Goal: Information Seeking & Learning: Learn about a topic

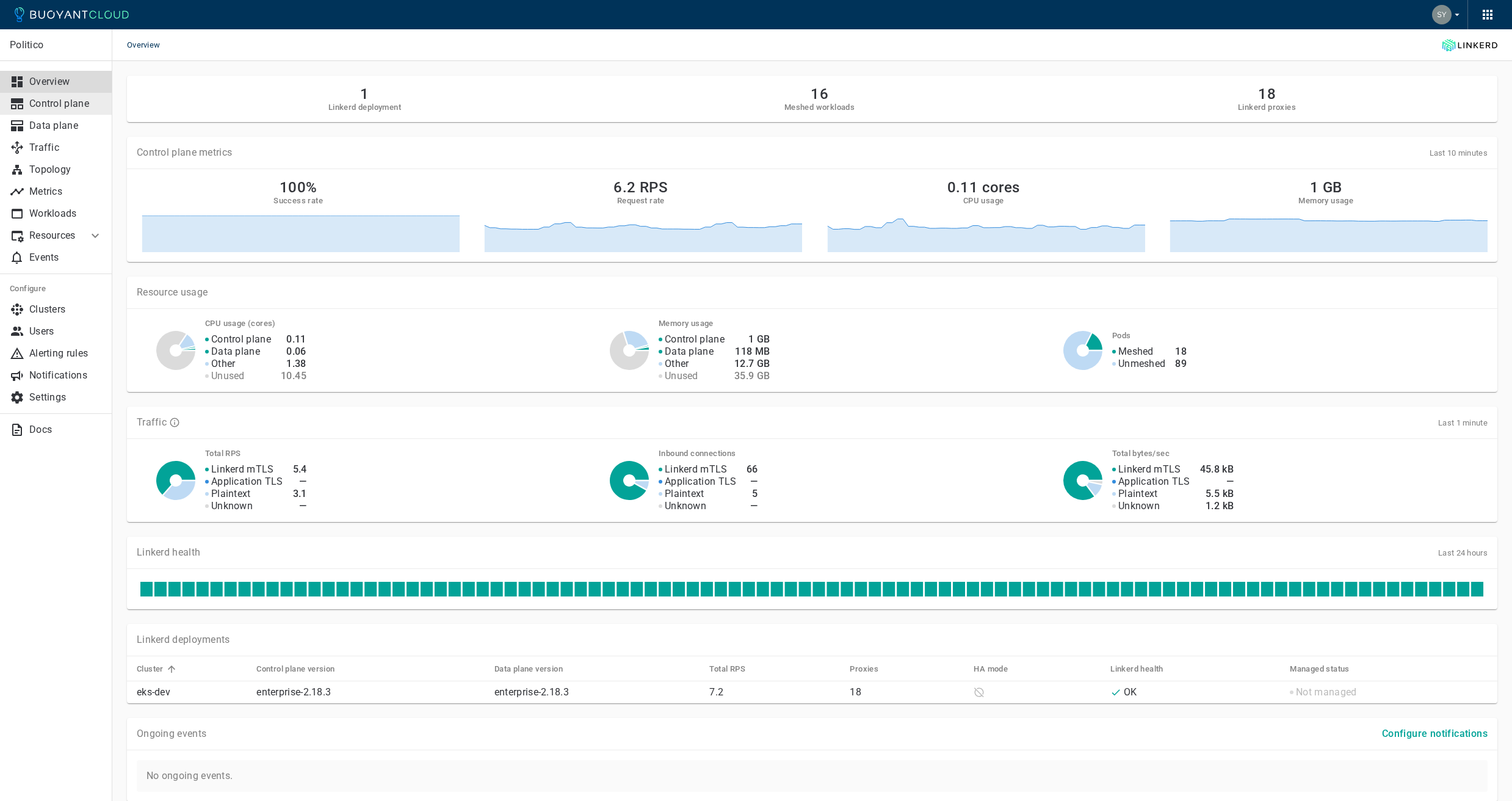
click at [58, 105] on p "Control plane" at bounding box center [65, 103] width 73 height 12
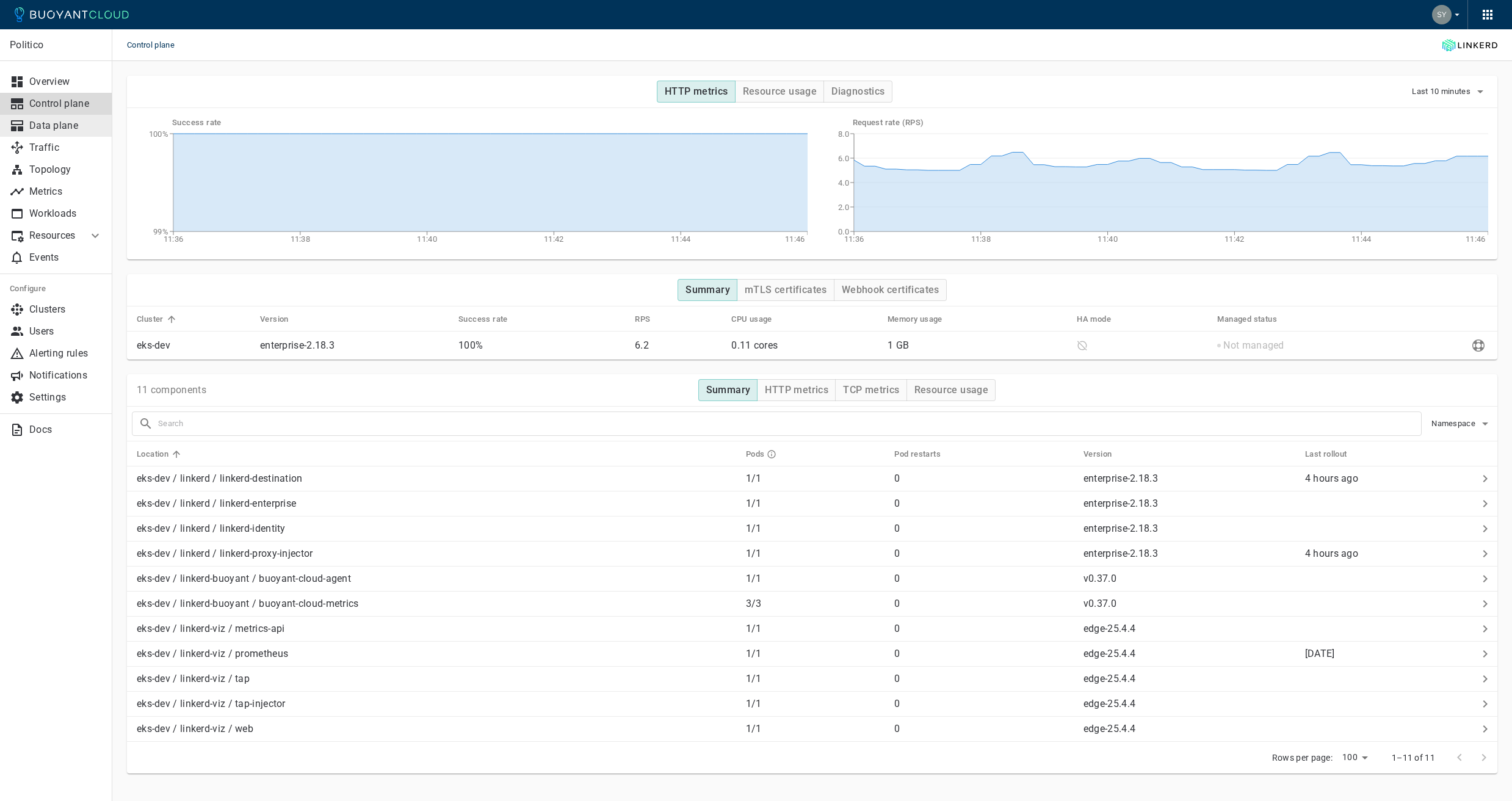
click at [58, 132] on link "Data plane" at bounding box center [56, 126] width 112 height 22
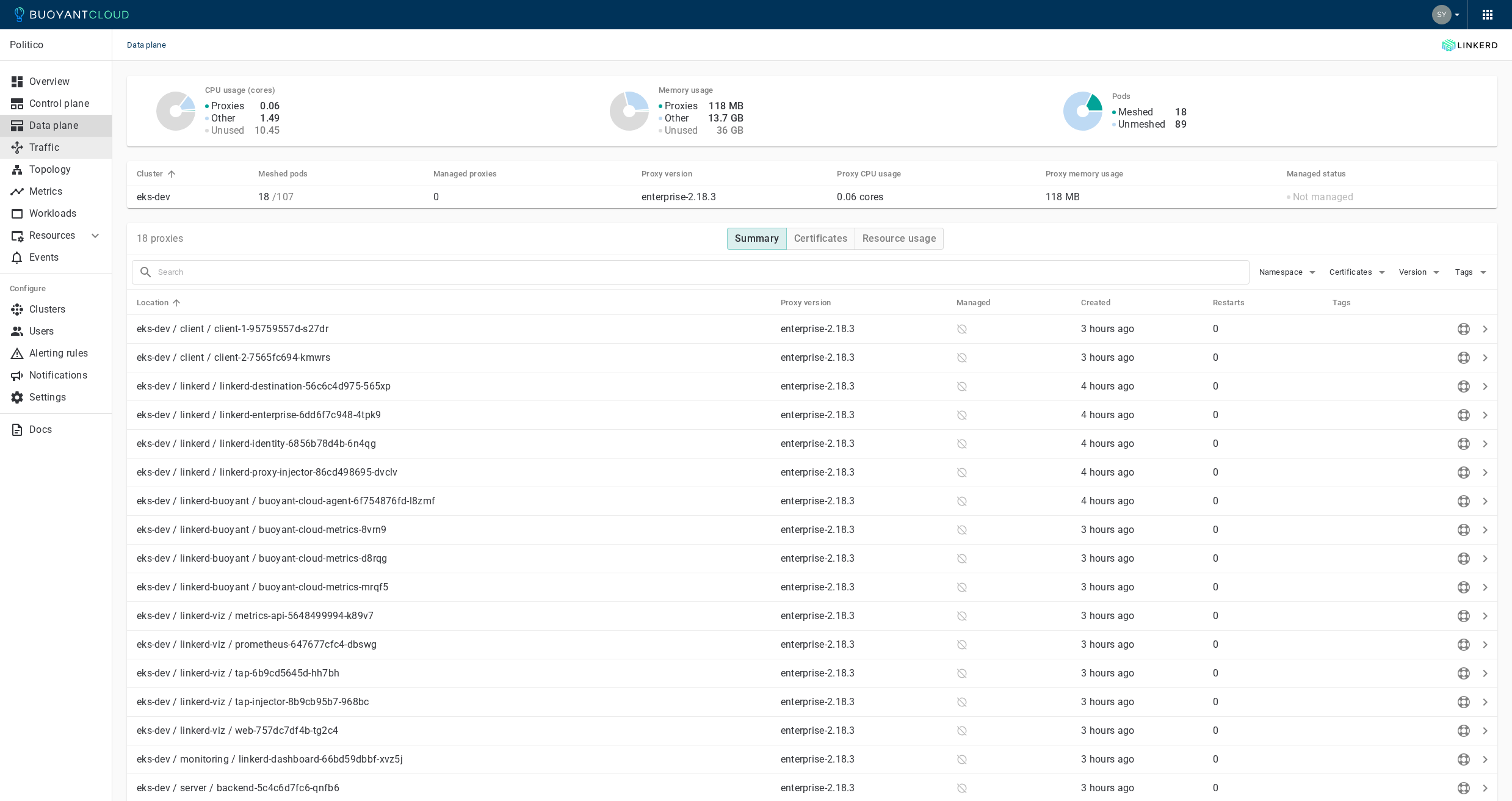
click at [61, 152] on p "Traffic" at bounding box center [65, 147] width 73 height 12
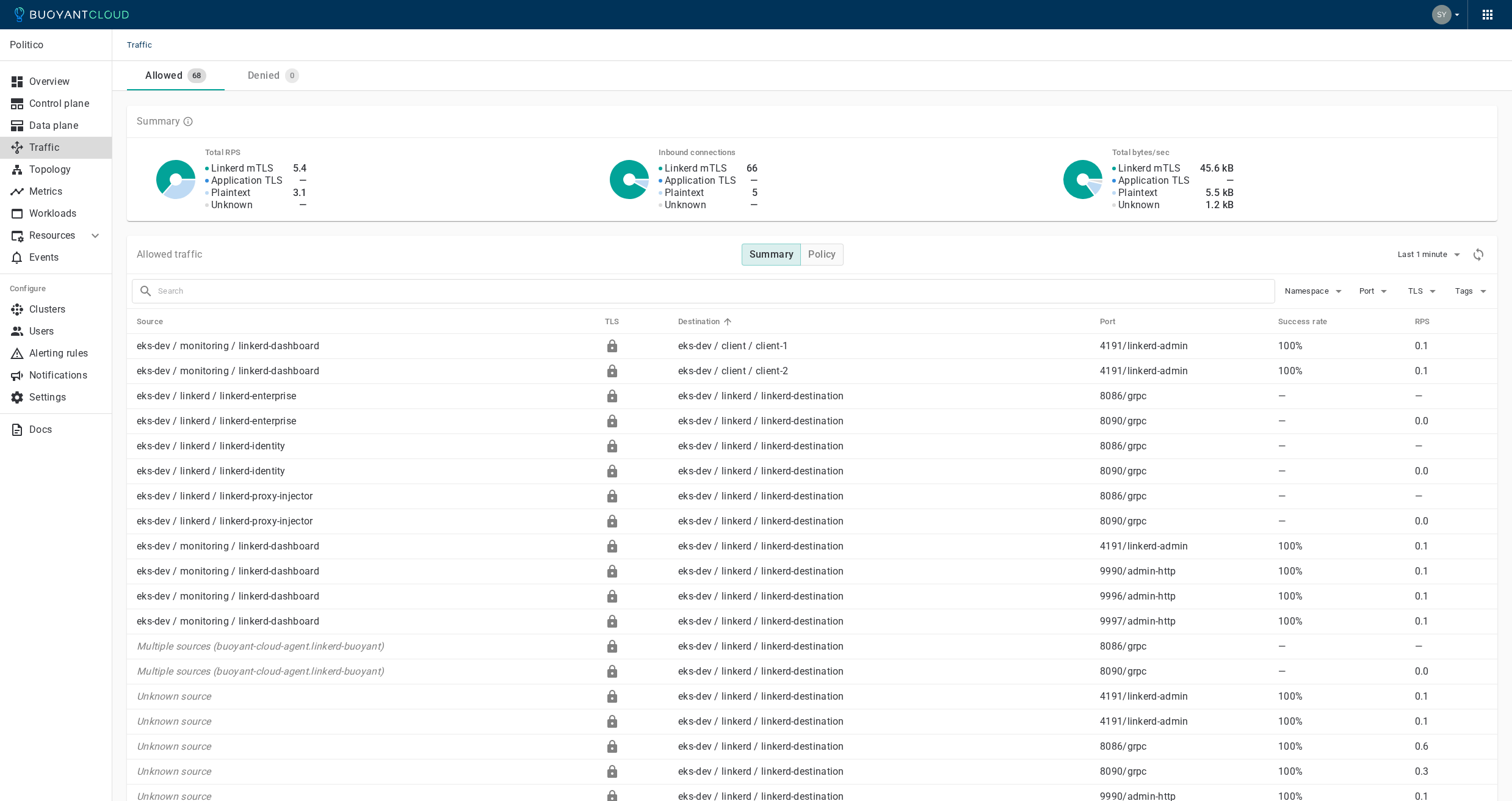
click at [679, 195] on p "Plaintext" at bounding box center [685, 193] width 40 height 12
click at [679, 195] on p "Plaintext" at bounding box center [685, 193] width 40 height 12
click at [680, 195] on p "Plaintext" at bounding box center [685, 193] width 40 height 12
click at [680, 196] on p "Plaintext" at bounding box center [685, 193] width 40 height 12
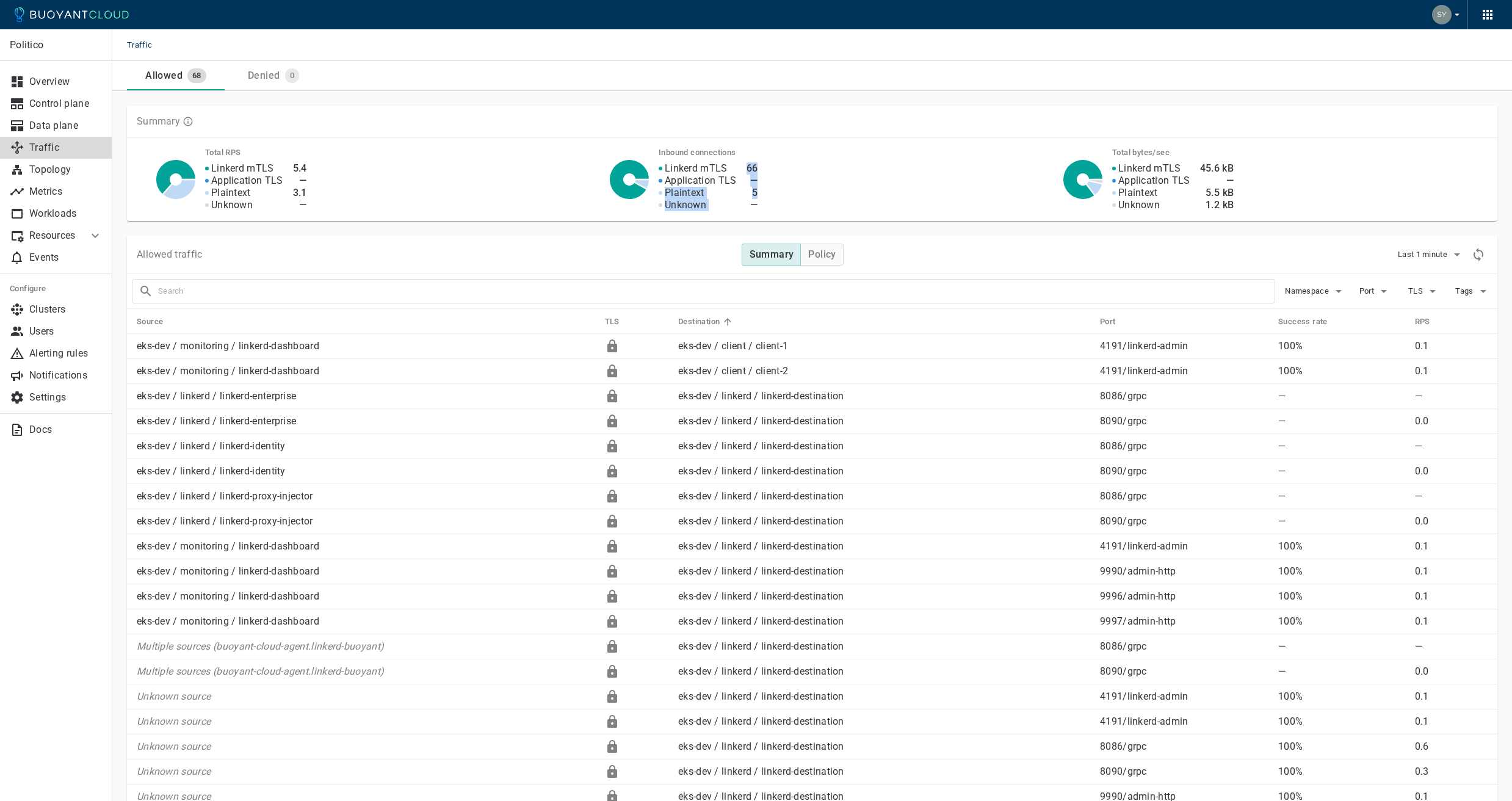
drag, startPoint x: 681, startPoint y: 196, endPoint x: 787, endPoint y: 201, distance: 106.1
click at [787, 201] on div "Linkerd mTLS Application TLS Plaintext Unknown 66 — 5 —" at bounding box center [839, 180] width 390 height 64
click at [771, 198] on div "Linkerd mTLS Application TLS Plaintext Unknown 66 — 5 —" at bounding box center [839, 180] width 390 height 64
click at [698, 167] on p "Linkerd mTLS" at bounding box center [696, 169] width 63 height 12
click at [699, 167] on p "Linkerd mTLS" at bounding box center [696, 169] width 63 height 12
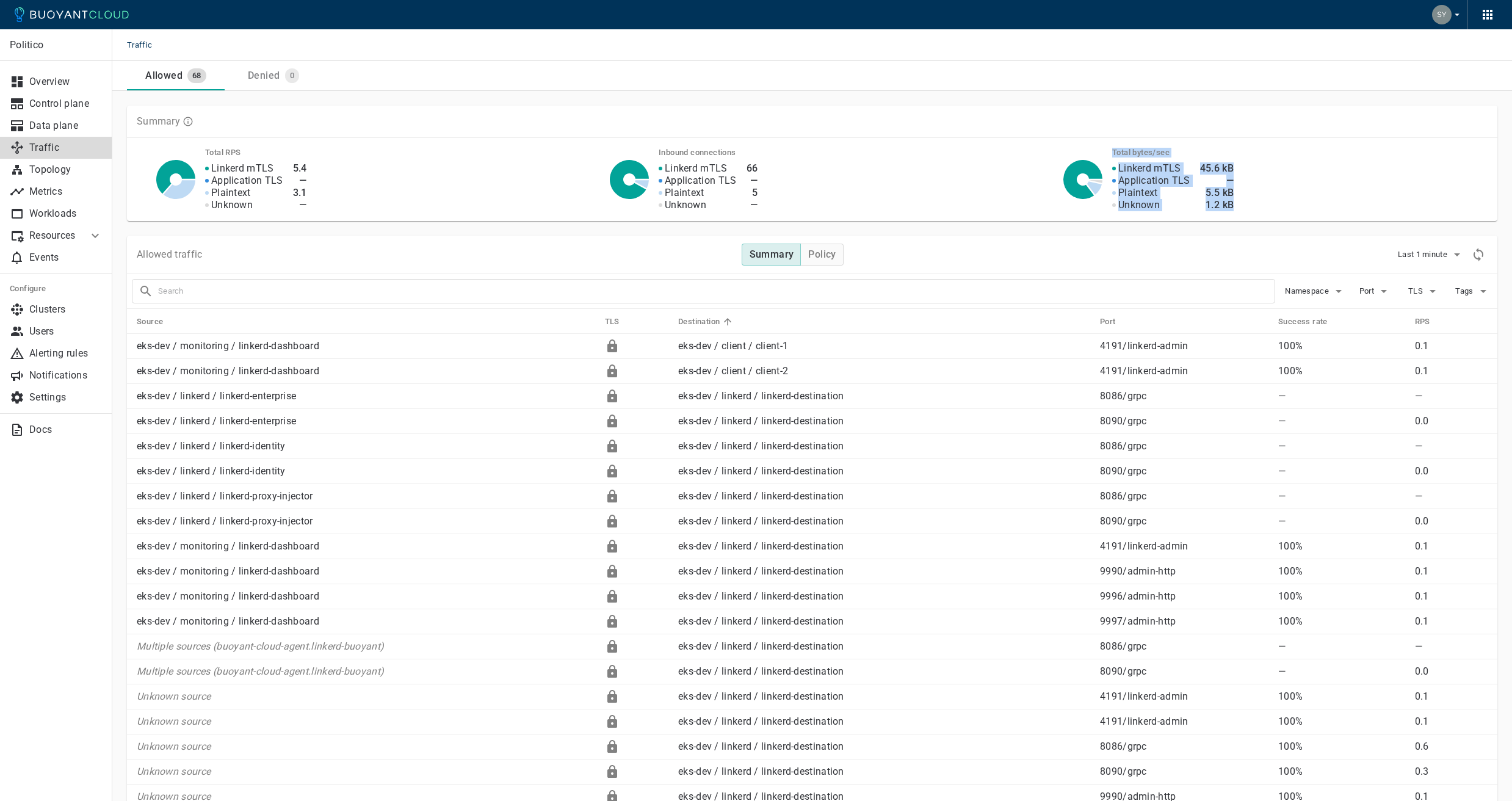
drag, startPoint x: 699, startPoint y: 167, endPoint x: 763, endPoint y: 212, distance: 78.2
click at [762, 212] on div "Total RPS Linkerd mTLS Application TLS Plaintext Unknown 5.4 — 3.1 — Inbound co…" at bounding box center [811, 179] width 1370 height 83
click at [764, 211] on div "Total RPS Linkerd mTLS Application TLS Plaintext Unknown 5.4 — 3.1 — Inbound co…" at bounding box center [811, 179] width 1370 height 83
click at [816, 257] on h4 "Policy" at bounding box center [822, 255] width 28 height 12
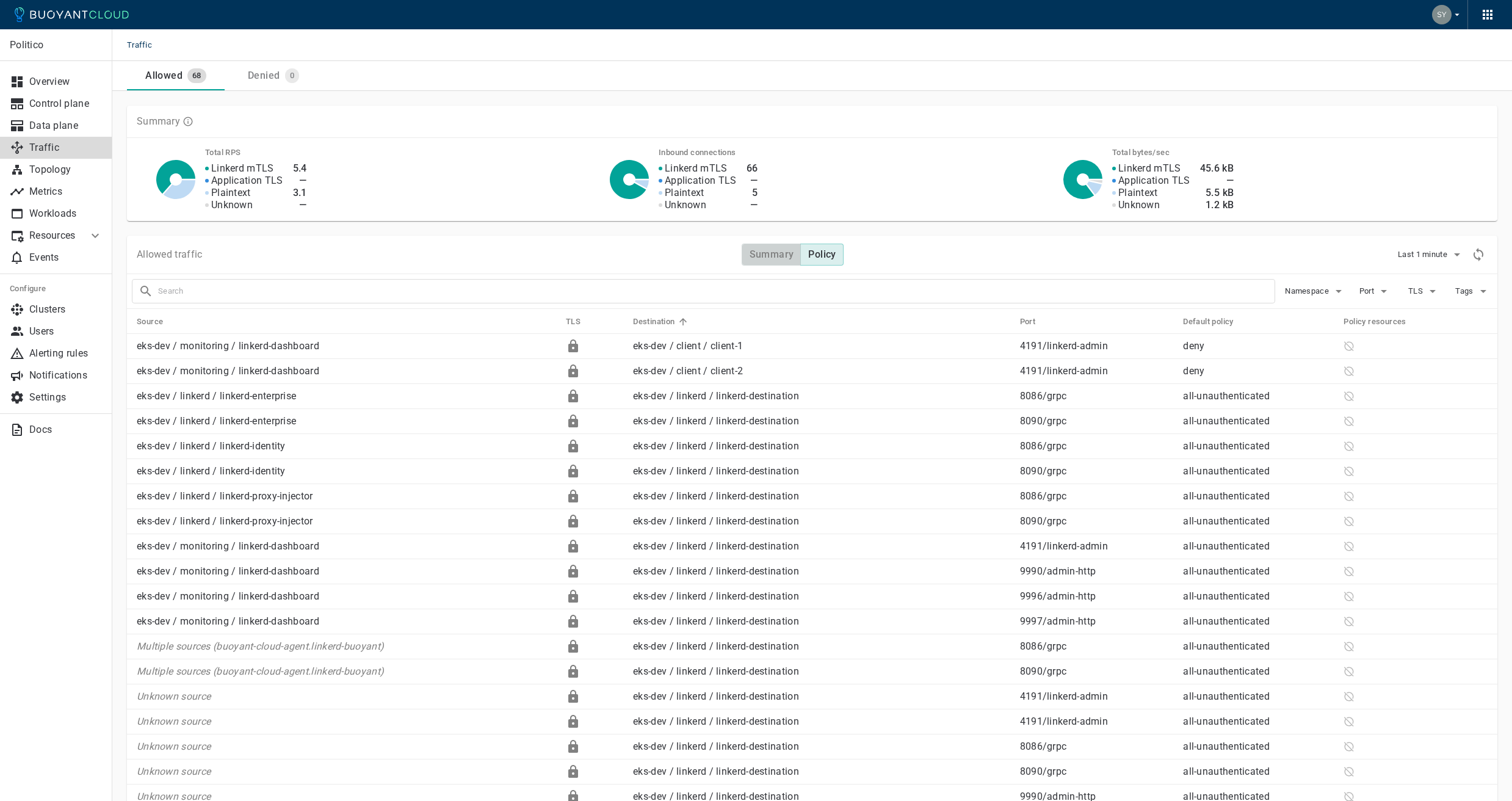
click at [777, 255] on h4 "Summary" at bounding box center [771, 255] width 45 height 12
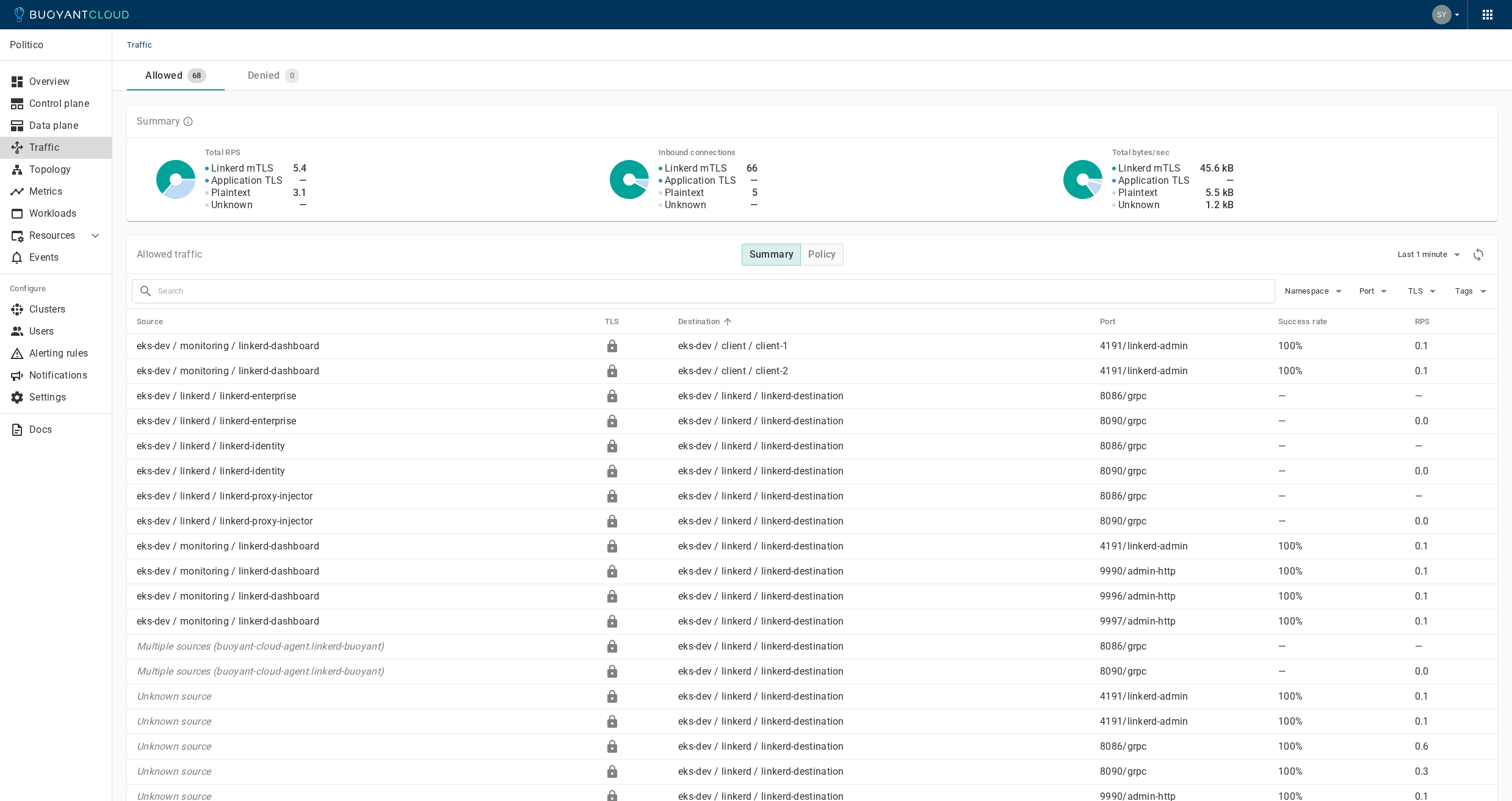
click at [691, 196] on p "Plaintext" at bounding box center [685, 193] width 40 height 12
click at [691, 195] on p "Plaintext" at bounding box center [685, 193] width 40 height 12
click at [691, 196] on p "Plaintext" at bounding box center [685, 193] width 40 height 12
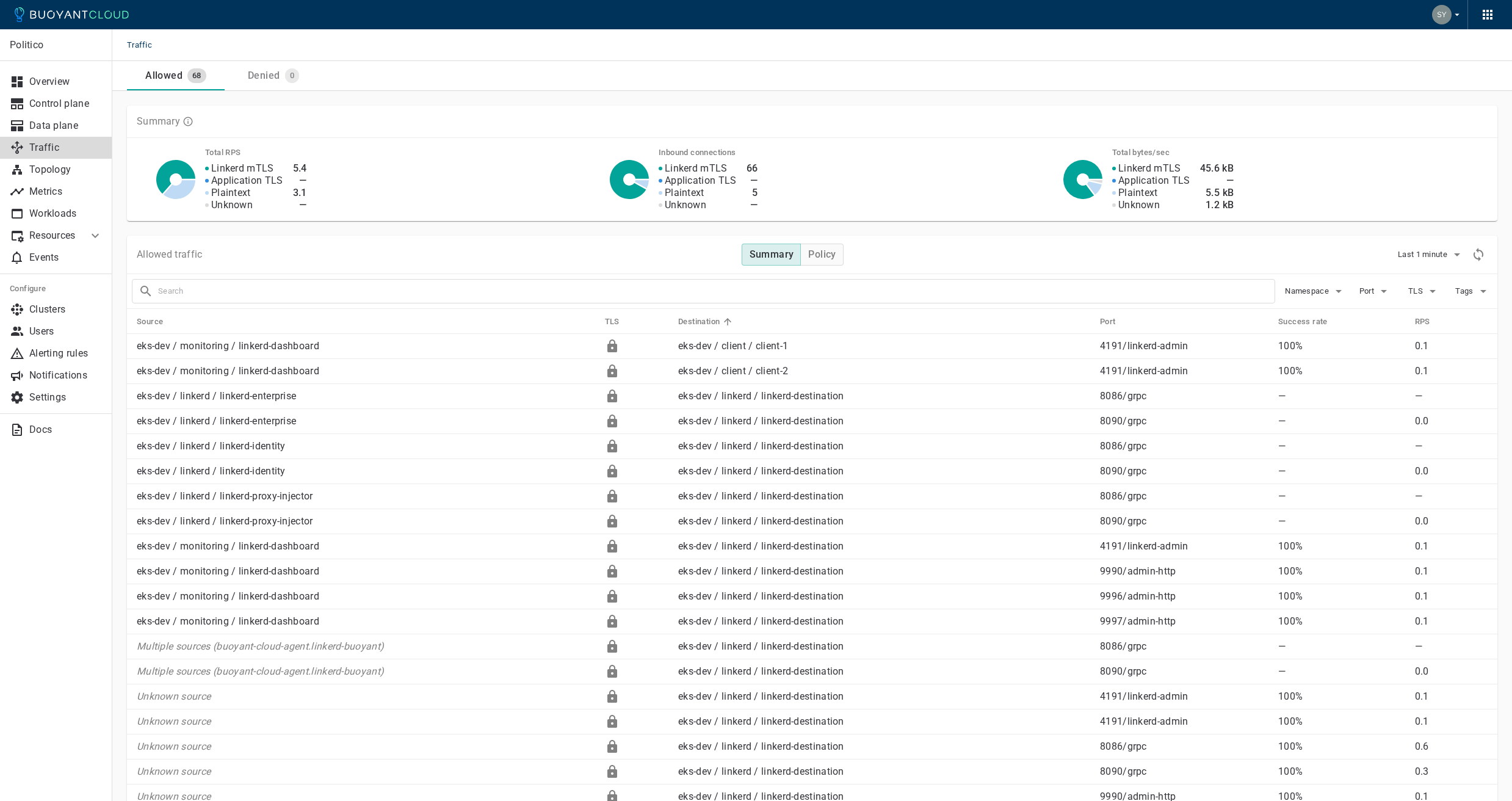
click at [691, 196] on p "Plaintext" at bounding box center [685, 193] width 40 height 12
click at [691, 196] on p "Plaintext" at bounding box center [685, 193] width 40 height 12
click at [251, 171] on p "Linkerd mTLS" at bounding box center [242, 169] width 63 height 12
drag, startPoint x: 251, startPoint y: 171, endPoint x: 312, endPoint y: 212, distance: 73.5
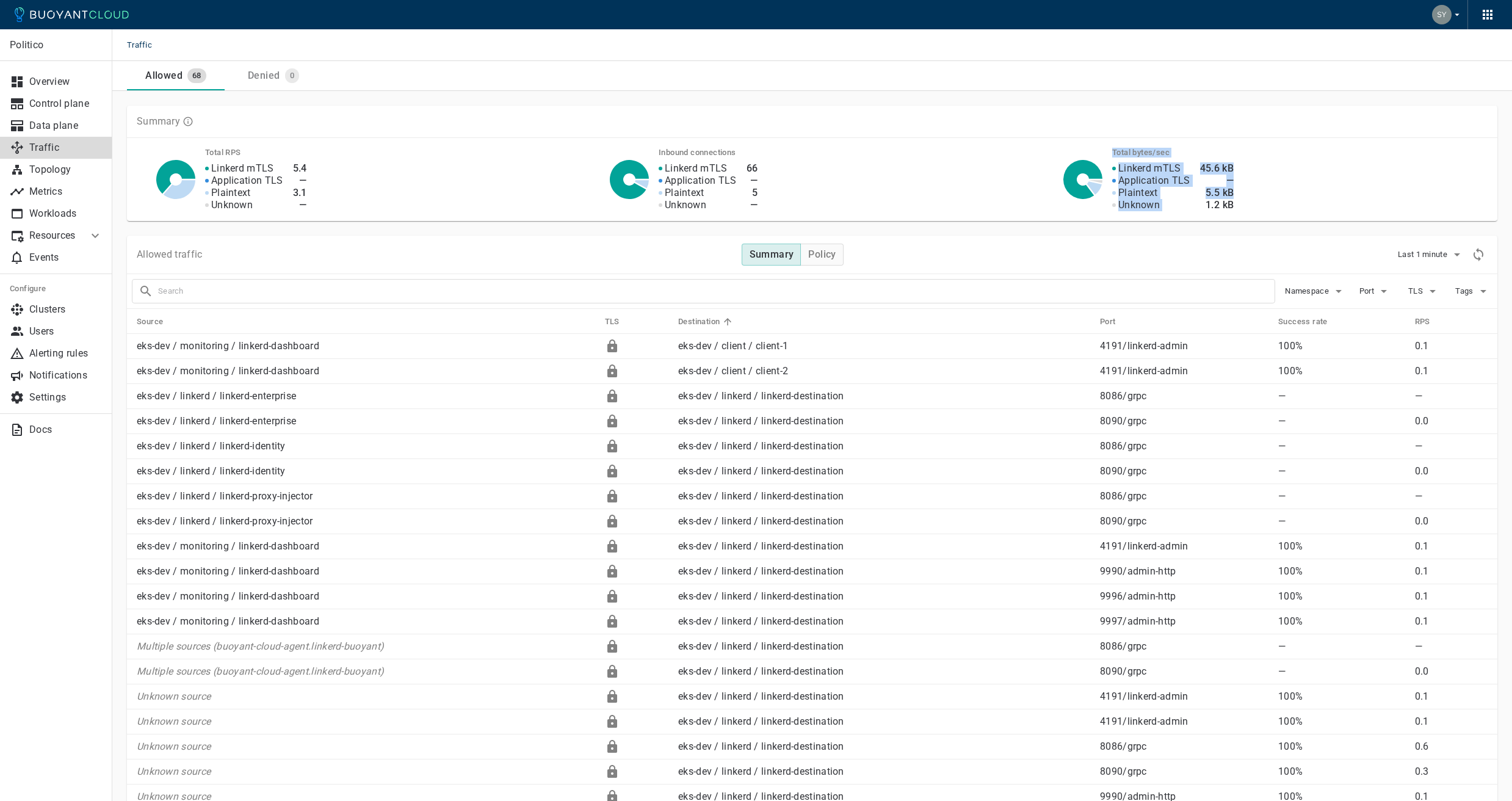
click at [312, 212] on div "Total RPS Linkerd mTLS Application TLS Plaintext Unknown 5.4 — 3.1 — Inbound co…" at bounding box center [811, 179] width 1370 height 83
click at [312, 211] on div "Total RPS Linkerd mTLS Application TLS Plaintext Unknown 5.4 — 3.1 — Inbound co…" at bounding box center [811, 179] width 1370 height 83
click at [276, 171] on div "Linkerd mTLS" at bounding box center [244, 169] width 78 height 12
drag, startPoint x: 276, startPoint y: 171, endPoint x: 334, endPoint y: 222, distance: 77.2
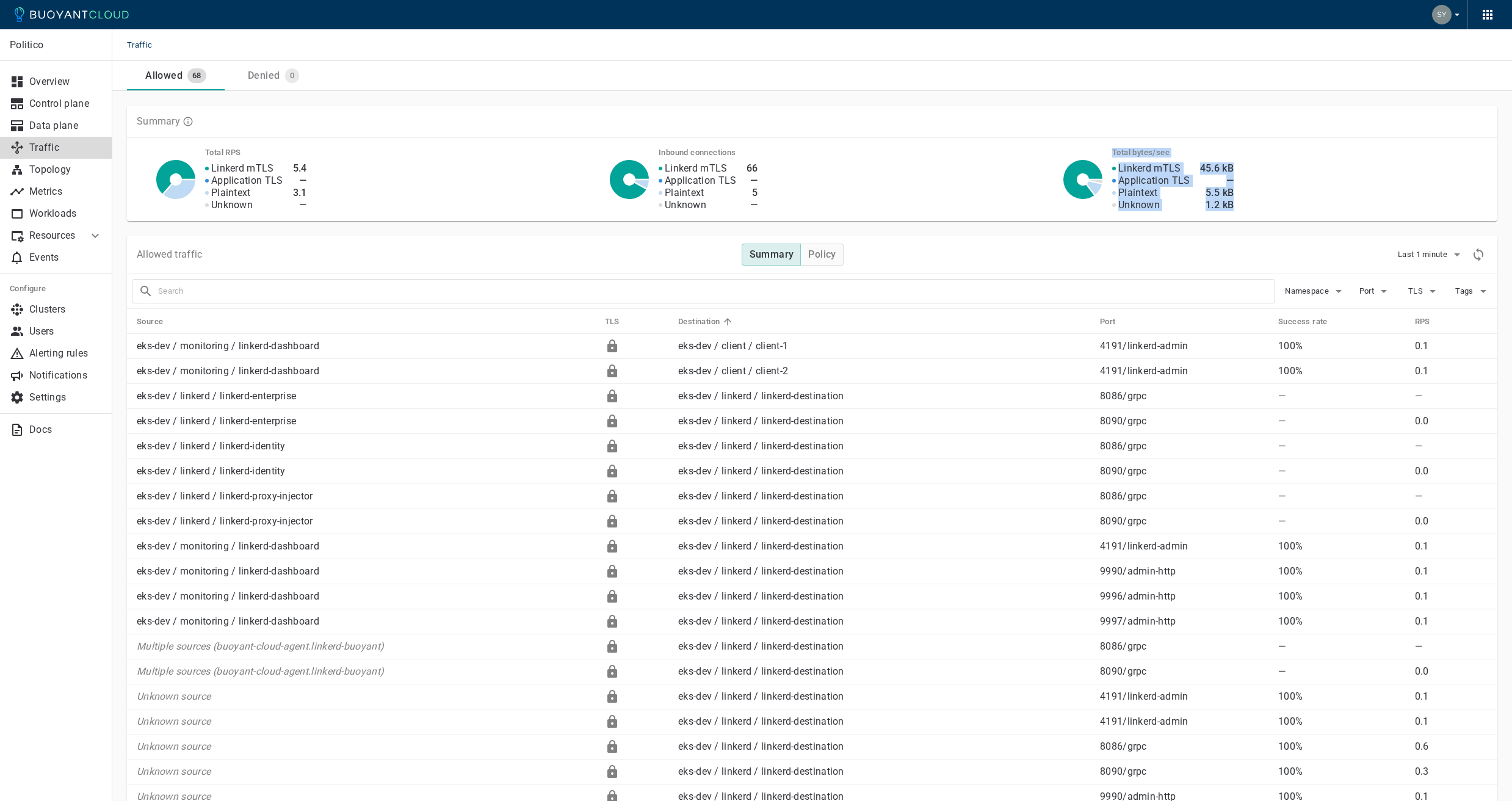
click at [336, 221] on div "Summary Total RPS Linkerd mTLS Application TLS Plaintext Unknown 5.4 — 3.1 — In…" at bounding box center [811, 164] width 1370 height 115
click at [626, 320] on icon at bounding box center [627, 321] width 11 height 11
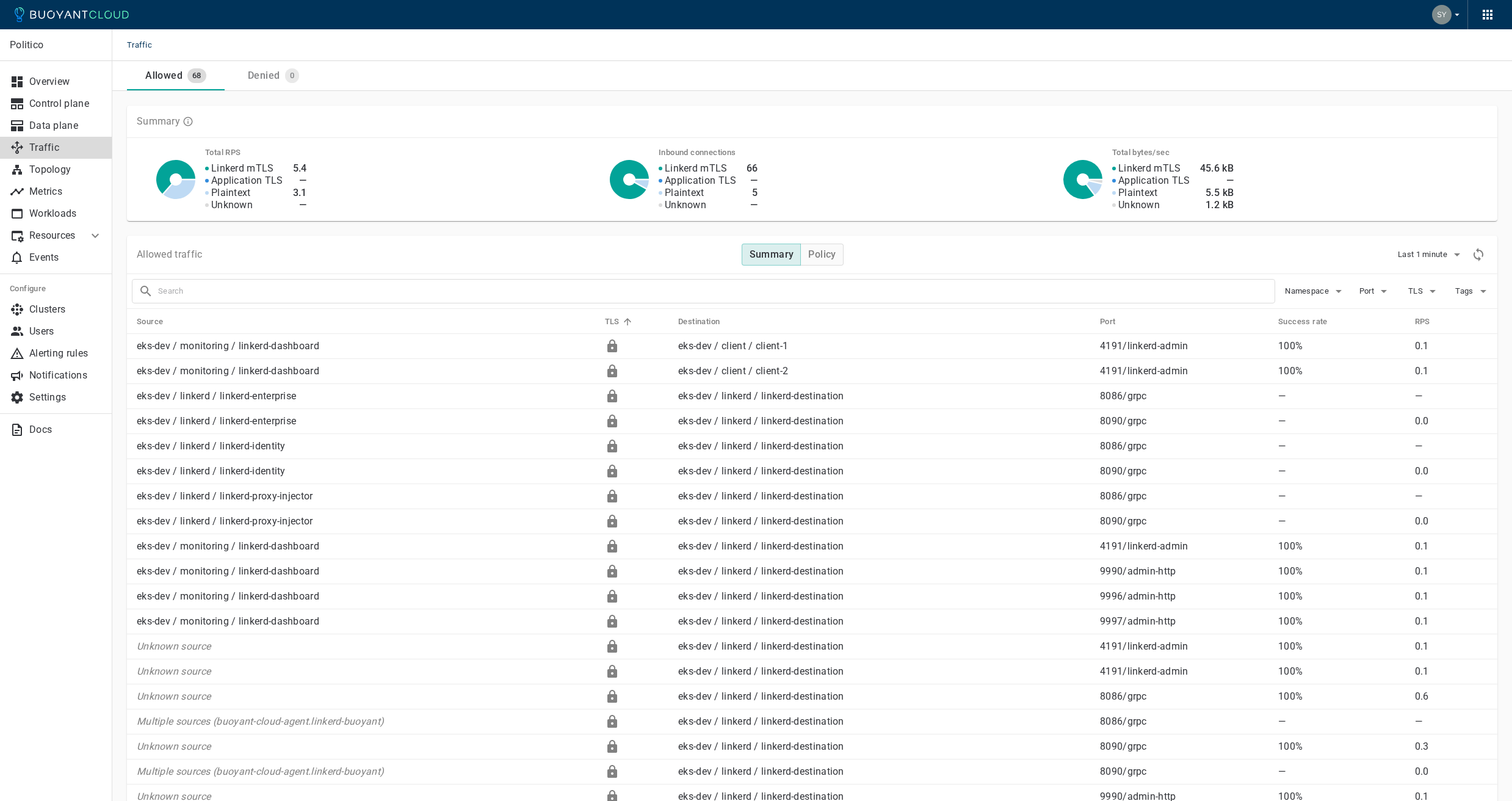
click at [626, 320] on icon at bounding box center [627, 321] width 8 height 8
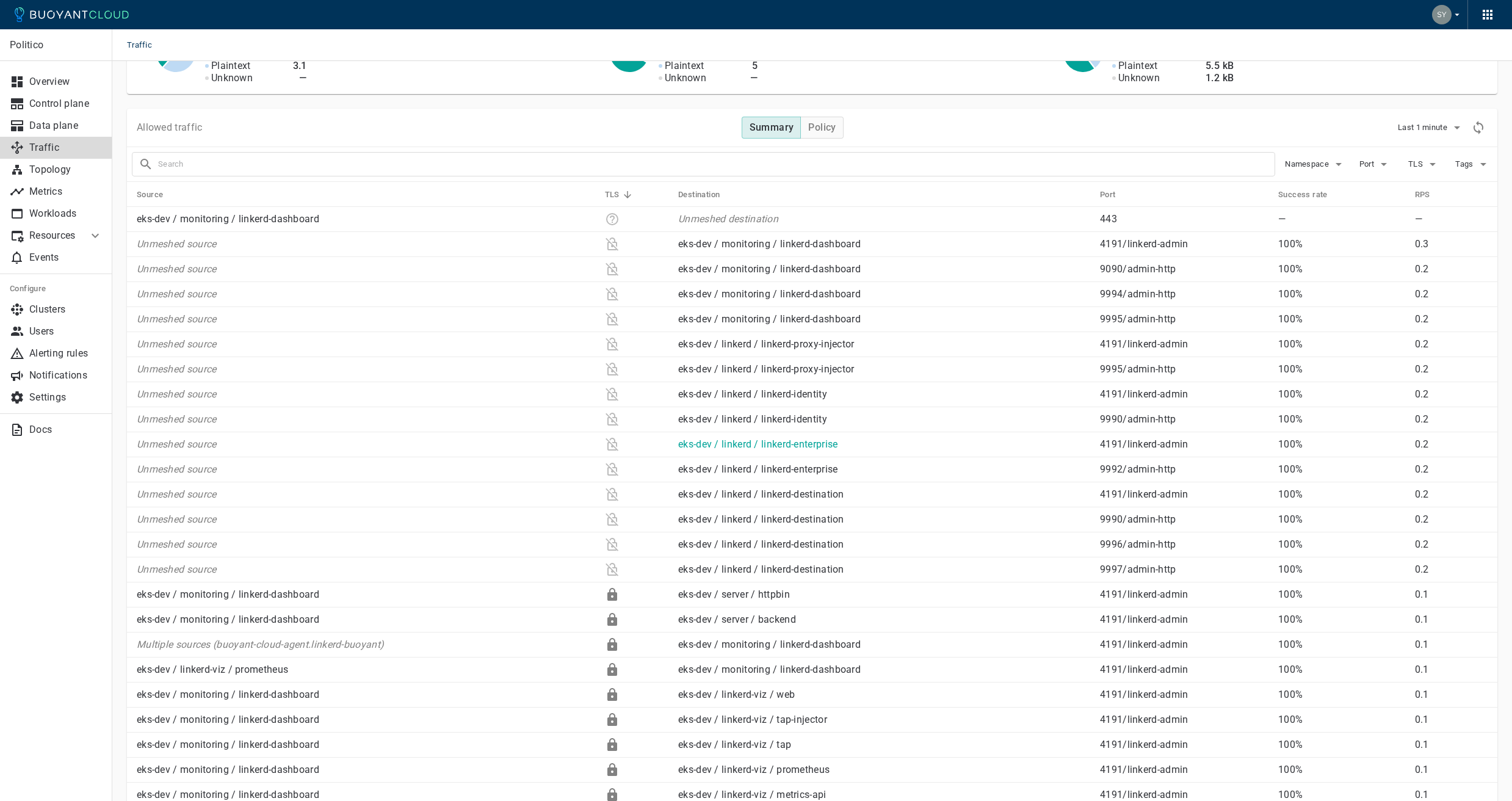
scroll to position [137, 0]
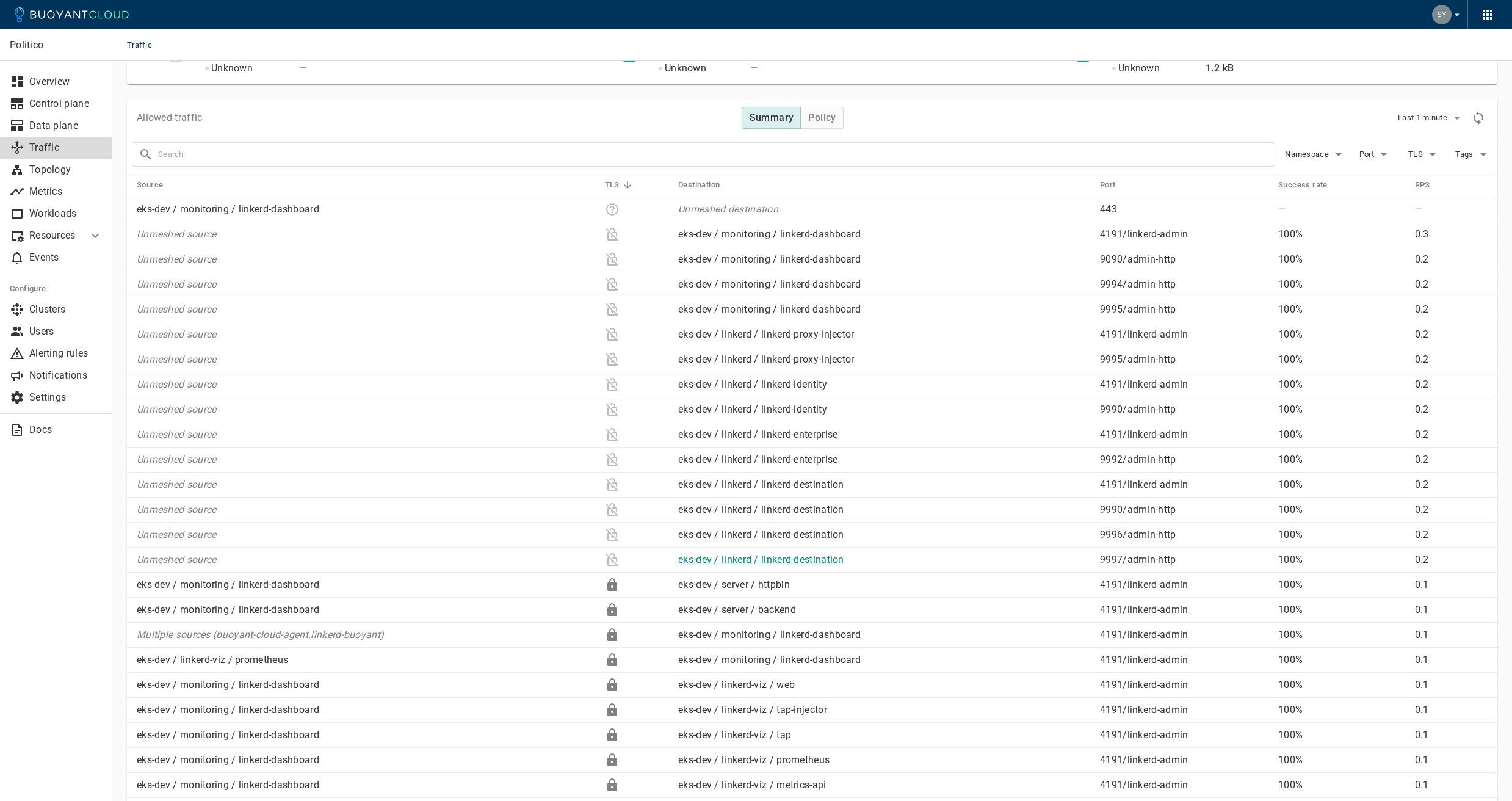
click at [747, 561] on link "eks-dev / linkerd / linkerd-destination" at bounding box center [761, 559] width 166 height 11
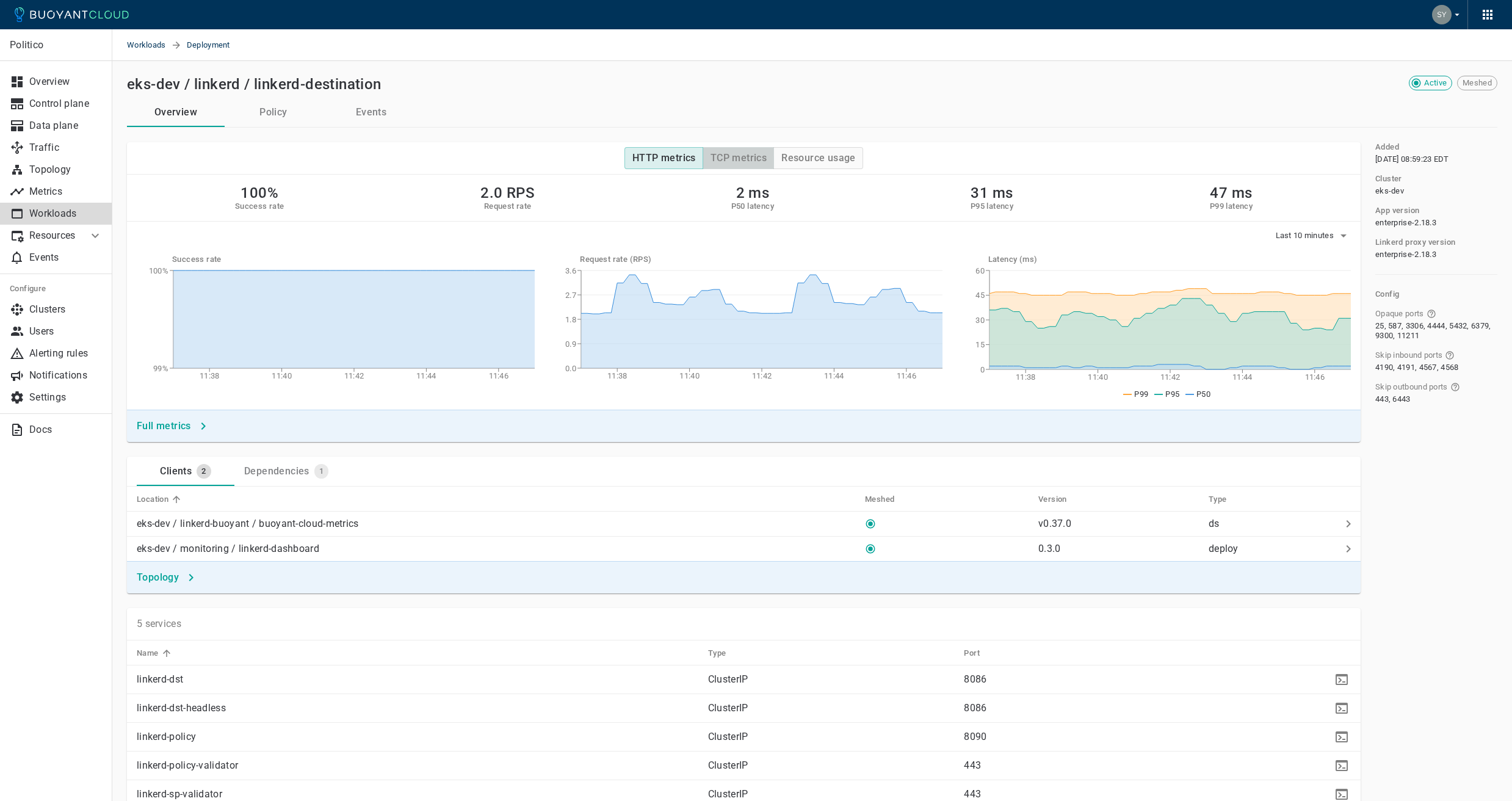
click at [720, 167] on button "TCP metrics" at bounding box center [738, 158] width 71 height 22
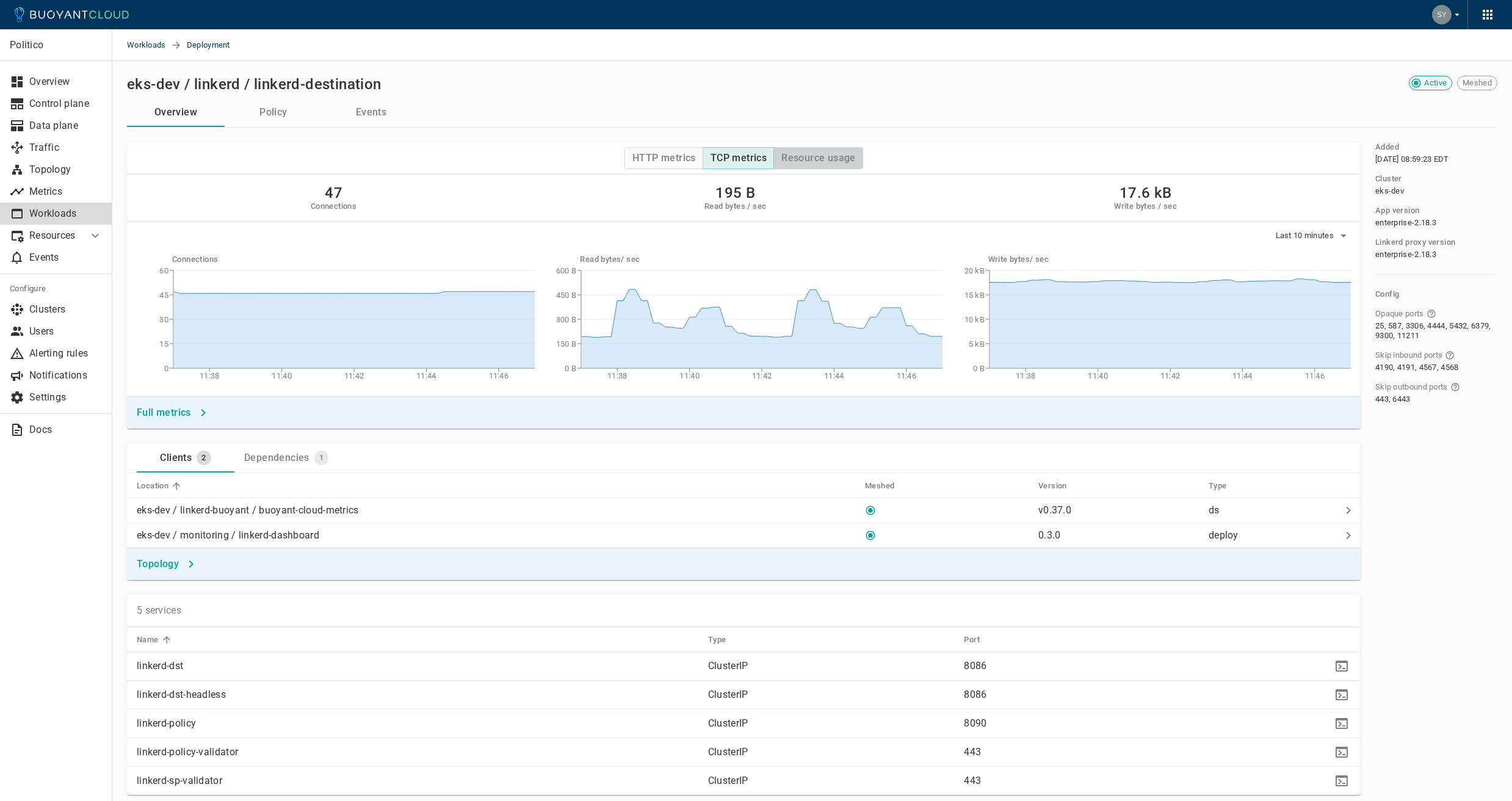
click at [784, 165] on button "Resource usage" at bounding box center [818, 158] width 90 height 22
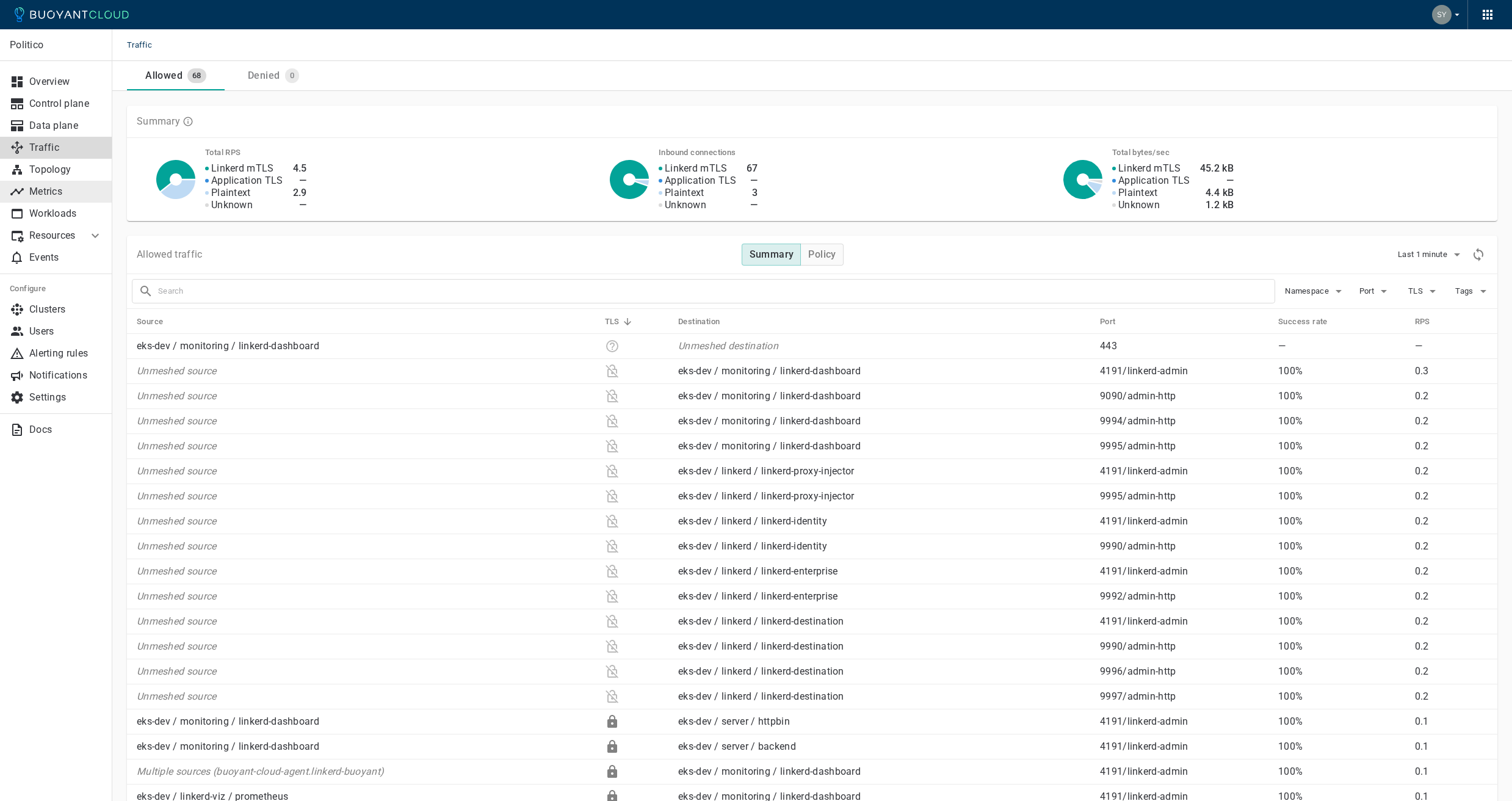
click at [67, 189] on p "Metrics" at bounding box center [65, 191] width 73 height 12
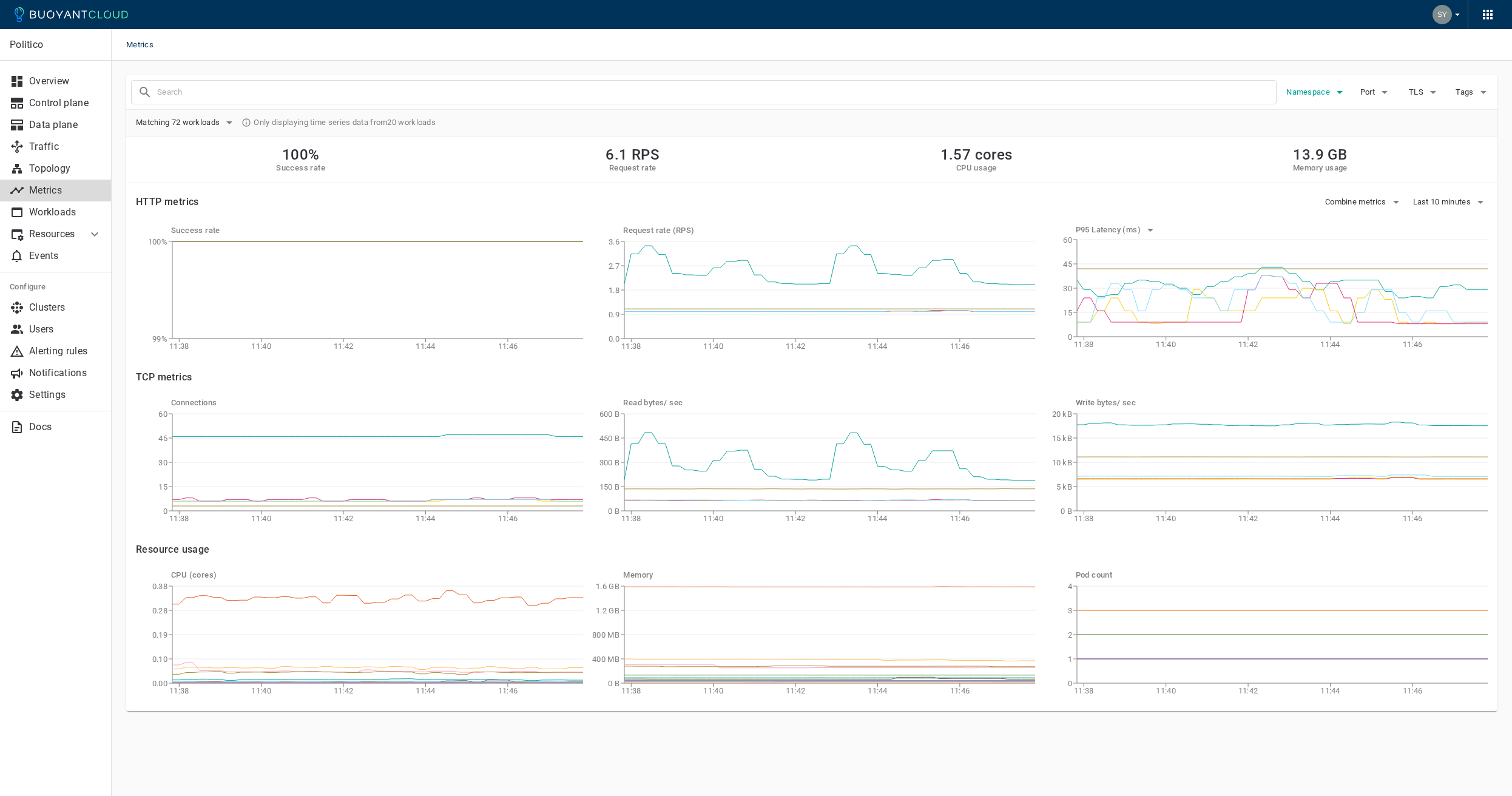
click at [1327, 97] on button "Namespace" at bounding box center [1317, 92] width 61 height 18
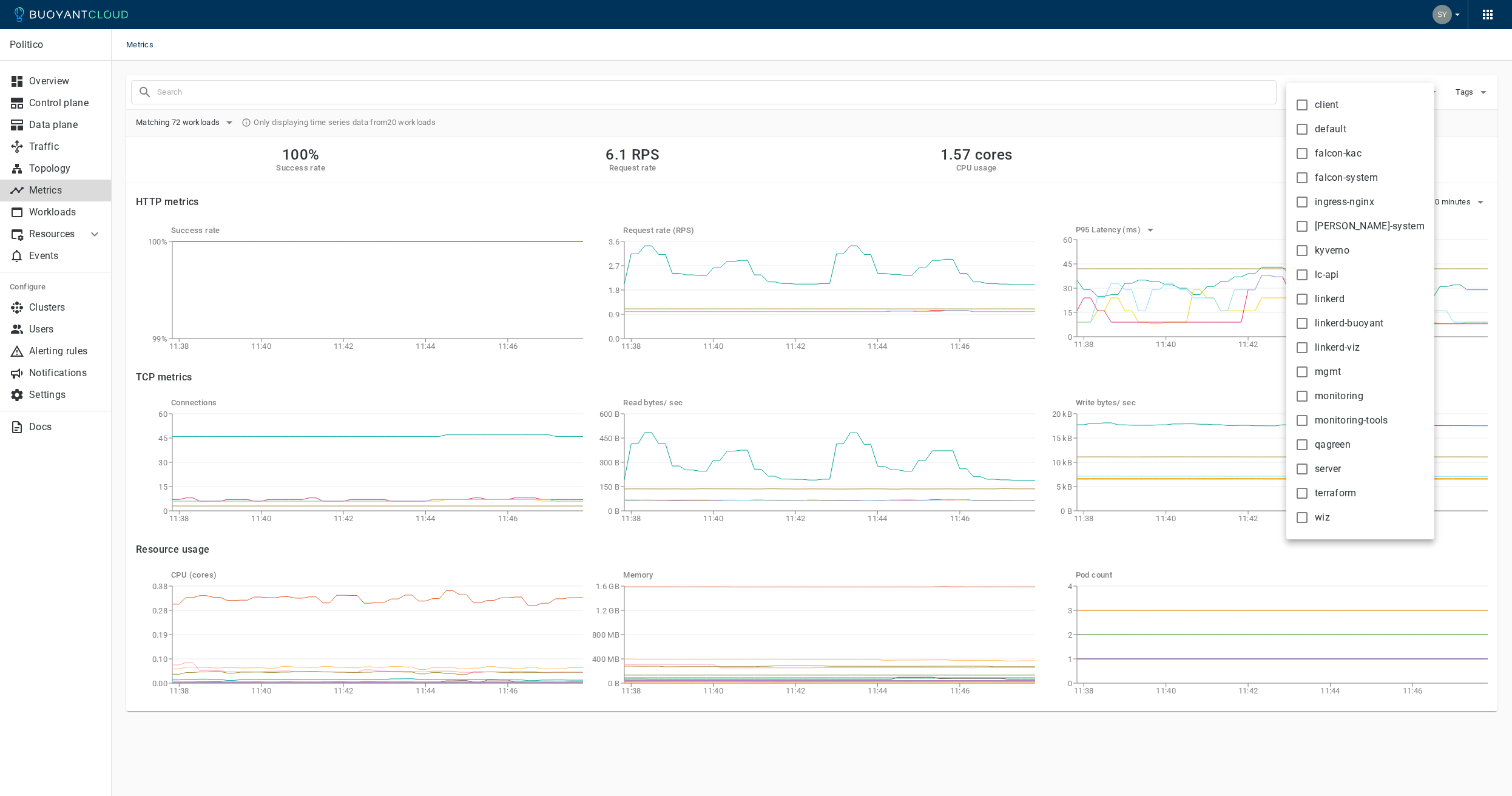
click at [1323, 374] on span "mgmt" at bounding box center [1328, 371] width 26 height 12
click at [1310, 374] on input "mgmt" at bounding box center [1302, 371] width 15 height 15
checkbox input "true"
type input "namespace:mgmt"
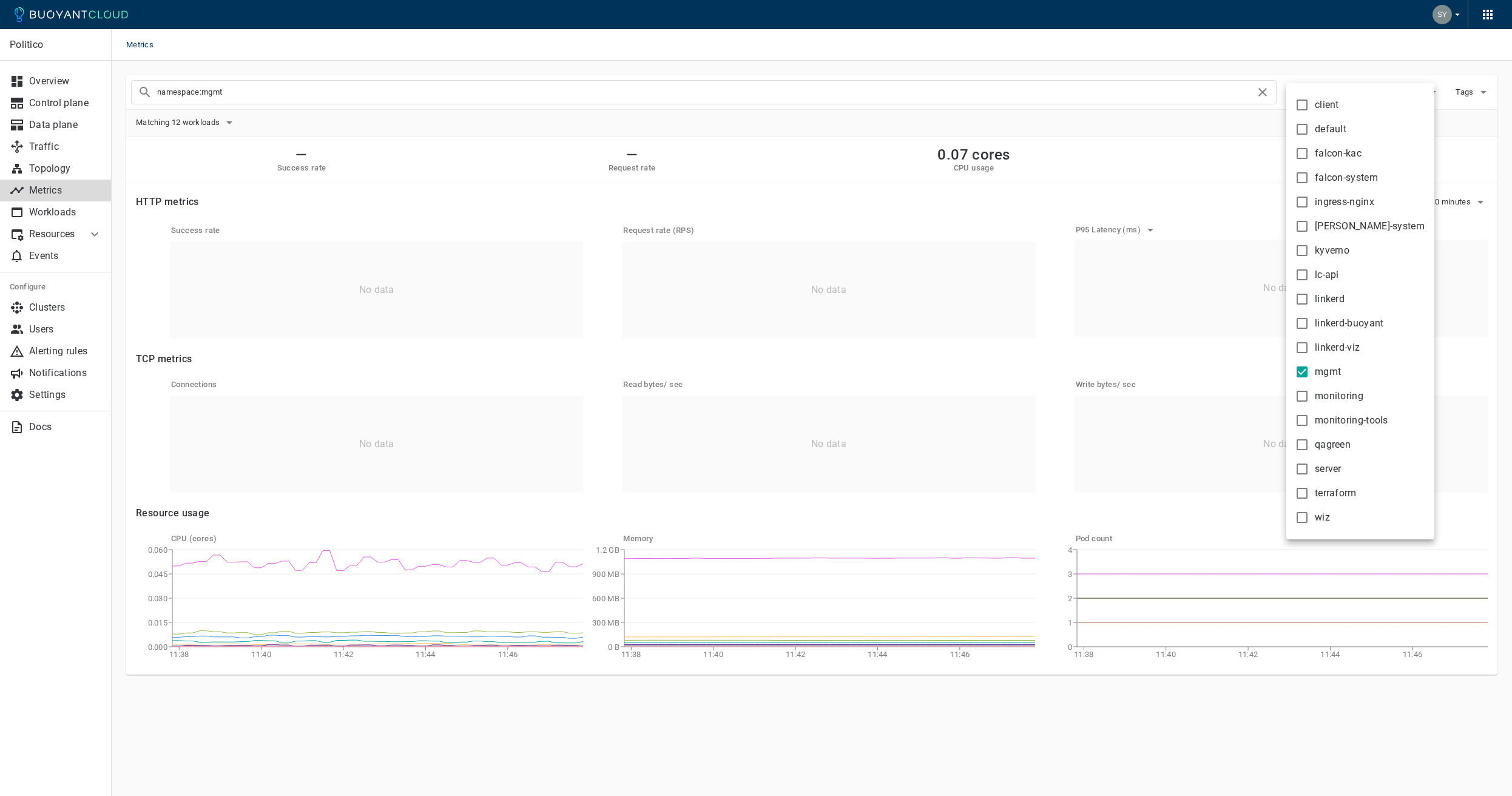
click at [1320, 371] on span "mgmt" at bounding box center [1328, 371] width 26 height 12
click at [1310, 371] on input "mgmt" at bounding box center [1302, 371] width 15 height 15
checkbox input "false"
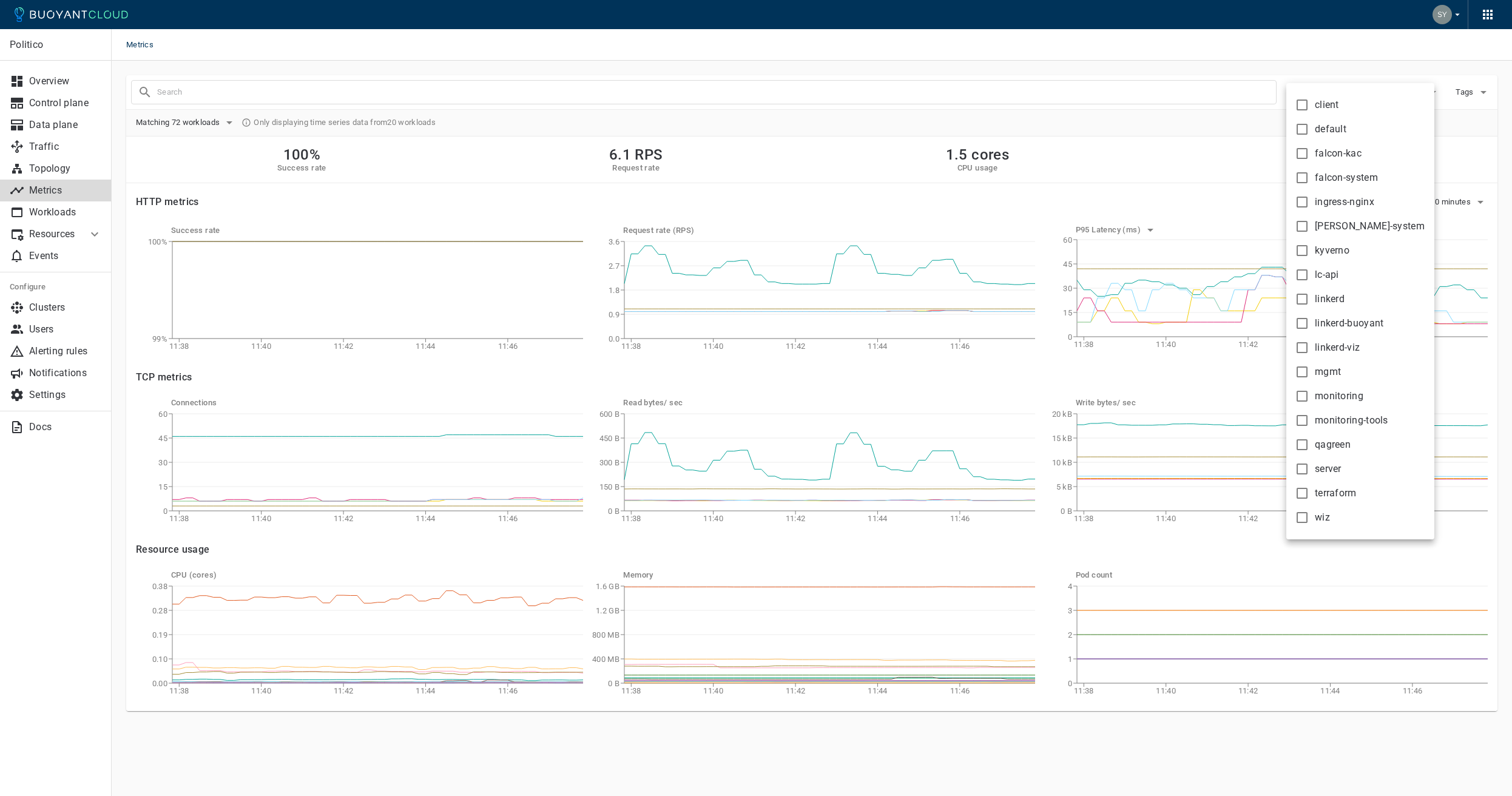
click at [1319, 303] on span "linkerd" at bounding box center [1330, 299] width 30 height 12
click at [1310, 303] on input "linkerd" at bounding box center [1302, 299] width 15 height 15
checkbox input "true"
type input "namespace:linkerd"
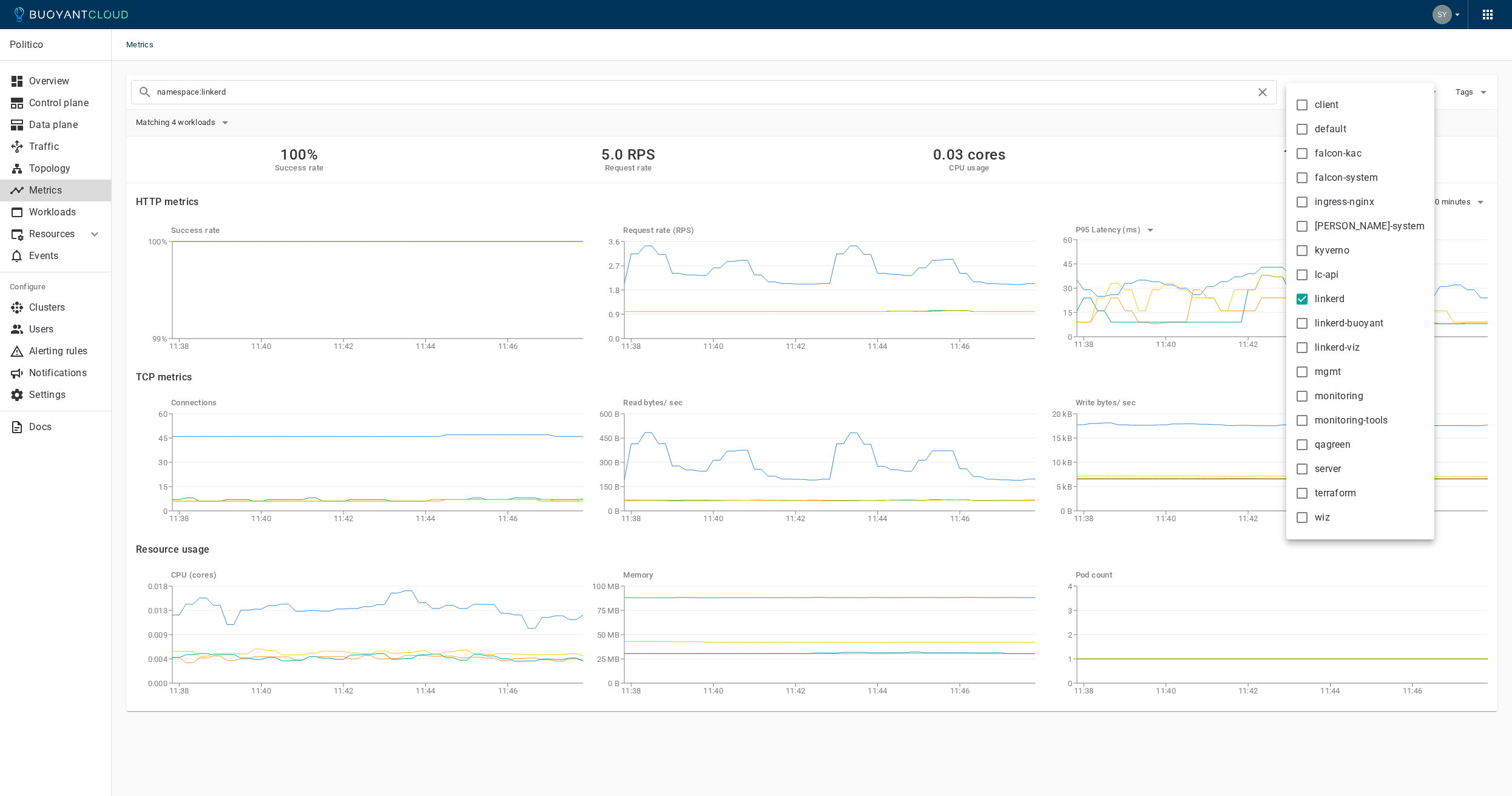
click at [1319, 305] on span "linkerd" at bounding box center [1330, 299] width 30 height 12
click at [1310, 305] on input "linkerd" at bounding box center [1302, 299] width 15 height 15
checkbox input "false"
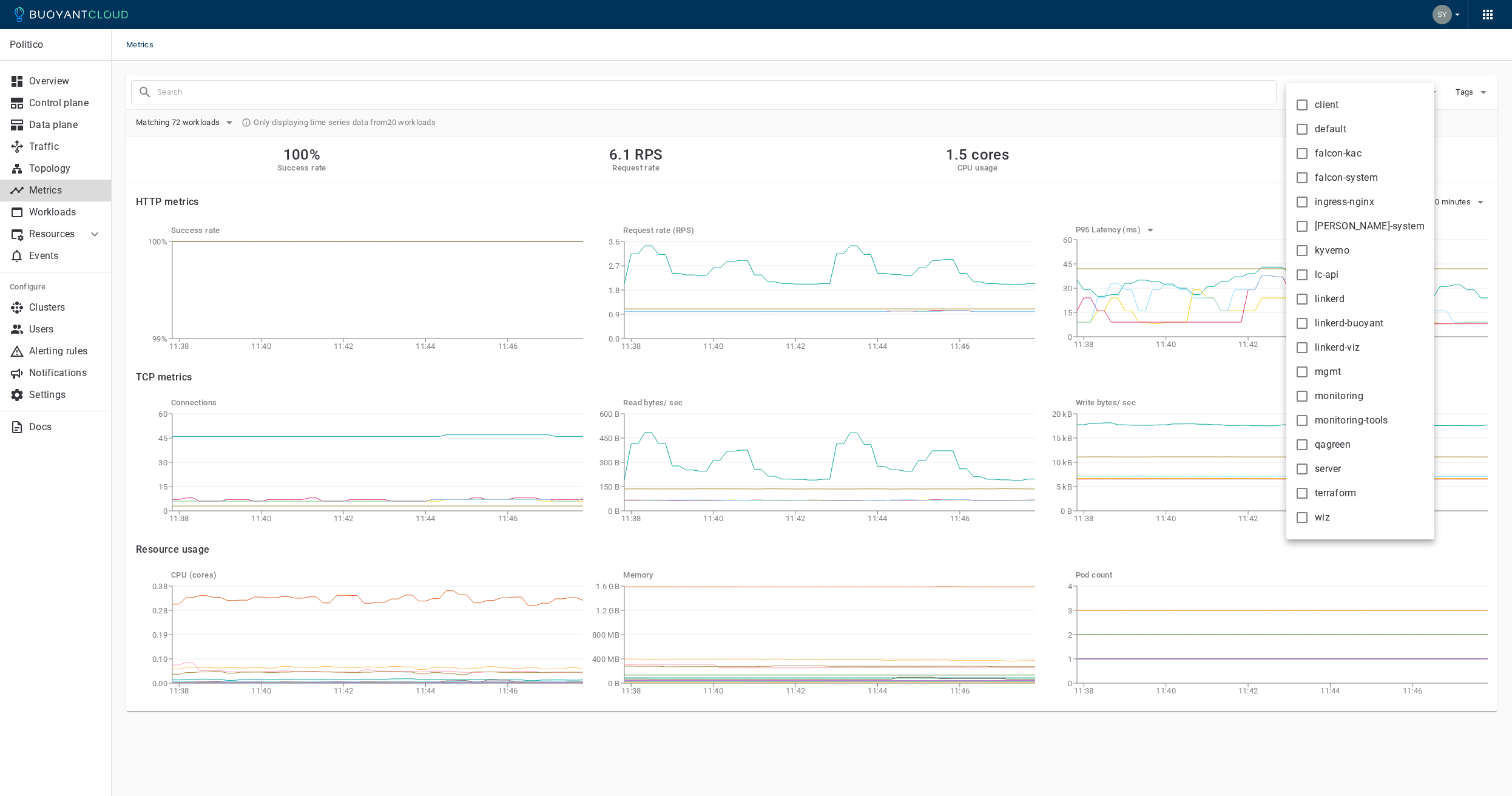
click at [77, 211] on div at bounding box center [756, 398] width 1512 height 796
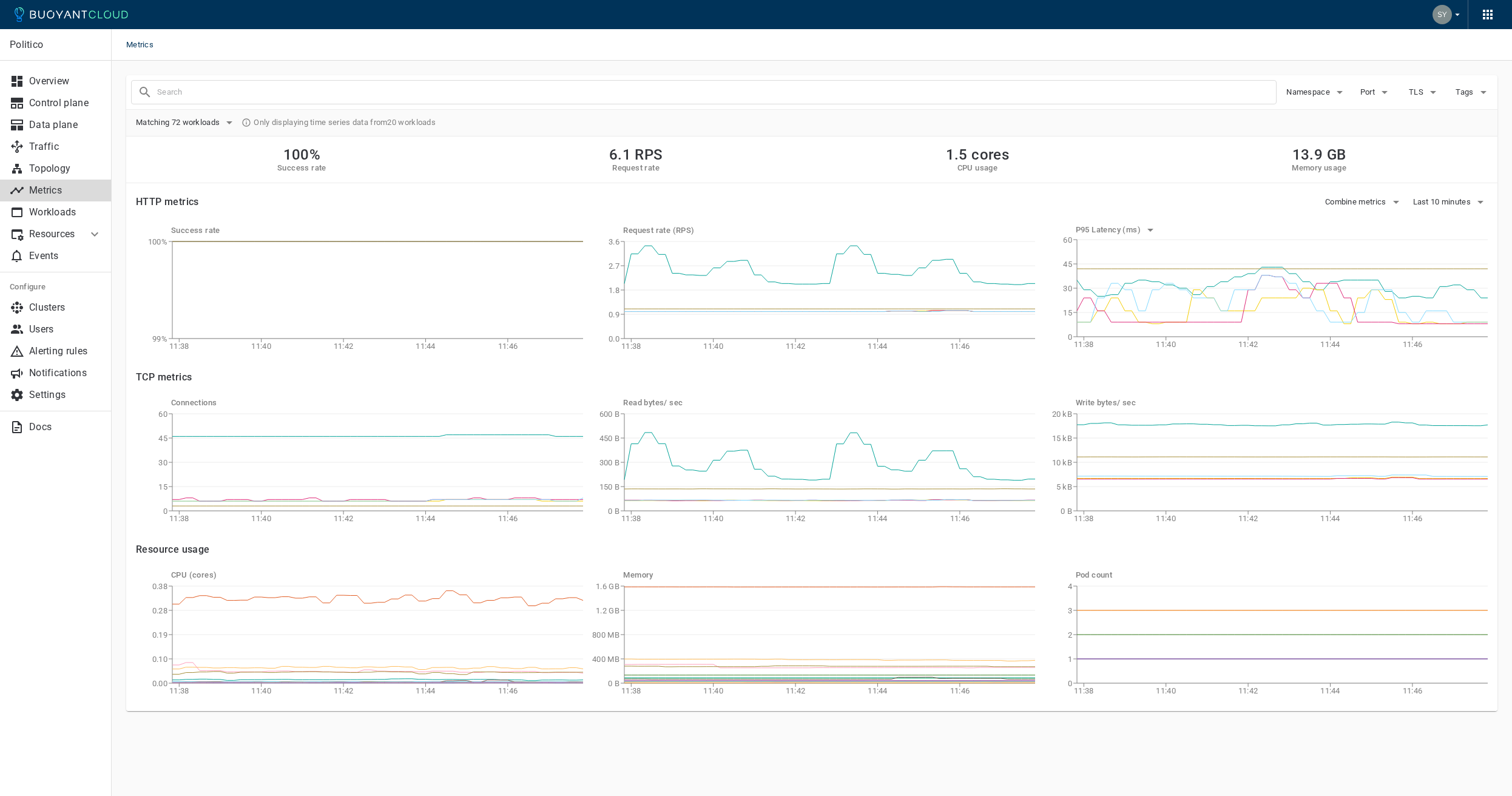
click at [78, 211] on div "client default falcon-kac falcon-system ingress-nginx [PERSON_NAME]-system kyve…" at bounding box center [756, 398] width 1512 height 796
click at [69, 216] on p "Workloads" at bounding box center [65, 212] width 73 height 12
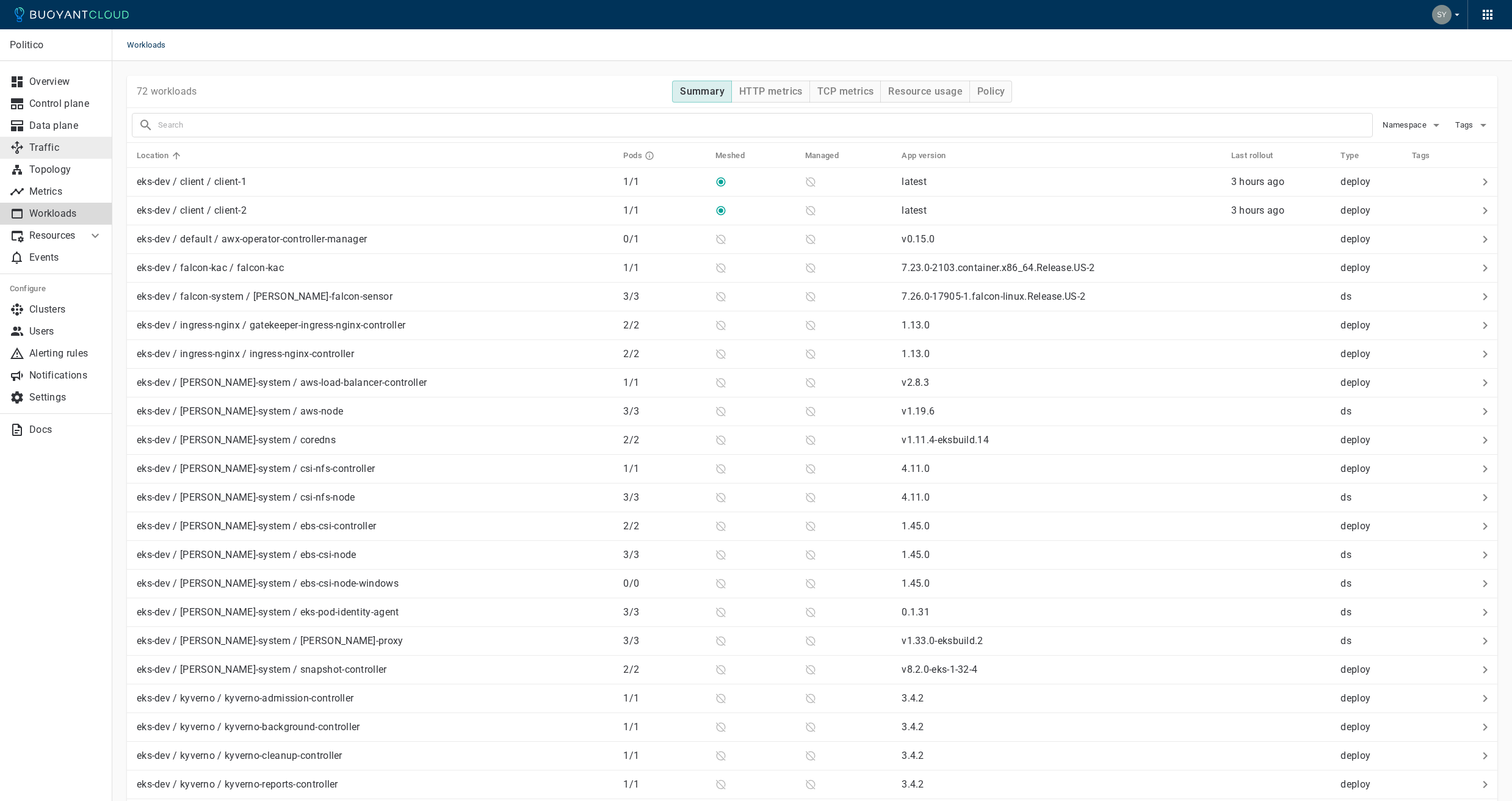
click at [68, 152] on p "Traffic" at bounding box center [65, 147] width 73 height 12
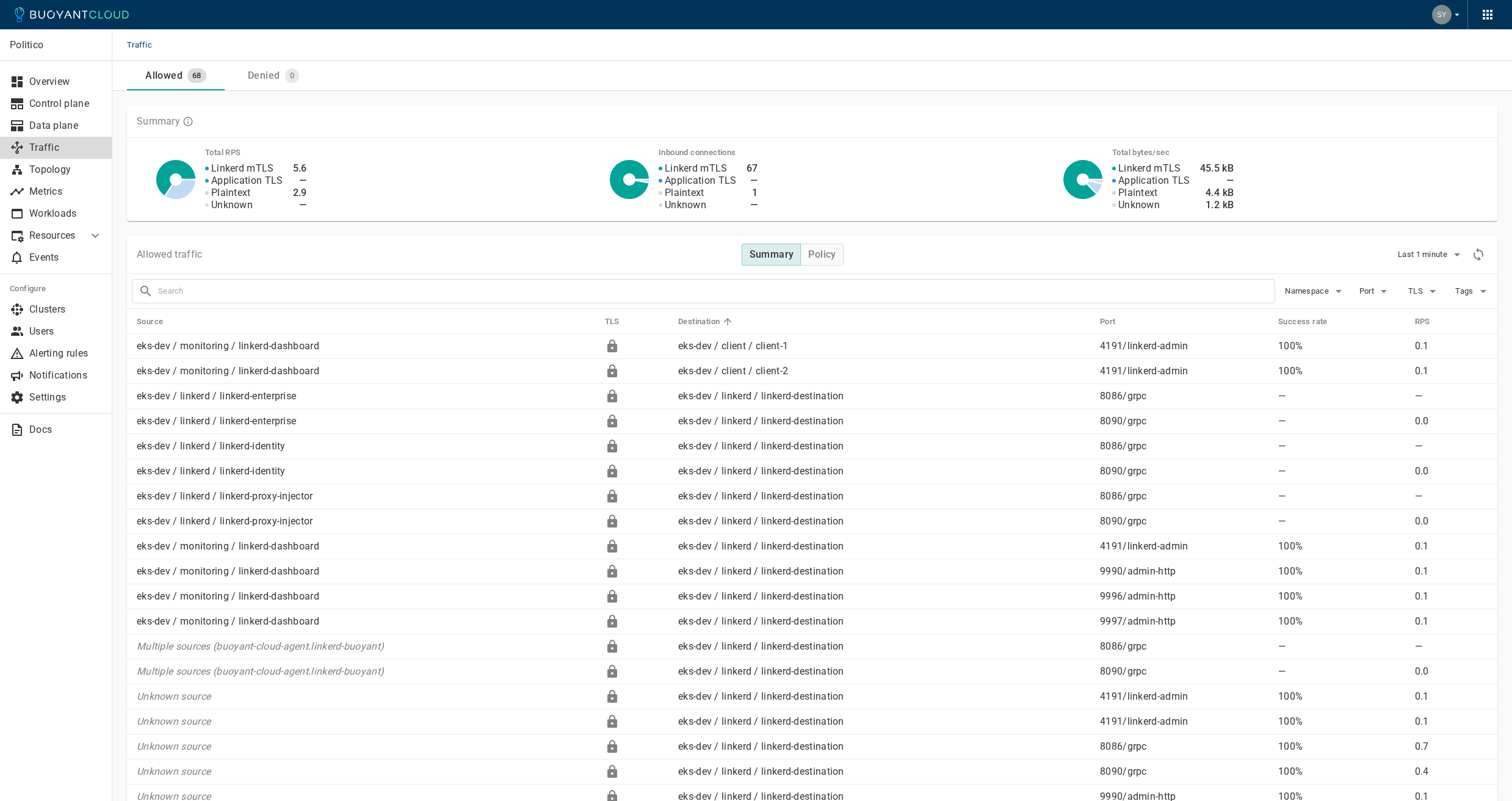
click at [1415, 293] on span "TLS" at bounding box center [1416, 290] width 17 height 9
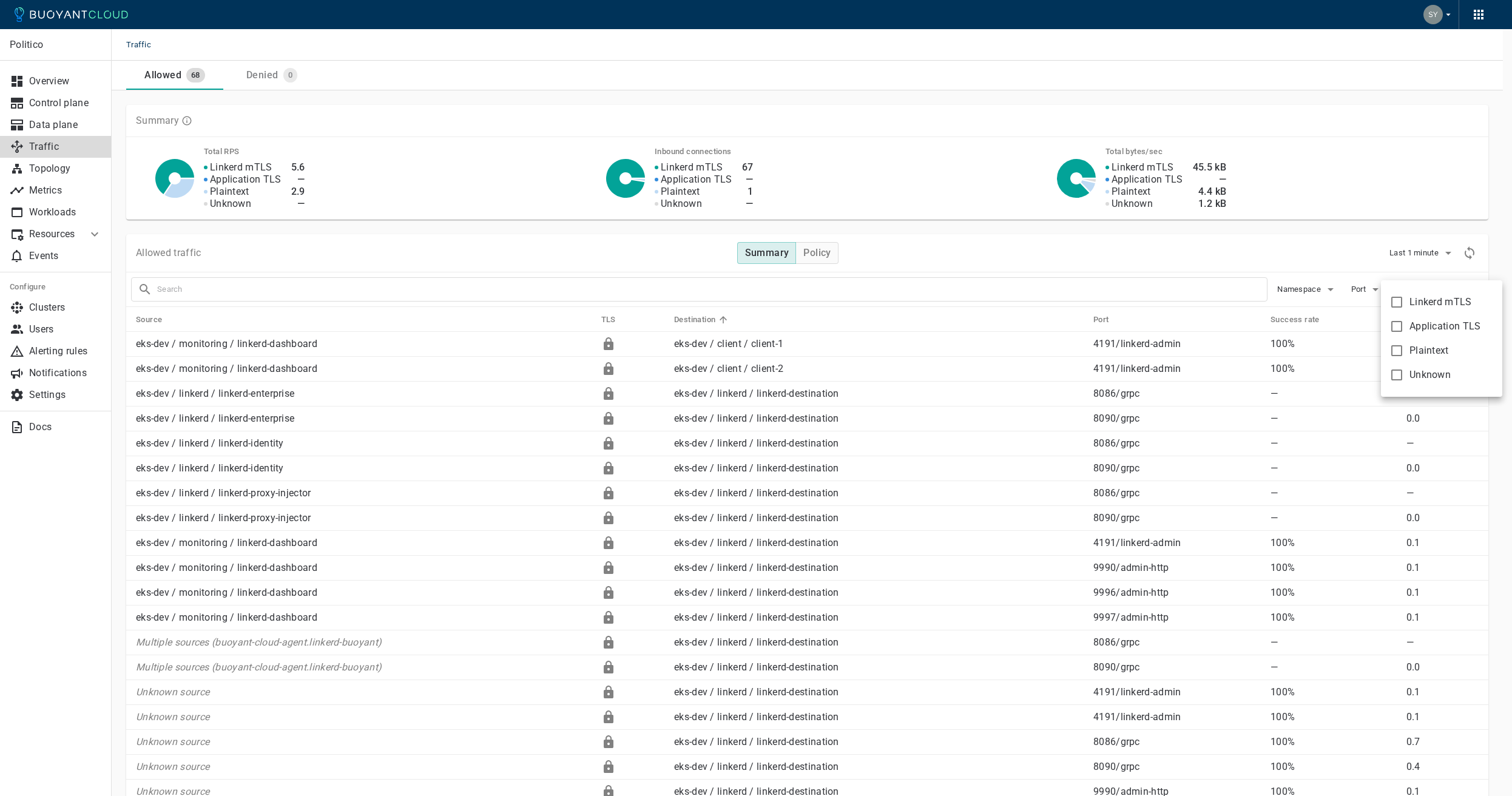
click at [1414, 280] on div at bounding box center [756, 398] width 1512 height 796
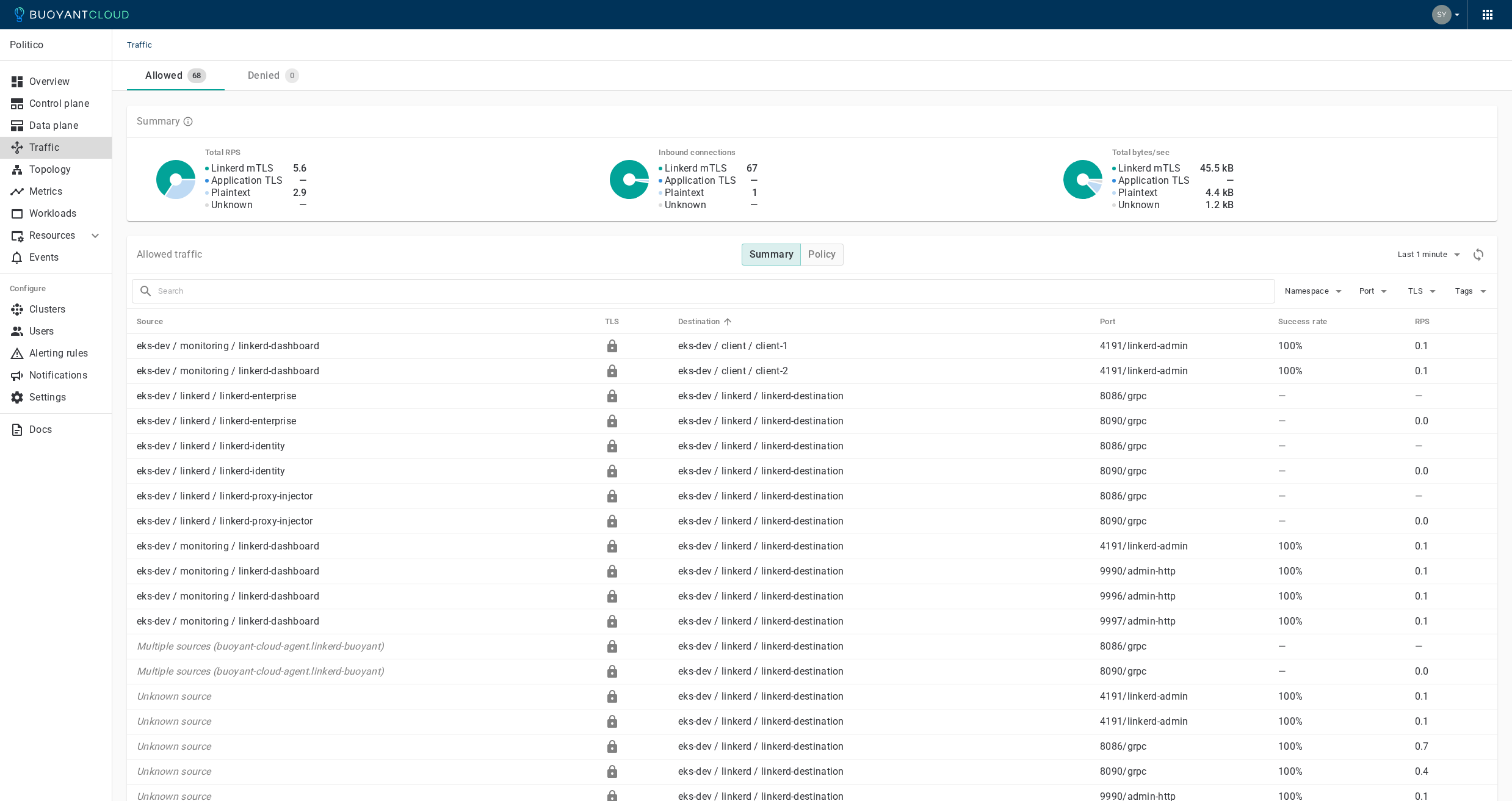
click at [1375, 289] on span "Port" at bounding box center [1368, 290] width 17 height 9
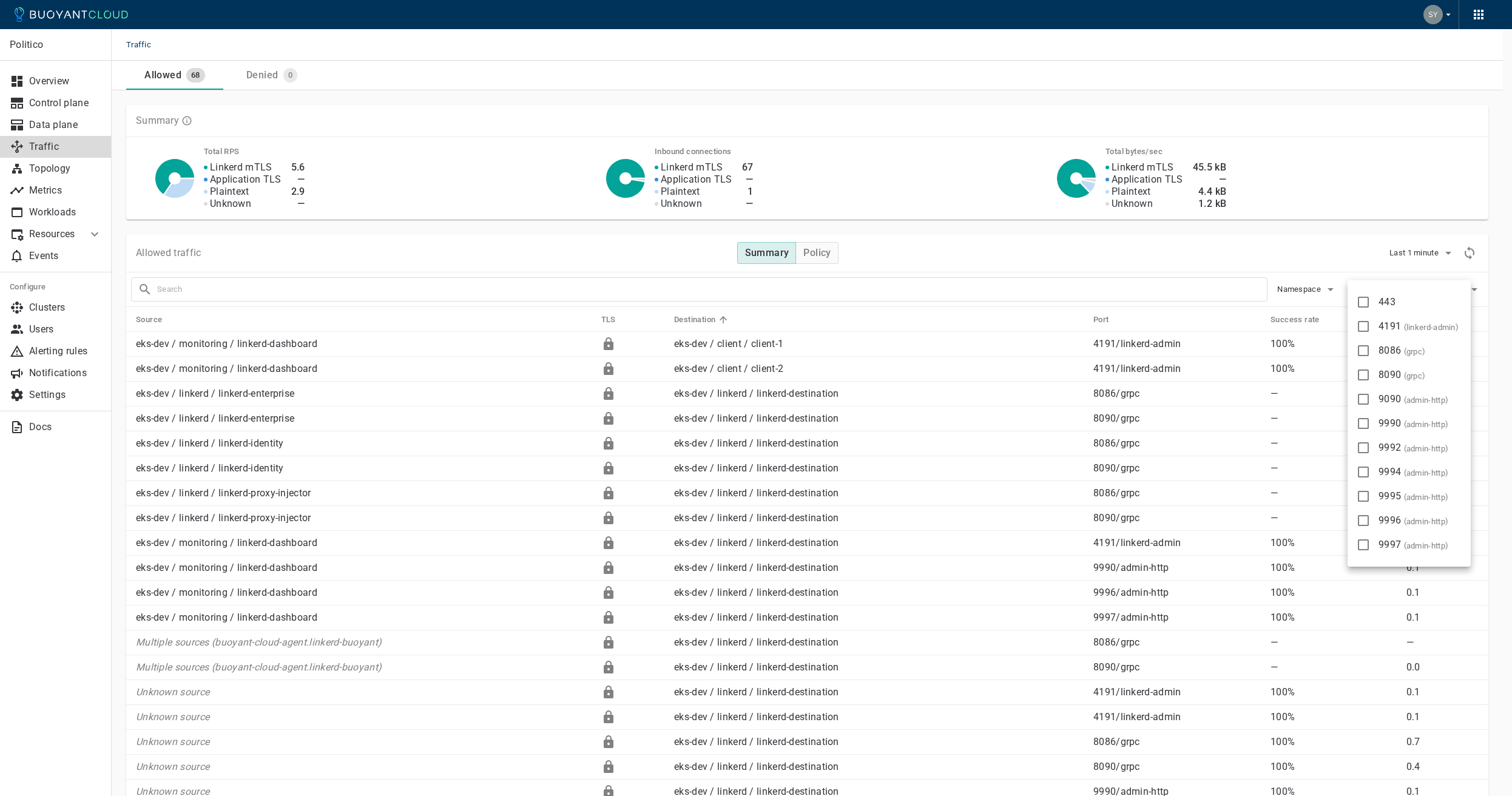
click at [1364, 280] on div at bounding box center [756, 398] width 1512 height 796
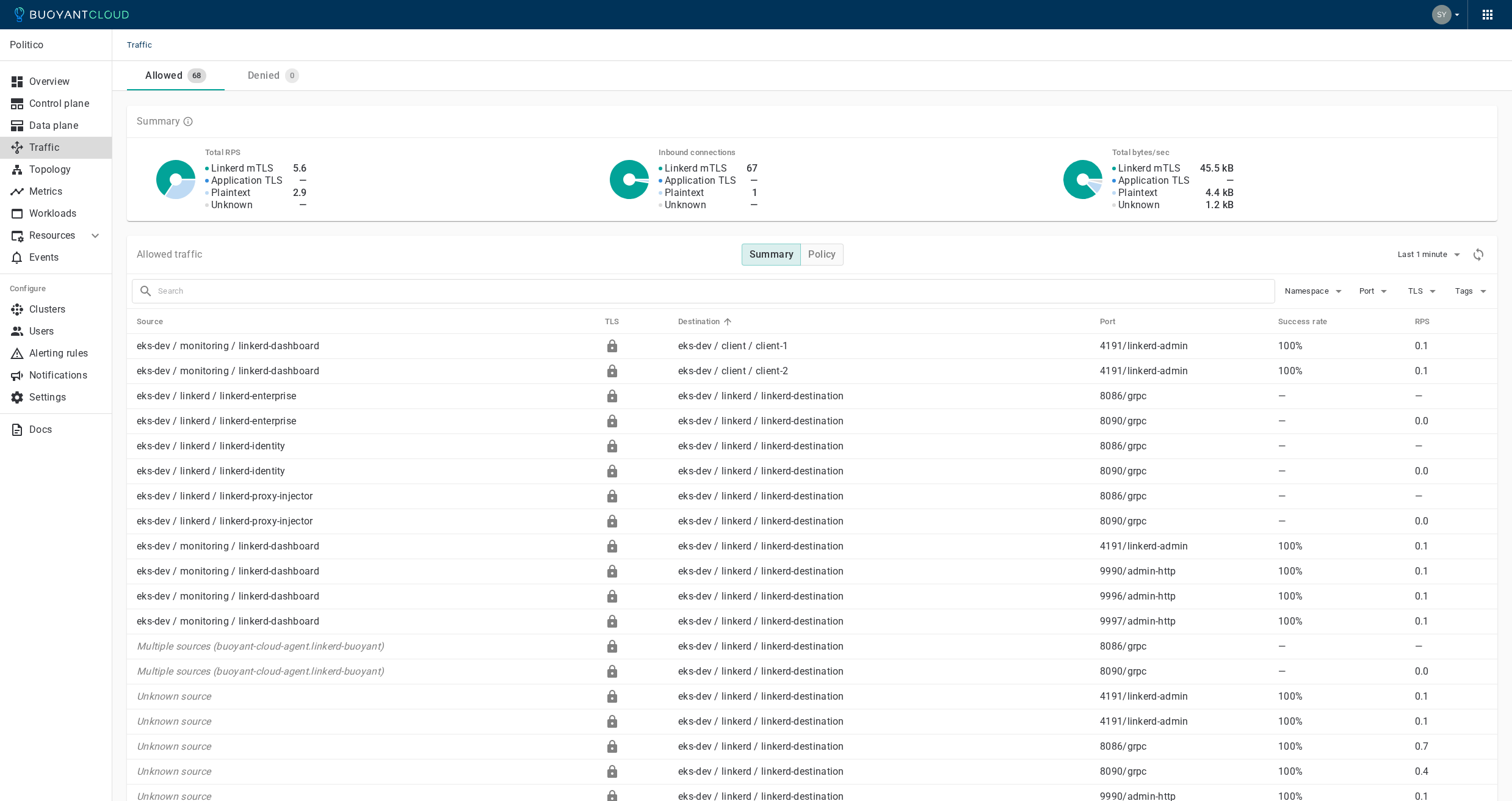
click at [1341, 292] on icon "button" at bounding box center [1338, 291] width 15 height 15
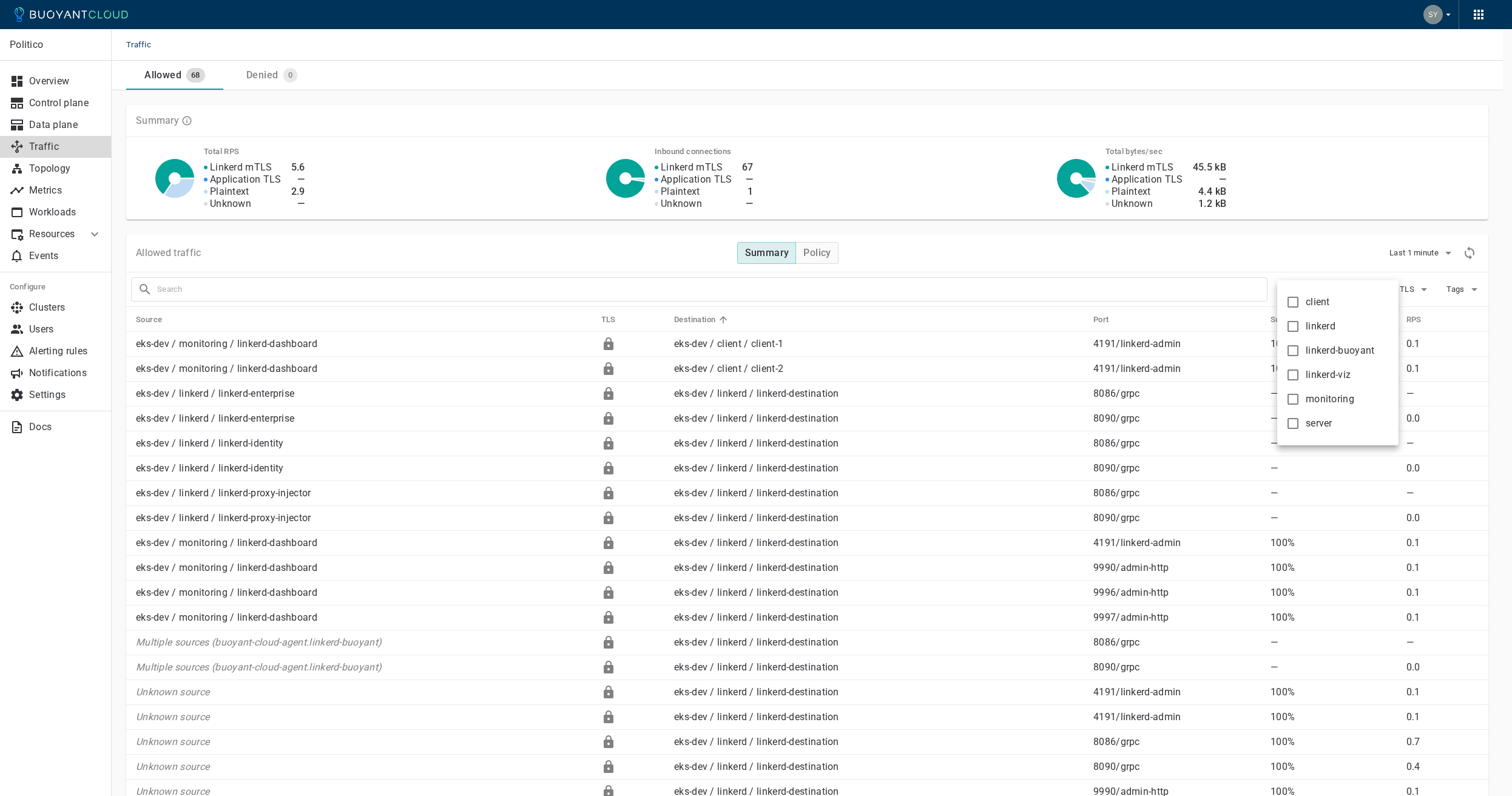
click at [1335, 276] on div at bounding box center [756, 398] width 1512 height 796
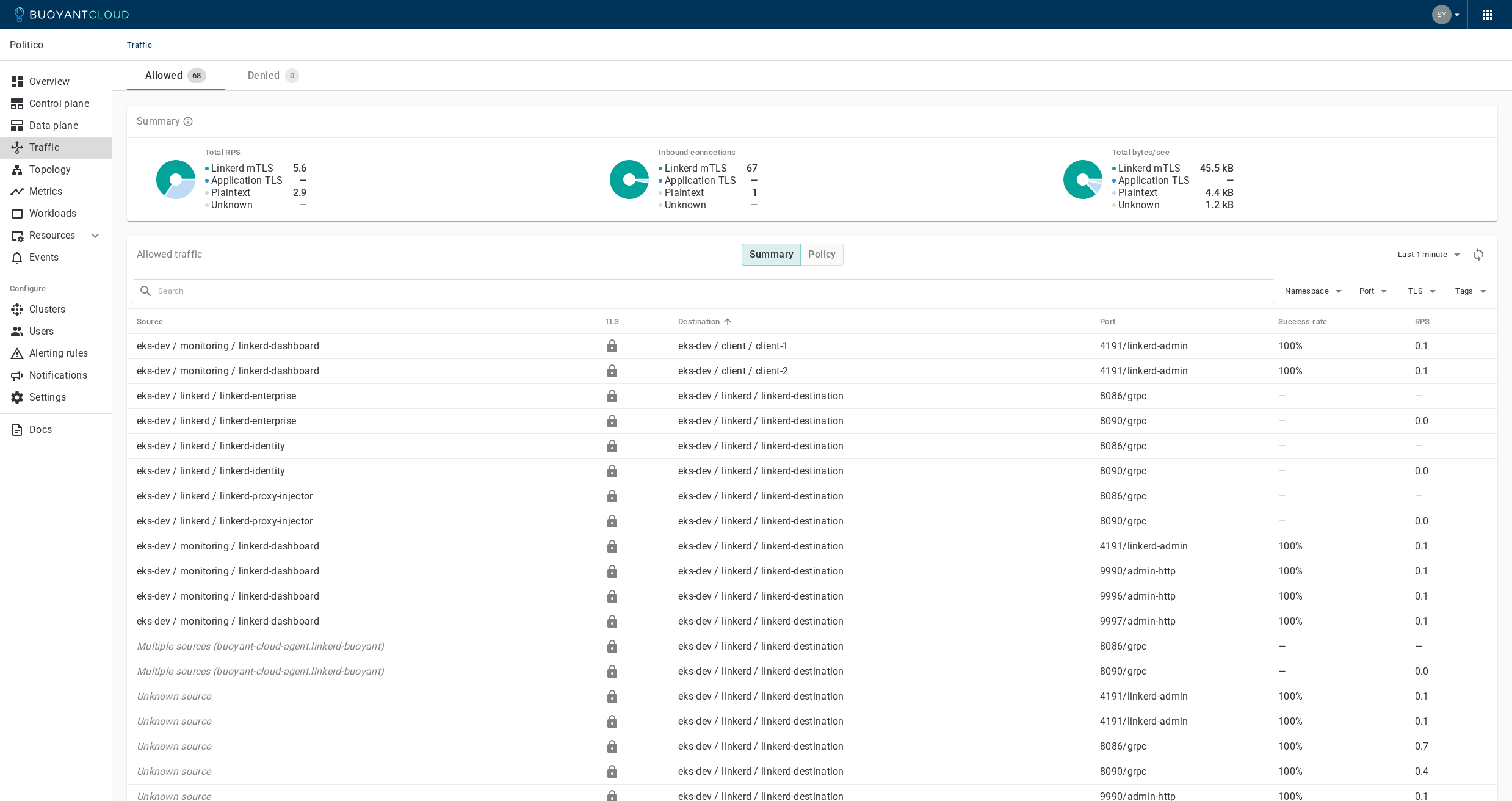
click at [1471, 289] on span "Tags" at bounding box center [1465, 290] width 20 height 9
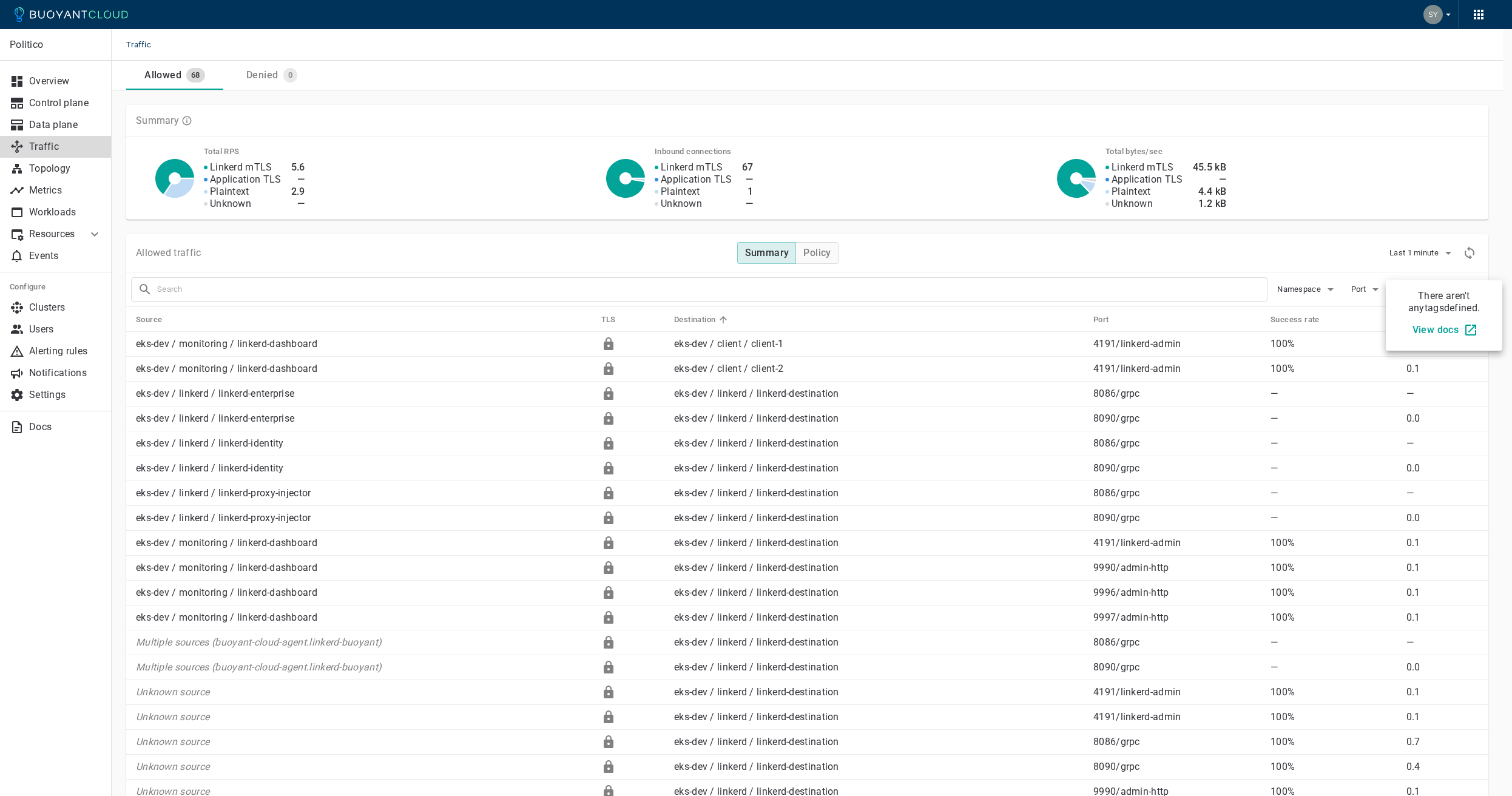
click at [1495, 268] on div at bounding box center [756, 398] width 1512 height 796
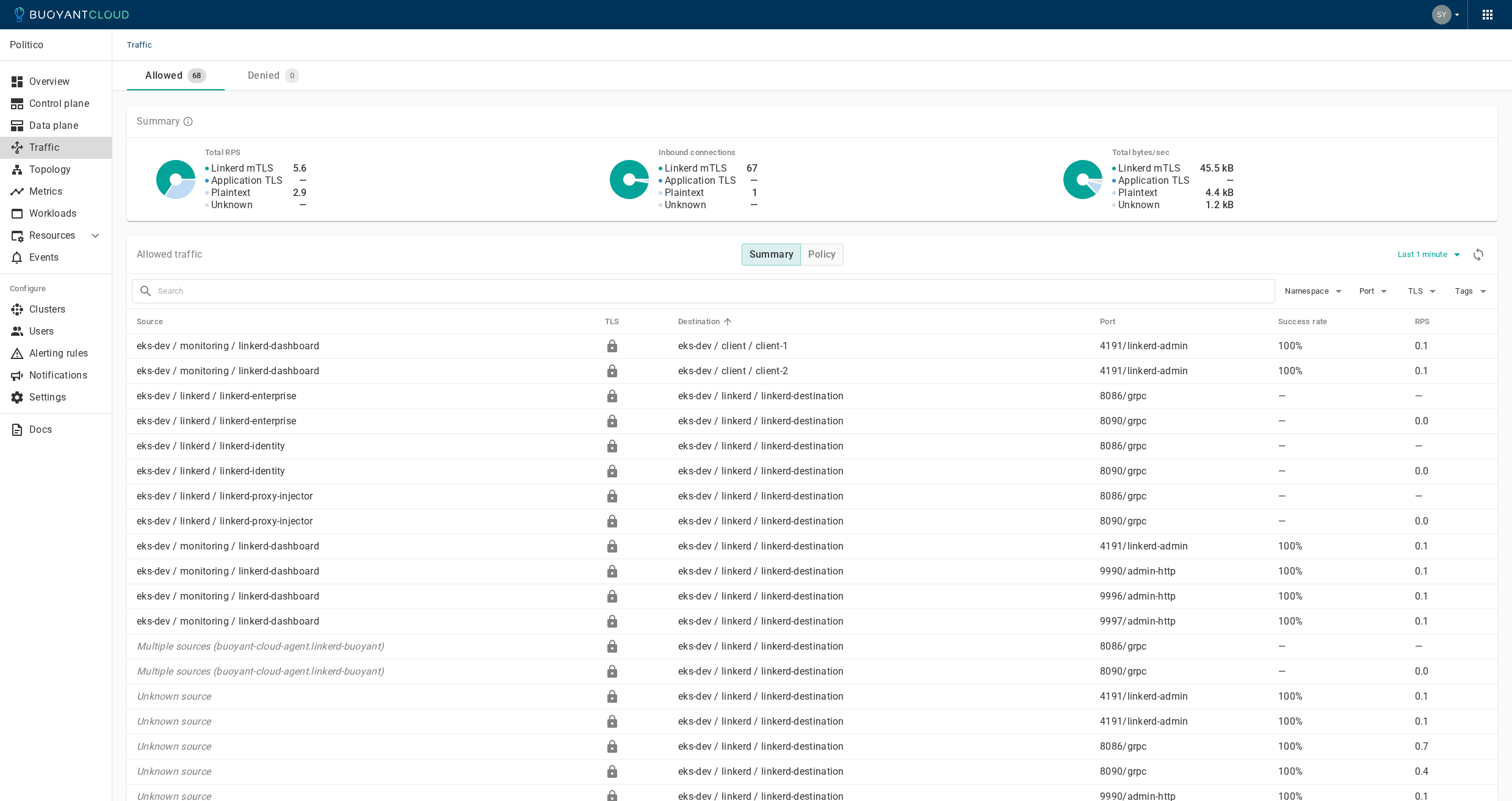
click at [1453, 249] on icon "button" at bounding box center [1457, 254] width 15 height 15
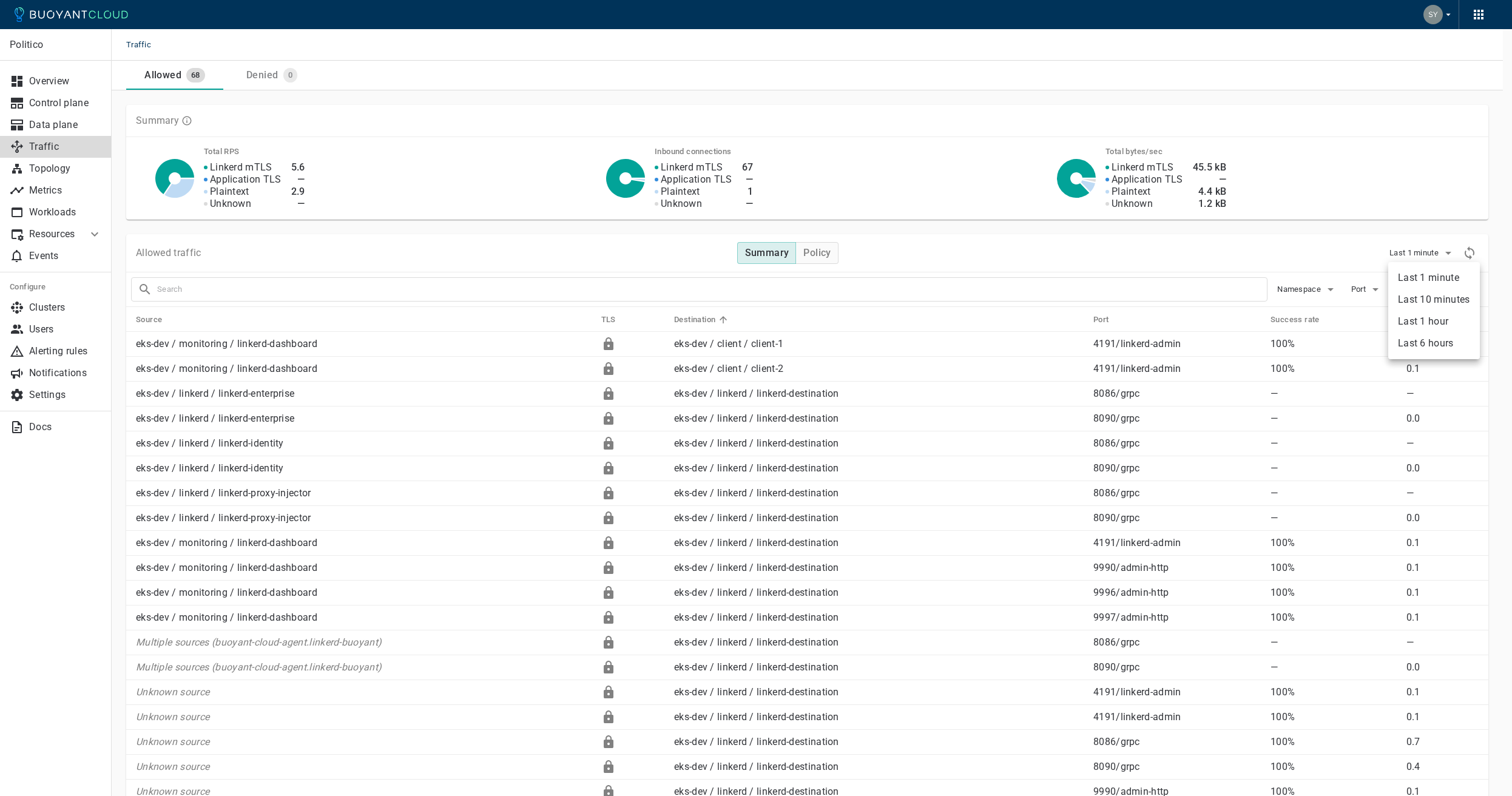
click at [1483, 255] on div at bounding box center [756, 398] width 1512 height 796
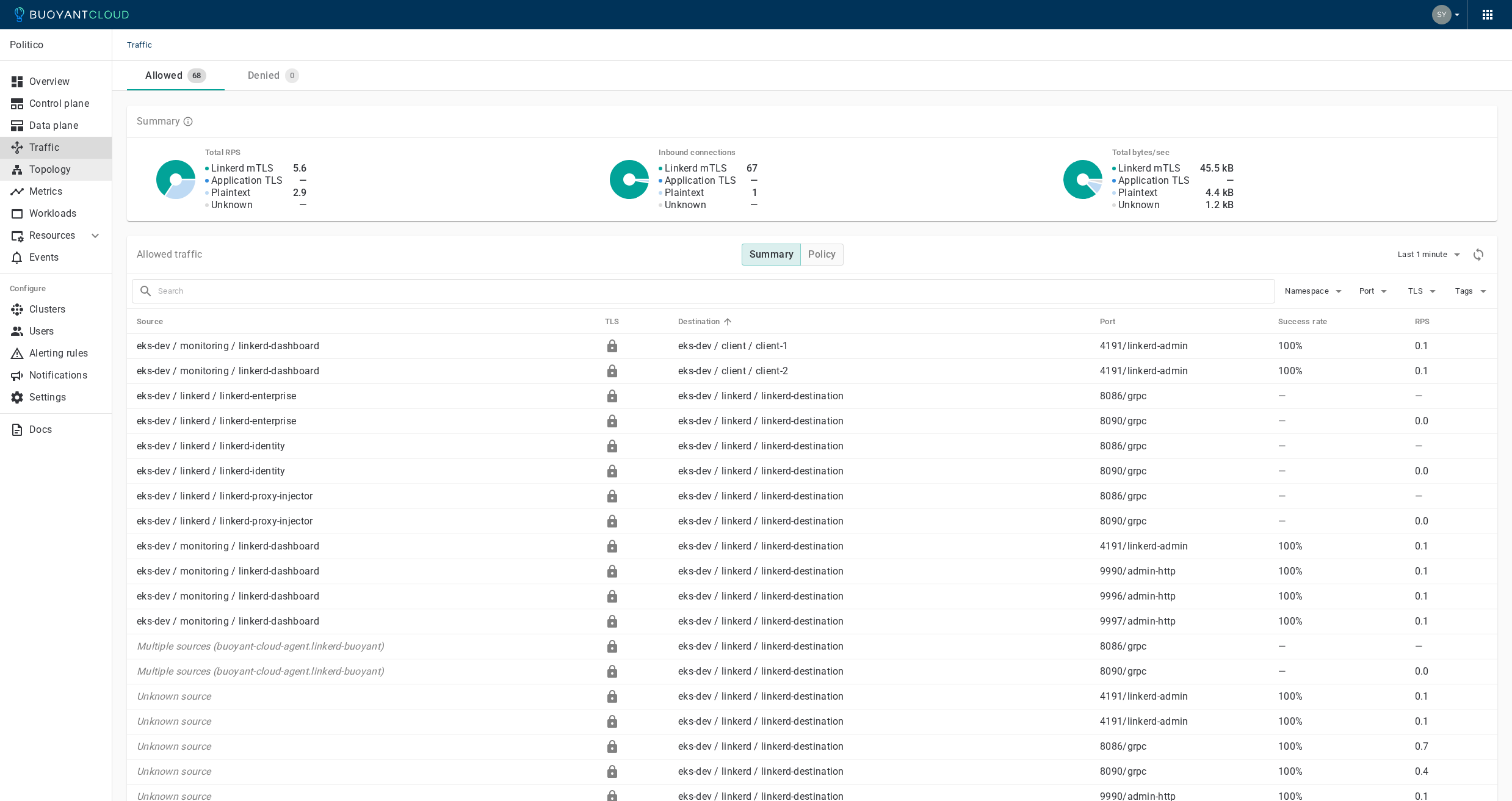
click at [71, 175] on p "Topology" at bounding box center [65, 170] width 73 height 12
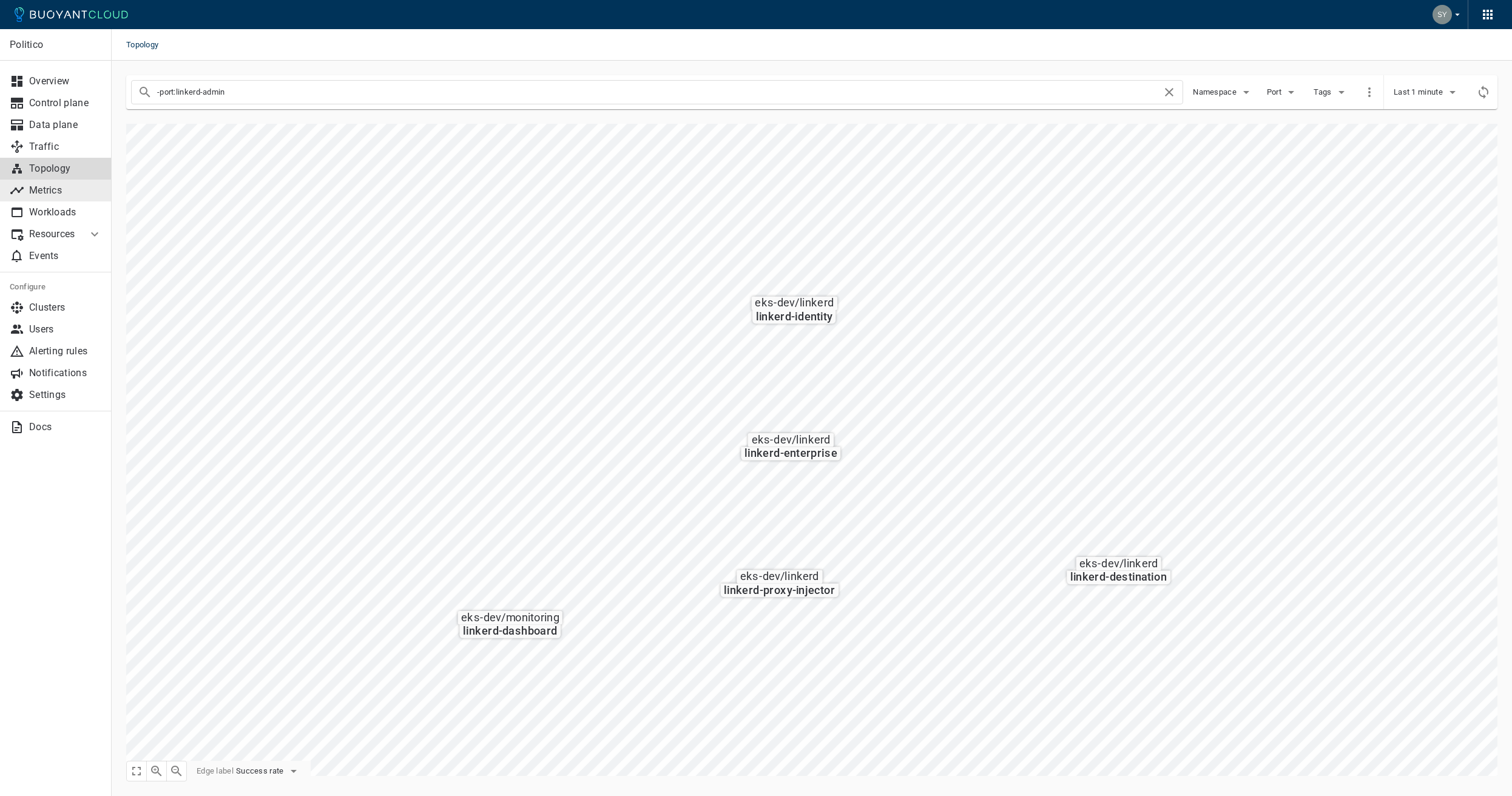
click at [69, 196] on p "Metrics" at bounding box center [65, 190] width 73 height 12
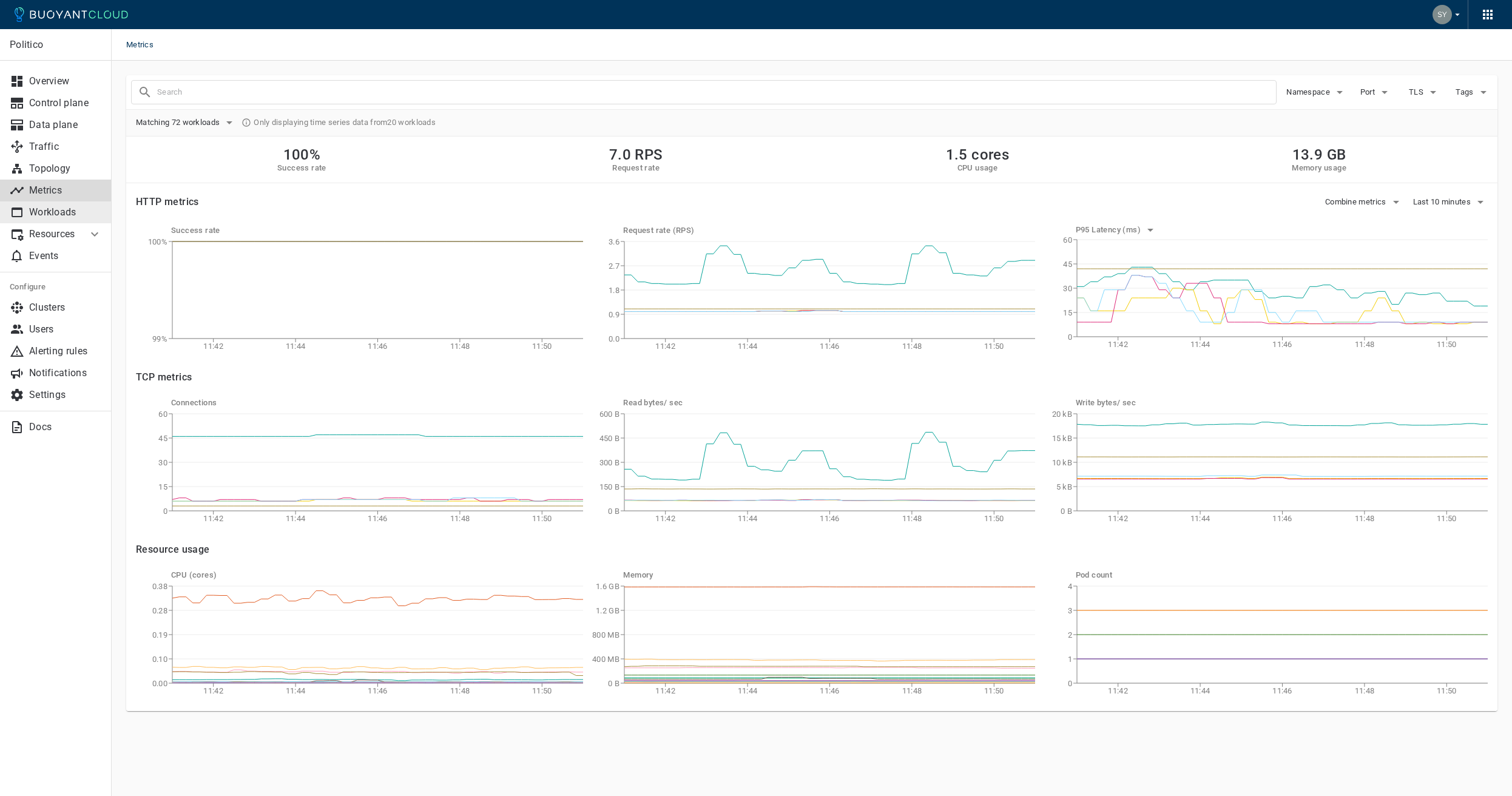
click at [69, 211] on p "Workloads" at bounding box center [65, 212] width 73 height 12
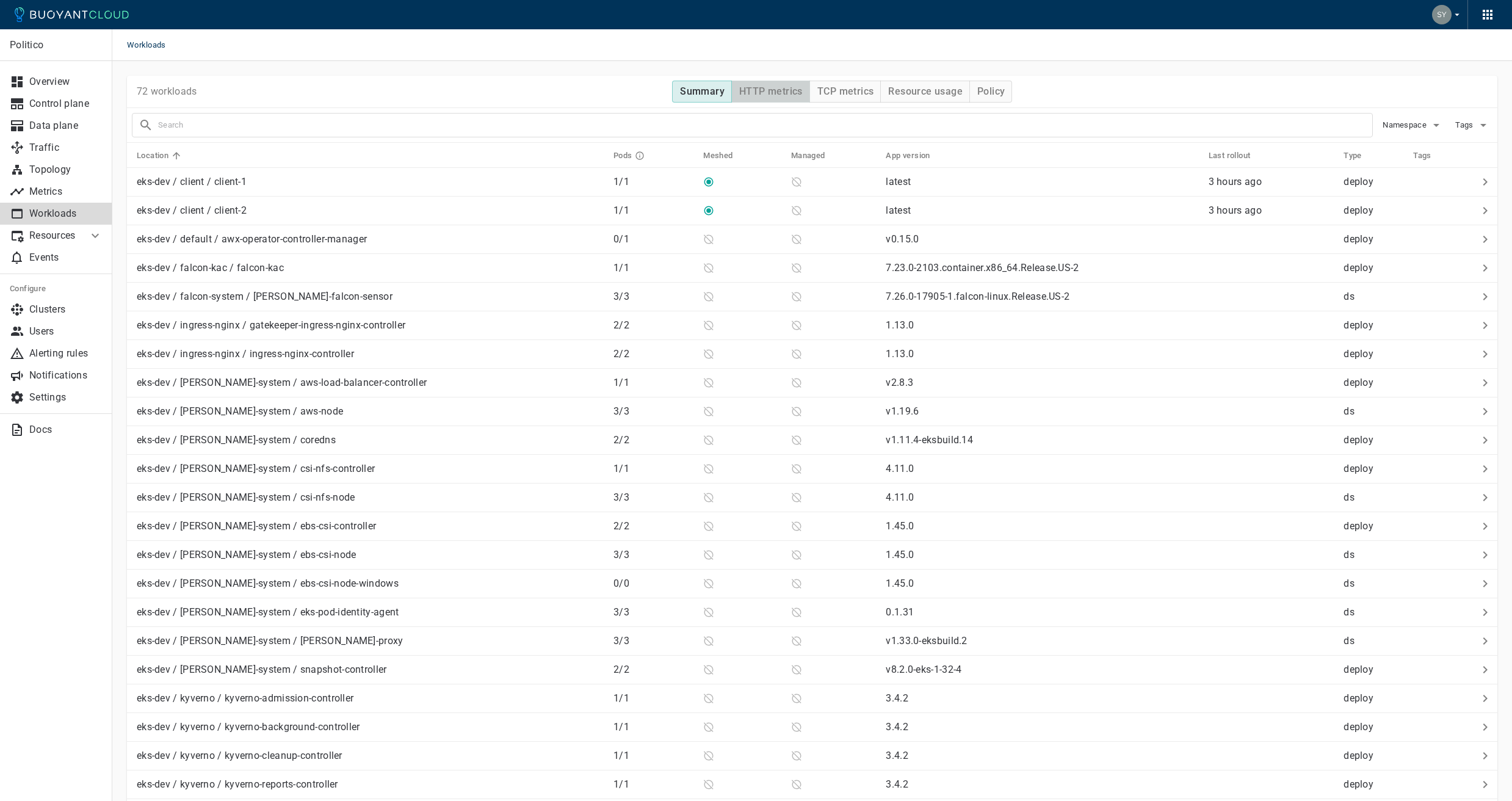
click at [796, 91] on h4 "HTTP metrics" at bounding box center [771, 91] width 64 height 12
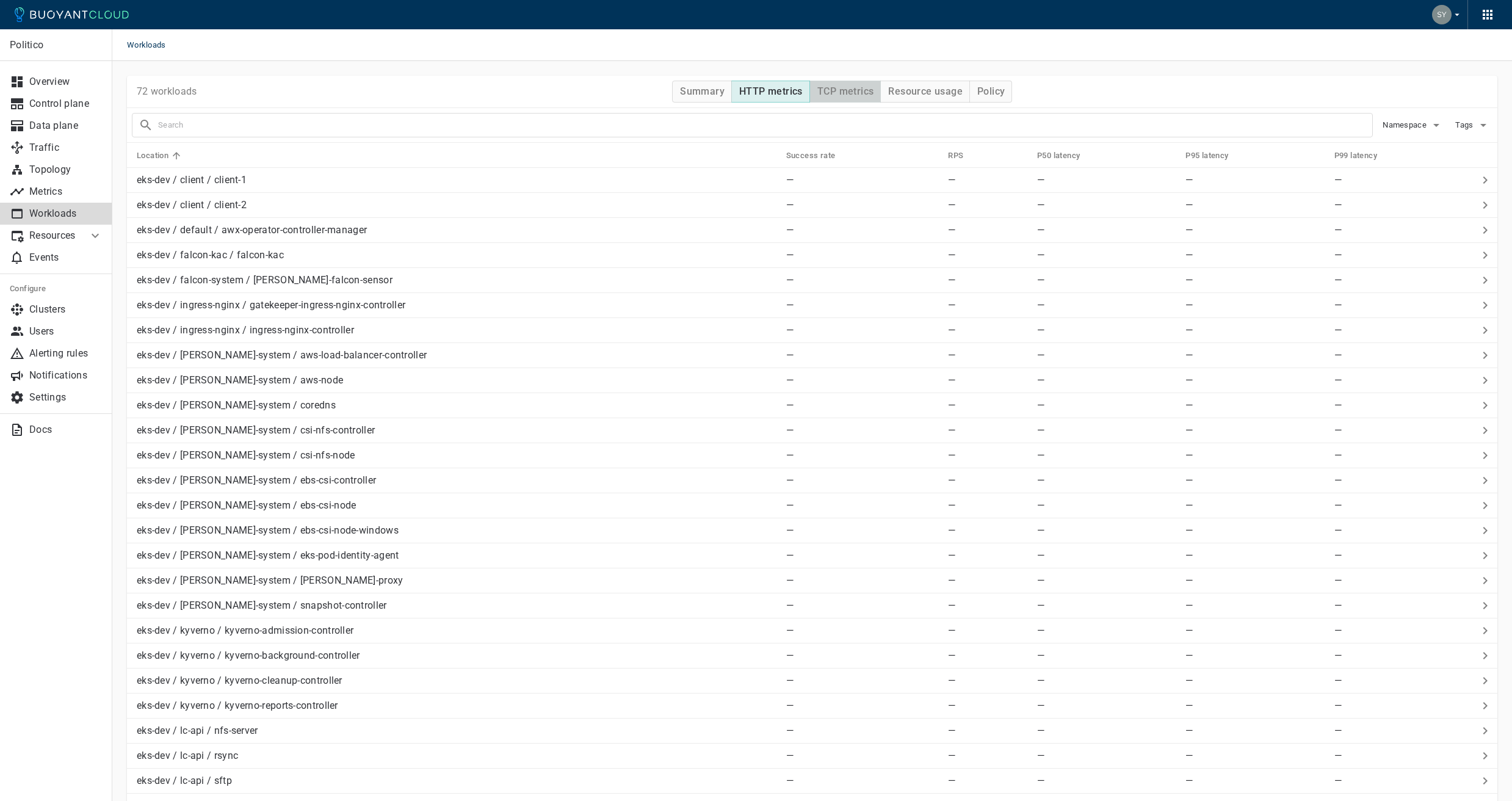
click at [840, 94] on h4 "TCP metrics" at bounding box center [845, 91] width 56 height 12
click at [926, 103] on div at bounding box center [747, 121] width 1250 height 34
click at [926, 100] on button "Resource usage" at bounding box center [925, 92] width 90 height 22
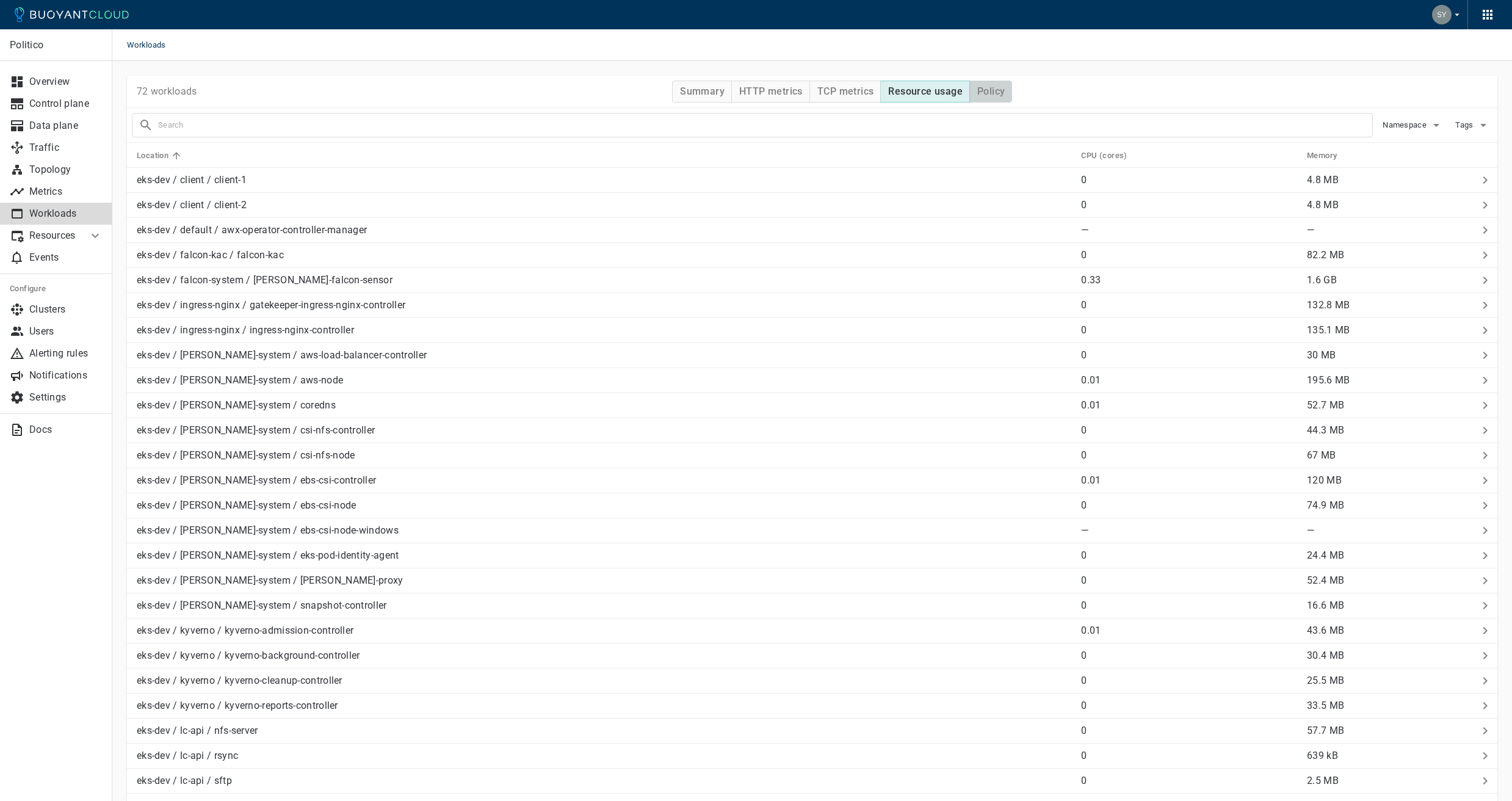
click at [988, 97] on h4 "Policy" at bounding box center [991, 91] width 28 height 12
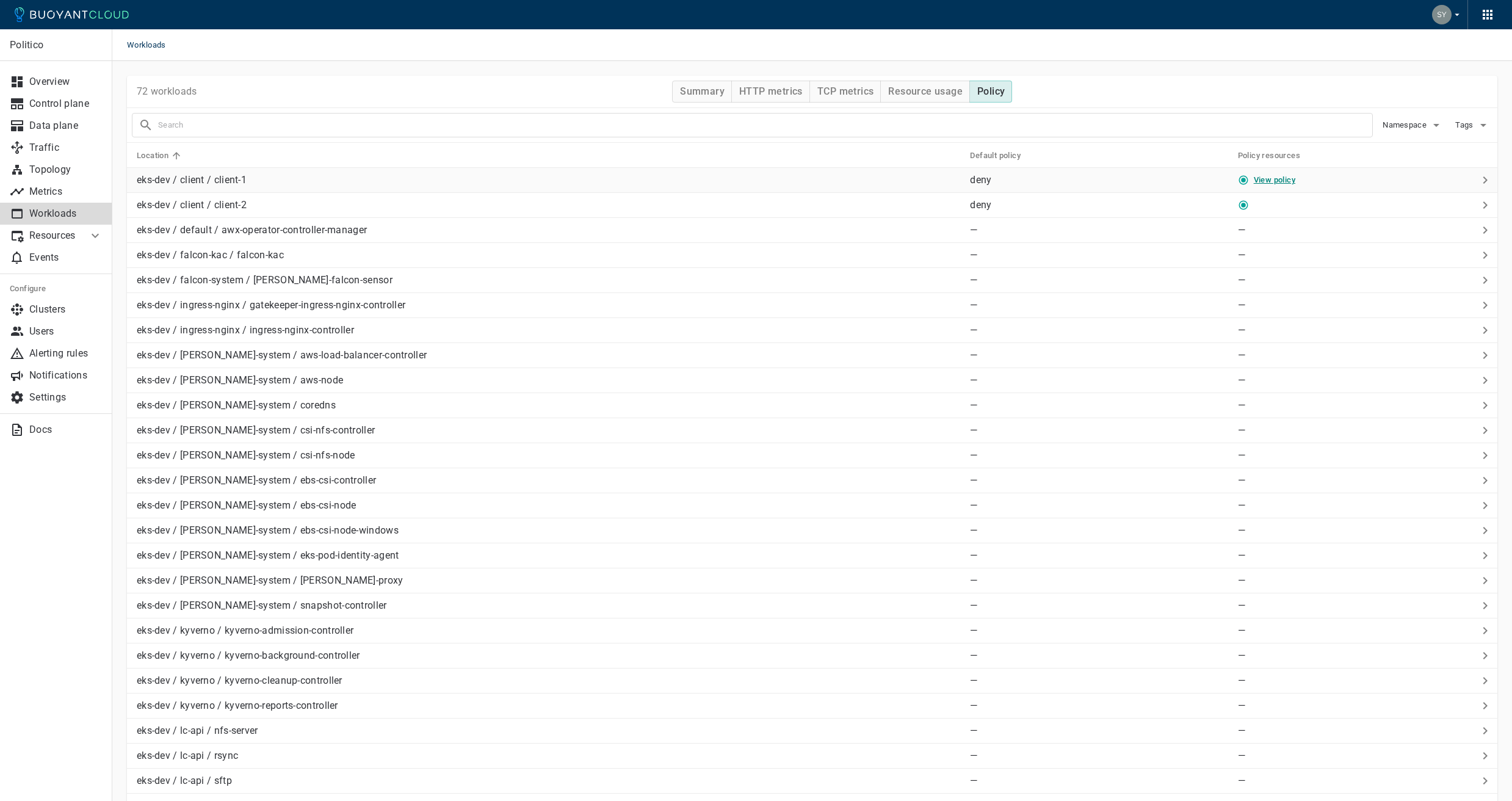
click at [1259, 180] on link "View policy" at bounding box center [1274, 179] width 41 height 9
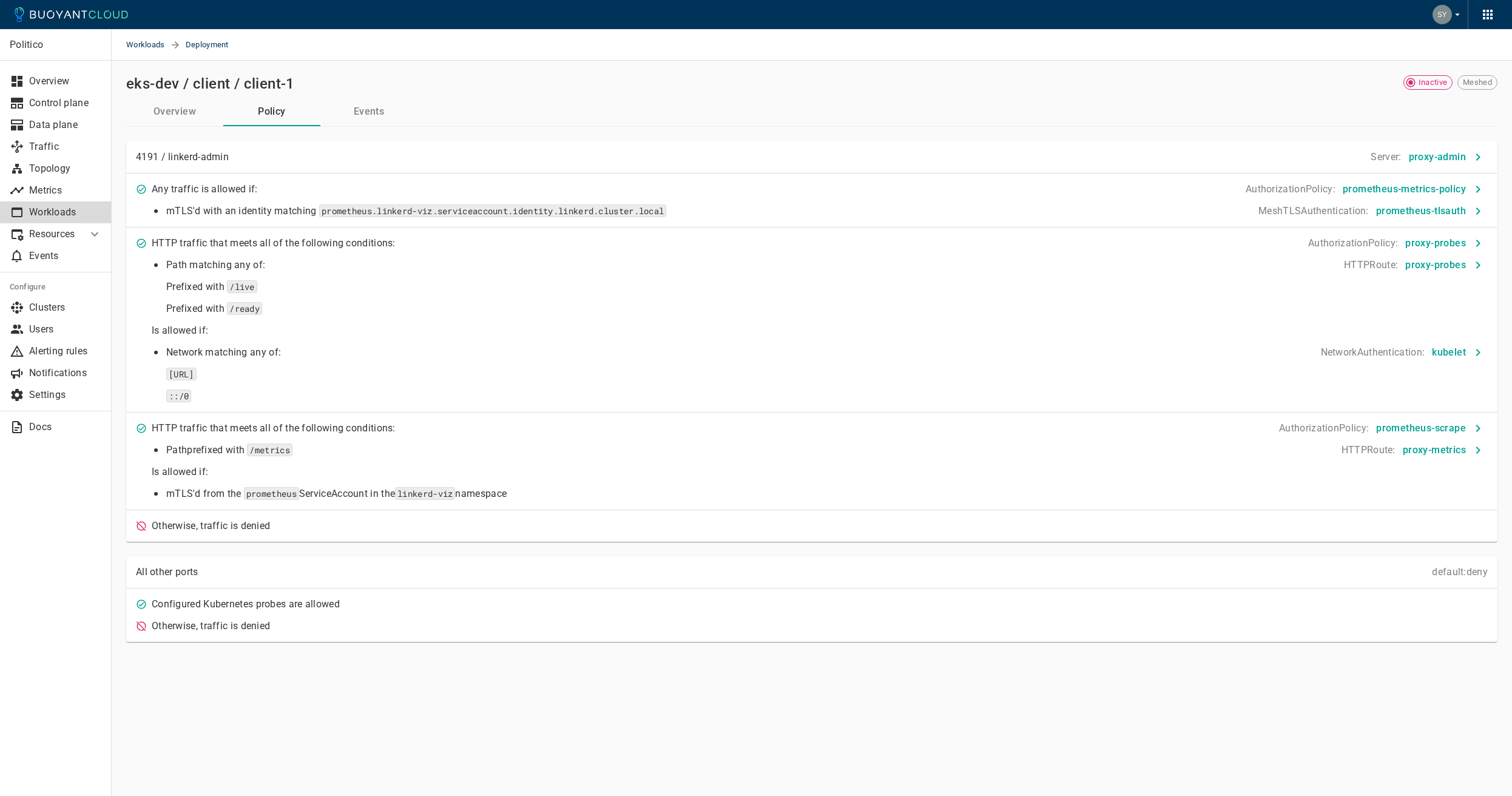
click at [283, 214] on p "mTLS'd with an identity matching prometheus.linkerd-viz.serviceaccount.identity…" at bounding box center [416, 211] width 500 height 12
drag, startPoint x: 283, startPoint y: 214, endPoint x: 307, endPoint y: 307, distance: 96.0
click at [307, 307] on div "Any traffic is allowed if: AuthorizationPolicy : prometheus-metrics-policy mTLS…" at bounding box center [807, 353] width 1362 height 359
click at [307, 304] on div "Path matching any of: Prefixed with /live Prefixed with /ready HTTPRoute : prox…" at bounding box center [812, 280] width 1352 height 70
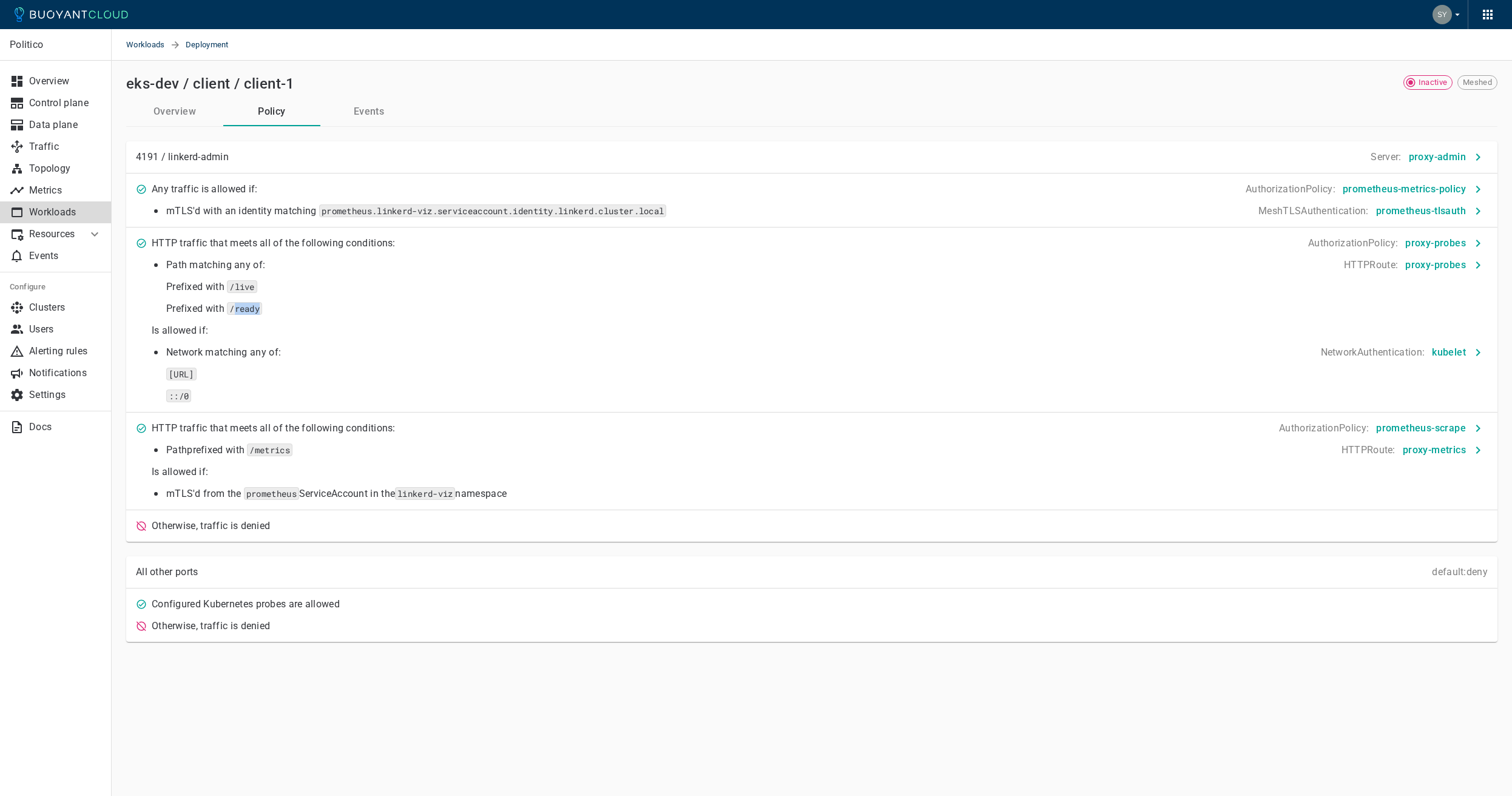
click at [307, 304] on div "Path matching any of: Prefixed with /live Prefixed with /ready HTTPRoute : prox…" at bounding box center [812, 280] width 1352 height 70
drag, startPoint x: 307, startPoint y: 304, endPoint x: 297, endPoint y: 278, distance: 27.9
click at [297, 278] on div "Path matching any of: Prefixed with /live Prefixed with /ready HTTPRoute : prox…" at bounding box center [812, 280] width 1352 height 70
click at [298, 278] on div "Path matching any of: Prefixed with /live Prefixed with /ready HTTPRoute : prox…" at bounding box center [812, 280] width 1352 height 70
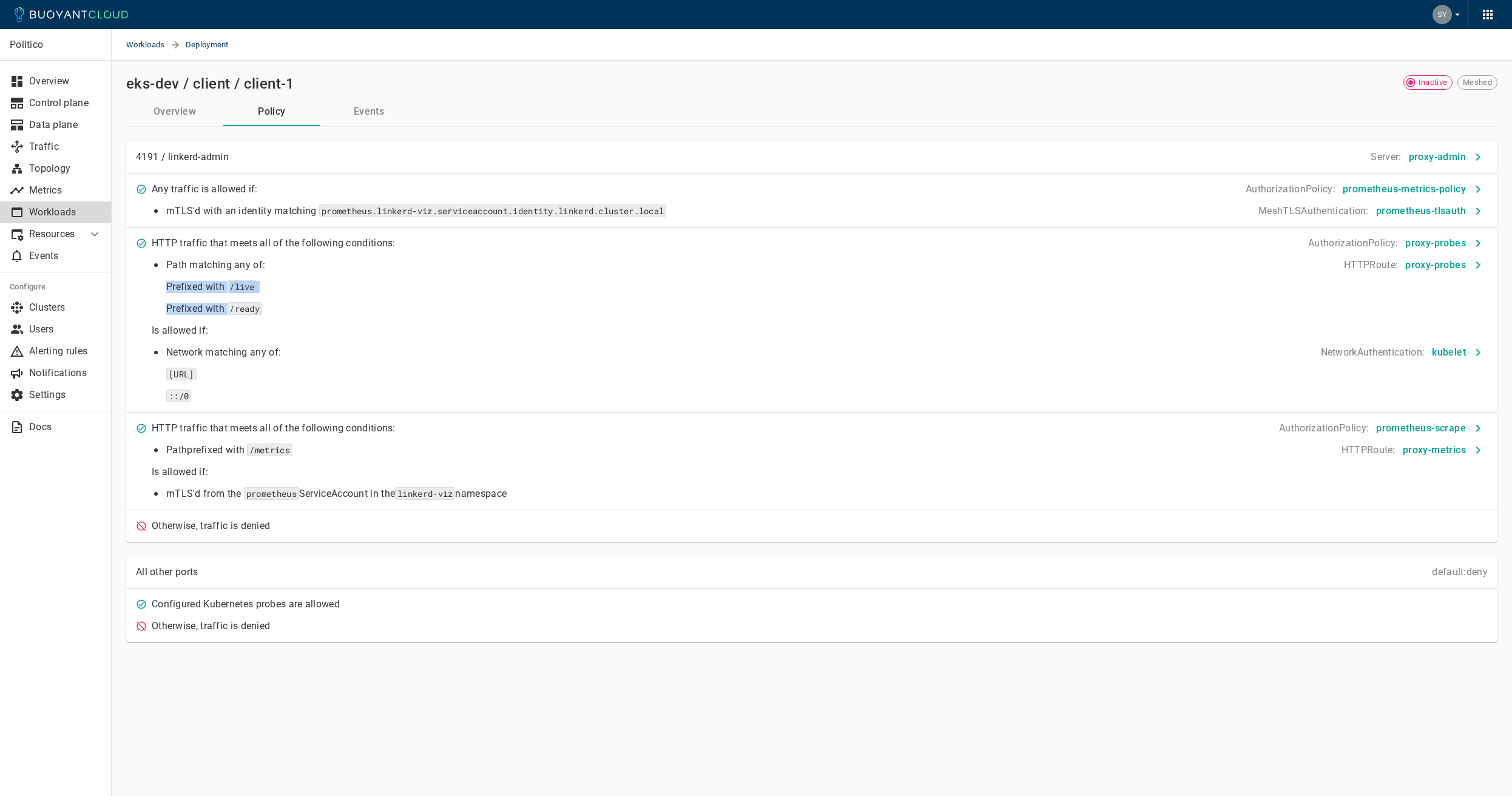
drag, startPoint x: 298, startPoint y: 278, endPoint x: 312, endPoint y: 305, distance: 30.4
click at [312, 305] on div "Path matching any of: Prefixed with /live Prefixed with /ready HTTPRoute : prox…" at bounding box center [812, 280] width 1352 height 70
click at [313, 305] on div "Path matching any of: Prefixed with /live Prefixed with /ready HTTPRoute : prox…" at bounding box center [812, 280] width 1352 height 70
drag, startPoint x: 313, startPoint y: 304, endPoint x: 297, endPoint y: 278, distance: 30.5
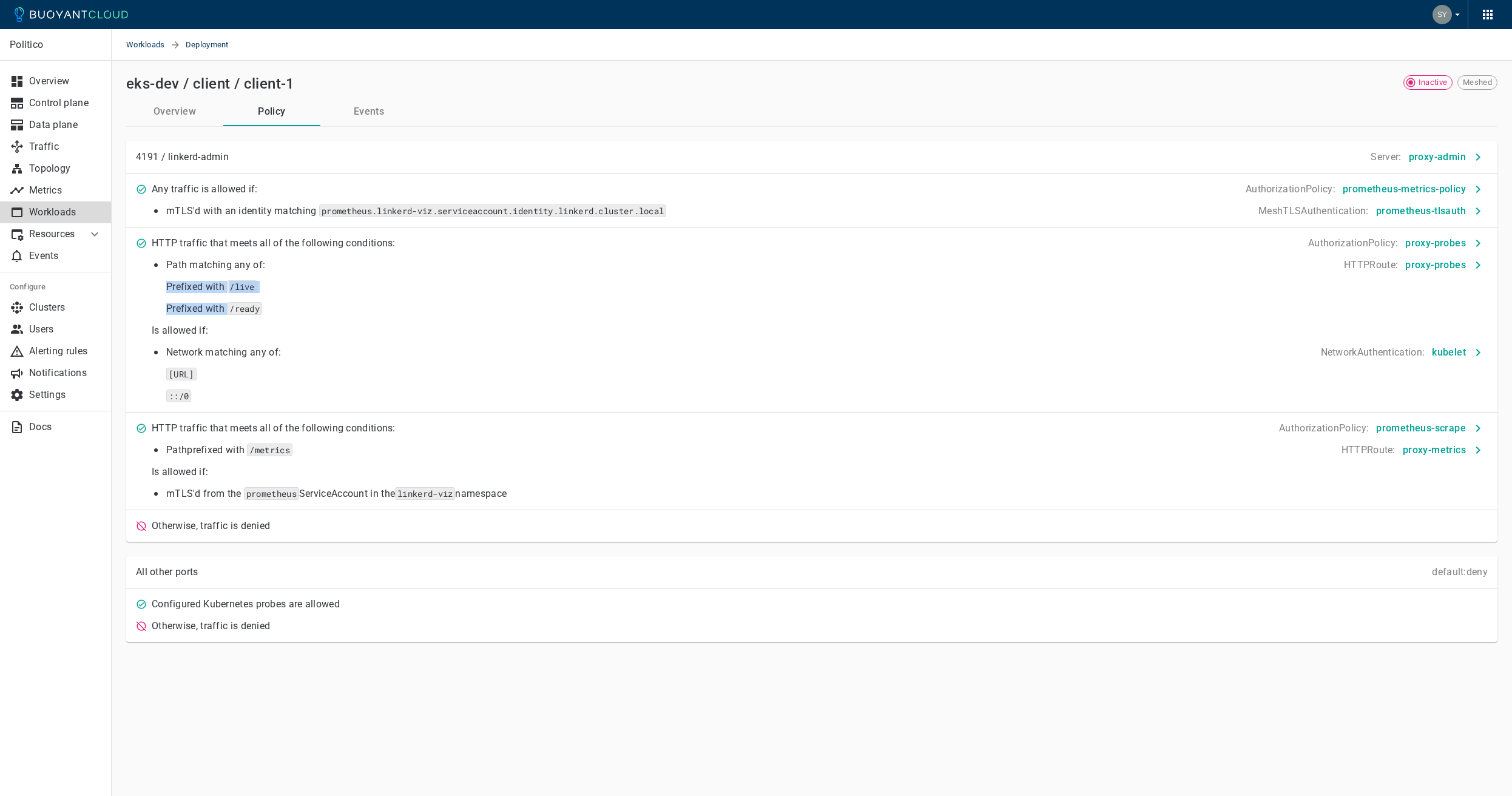
click at [297, 278] on div "Path matching any of: Prefixed with /live Prefixed with /ready HTTPRoute : prox…" at bounding box center [812, 280] width 1352 height 70
click at [298, 278] on div "Path matching any of: Prefixed with /live Prefixed with /ready HTTPRoute : prox…" at bounding box center [812, 280] width 1352 height 70
drag, startPoint x: 298, startPoint y: 278, endPoint x: 312, endPoint y: 301, distance: 26.9
click at [312, 301] on div "Path matching any of: Prefixed with /live Prefixed with /ready HTTPRoute : prox…" at bounding box center [812, 280] width 1352 height 70
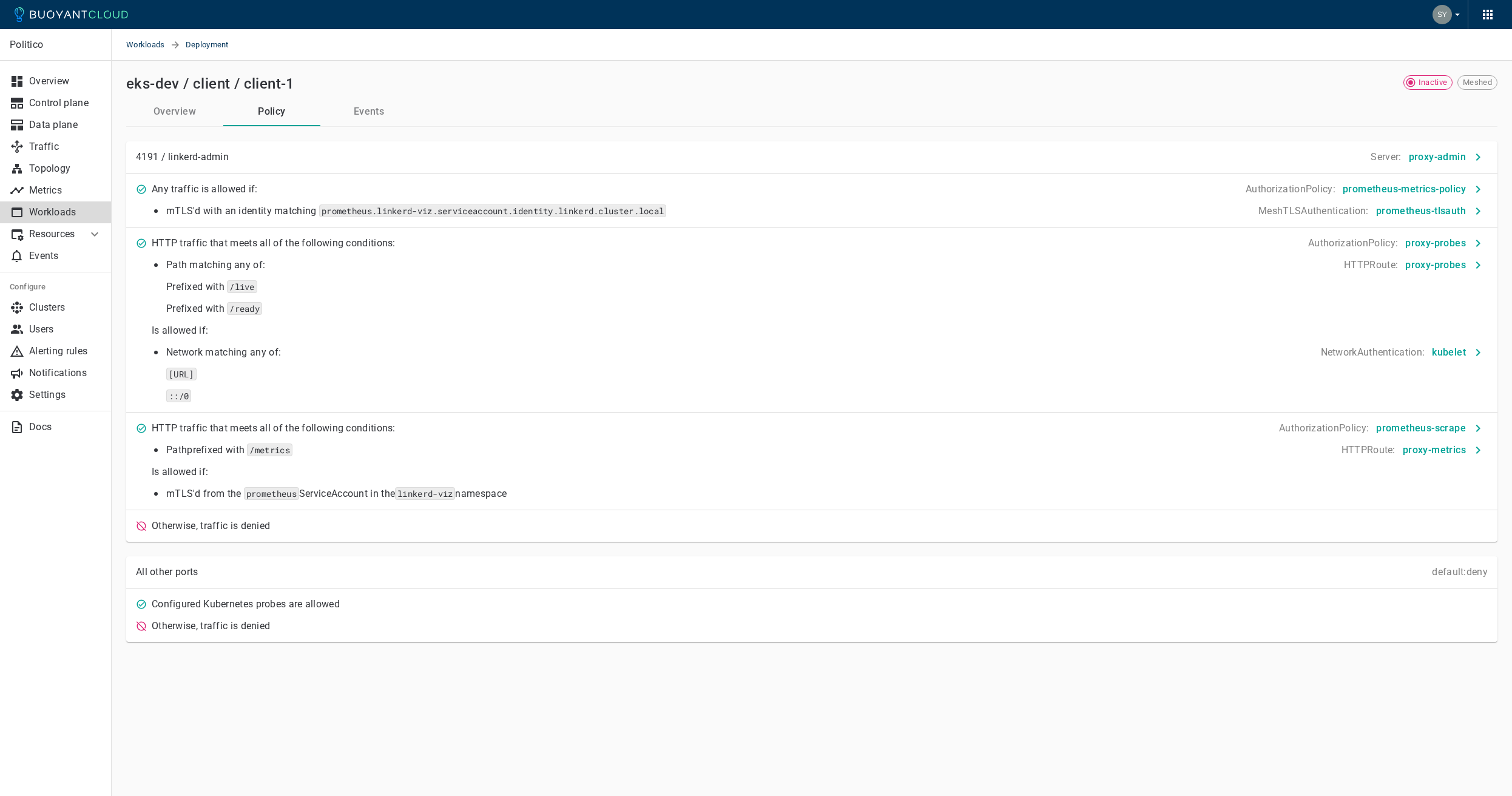
click at [313, 301] on div "Path matching any of: Prefixed with /live Prefixed with /ready HTTPRoute : prox…" at bounding box center [812, 280] width 1352 height 70
click at [277, 327] on p "Is allowed if:" at bounding box center [819, 330] width 1336 height 12
click at [278, 327] on p "Is allowed if:" at bounding box center [819, 330] width 1336 height 12
drag, startPoint x: 278, startPoint y: 327, endPoint x: 310, endPoint y: 394, distance: 74.2
click at [310, 394] on div "Any traffic is allowed if: AuthorizationPolicy : prometheus-metrics-policy mTLS…" at bounding box center [807, 353] width 1362 height 359
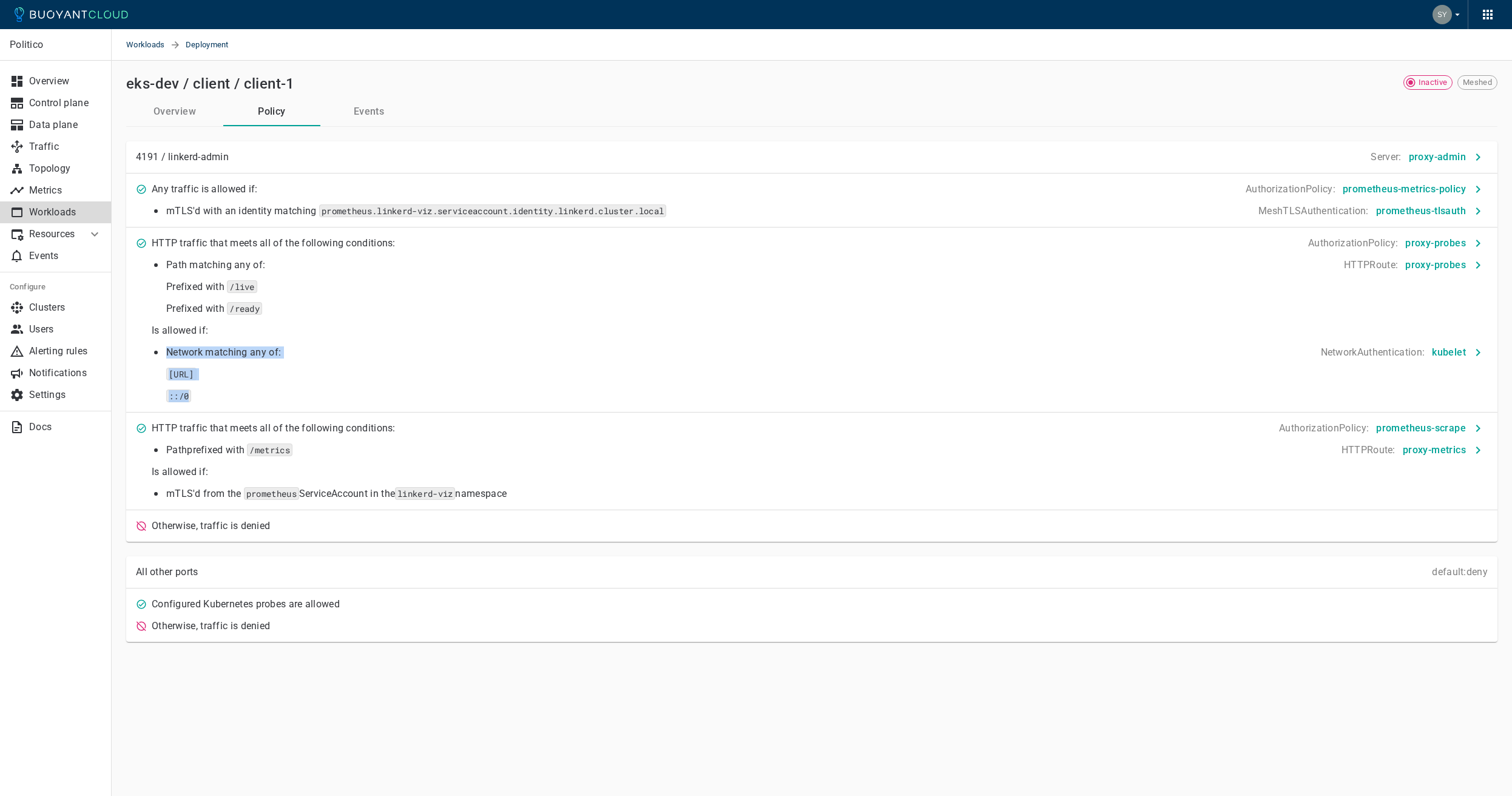
click at [310, 392] on div "Network matching any of: [URL] ::/0 NetworkAuthentication : kubelet" at bounding box center [812, 367] width 1352 height 70
click at [244, 429] on p "HTTP traffic that meets all of the following conditions:" at bounding box center [273, 428] width 244 height 12
click at [245, 429] on p "HTTP traffic that meets all of the following conditions:" at bounding box center [273, 428] width 244 height 12
drag, startPoint x: 245, startPoint y: 430, endPoint x: 296, endPoint y: 495, distance: 82.6
click at [295, 495] on div "Any traffic is allowed if: AuthorizationPolicy : prometheus-metrics-policy mTLS…" at bounding box center [807, 353] width 1362 height 359
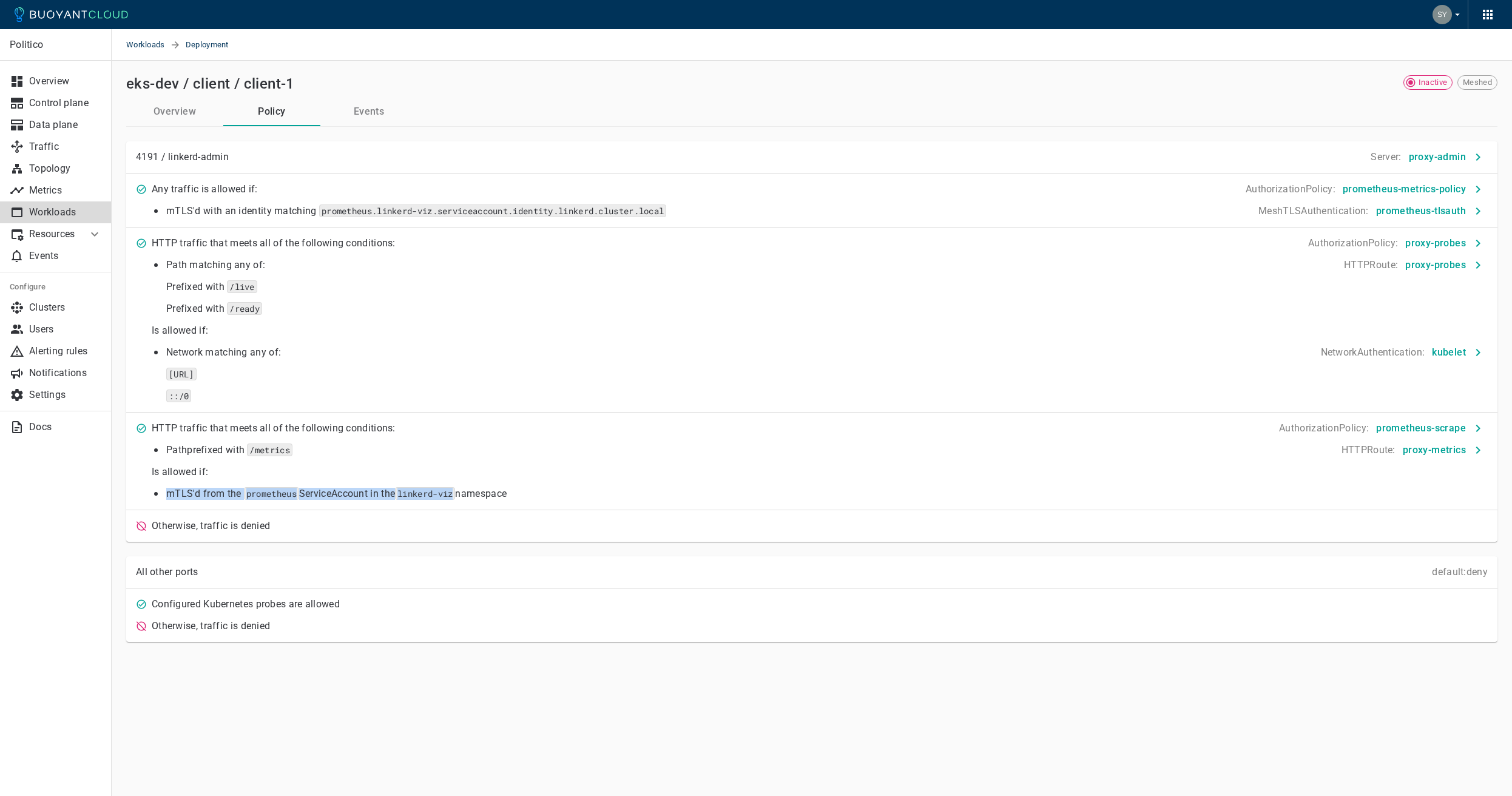
click at [313, 493] on p "mTLS'd from the prometheus ServiceAccount in the linkerd-viz namespace" at bounding box center [336, 494] width 341 height 12
drag, startPoint x: 312, startPoint y: 493, endPoint x: 262, endPoint y: 427, distance: 82.8
click at [262, 427] on div "Any traffic is allowed if: AuthorizationPolicy : prometheus-metrics-policy mTLS…" at bounding box center [807, 353] width 1362 height 359
click at [262, 427] on p "HTTP traffic that meets all of the following conditions:" at bounding box center [273, 428] width 244 height 12
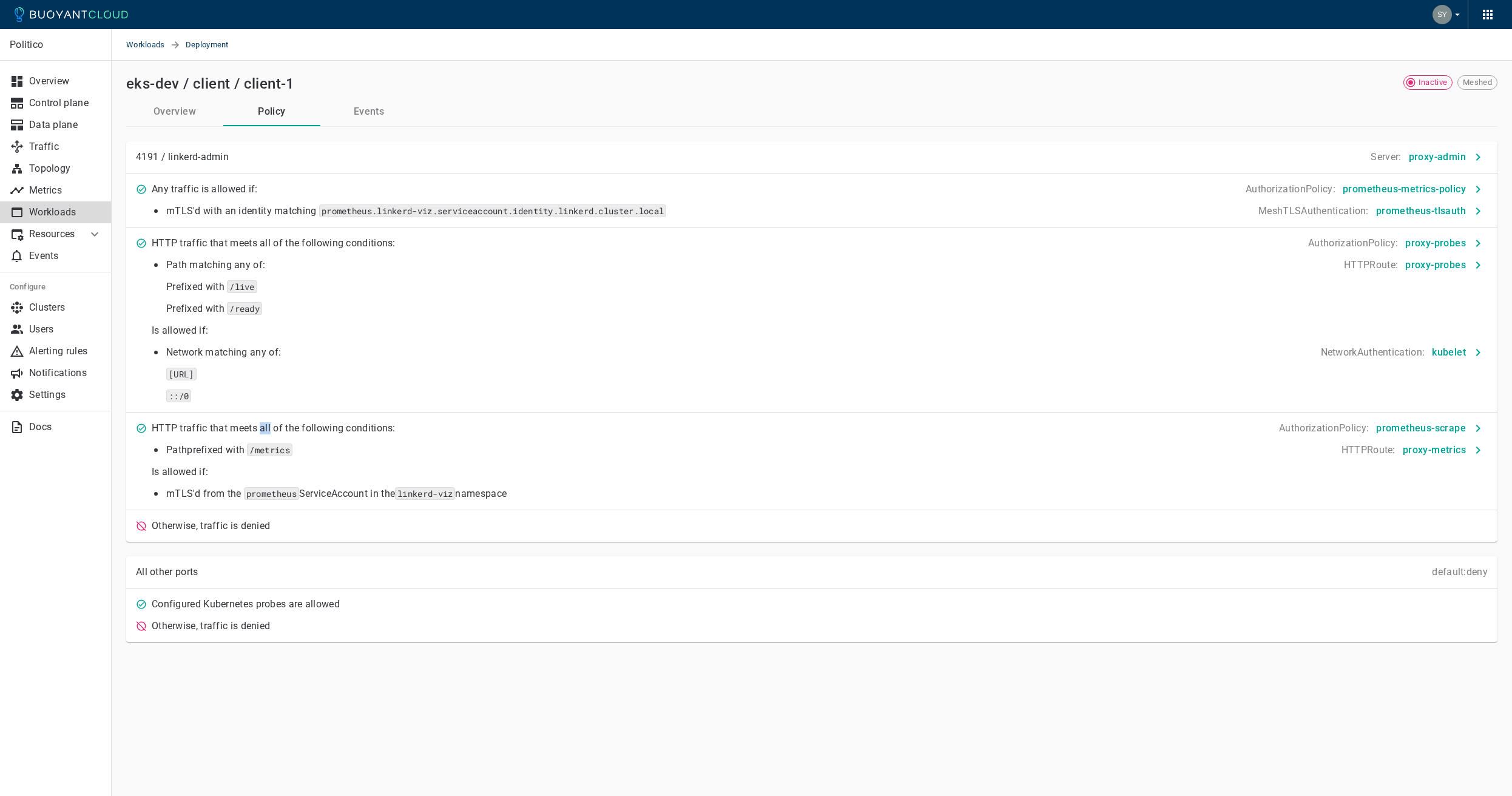
click at [262, 427] on p "HTTP traffic that meets all of the following conditions:" at bounding box center [273, 428] width 244 height 12
drag, startPoint x: 262, startPoint y: 427, endPoint x: 342, endPoint y: 487, distance: 100.0
click at [342, 487] on div "Any traffic is allowed if: AuthorizationPolicy : prometheus-metrics-policy mTLS…" at bounding box center [807, 353] width 1362 height 359
click at [342, 487] on div "mTLS'd from the prometheus ServiceAccount in the linkerd-viz namespace" at bounding box center [334, 491] width 345 height 17
click at [342, 486] on div "mTLS'd from the prometheus ServiceAccount in the linkerd-viz namespace" at bounding box center [334, 491] width 345 height 17
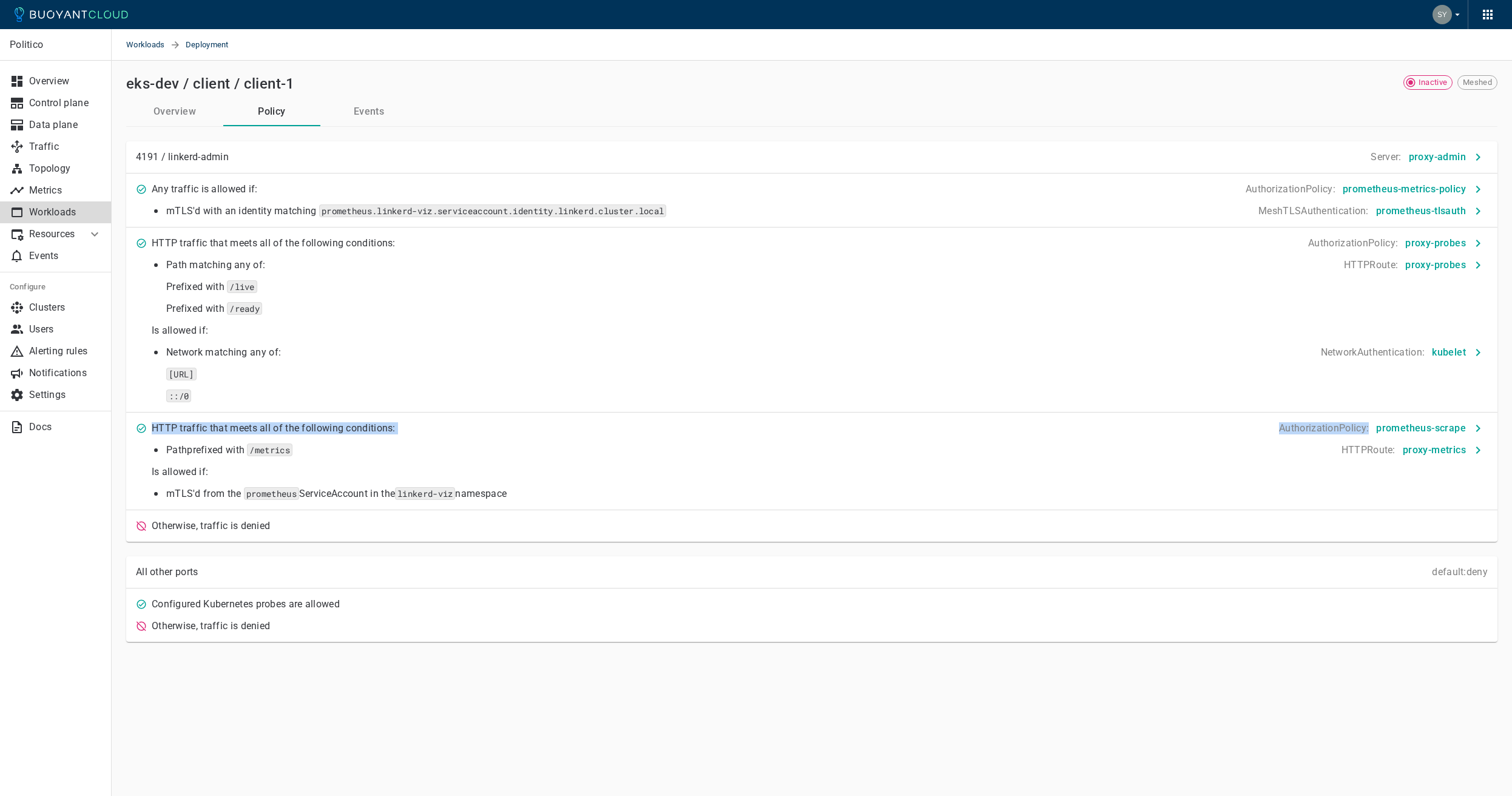
drag, startPoint x: 342, startPoint y: 486, endPoint x: 318, endPoint y: 419, distance: 71.2
click at [318, 419] on div "Any traffic is allowed if: AuthorizationPolicy : prometheus-metrics-policy mTLS…" at bounding box center [807, 353] width 1362 height 359
click at [318, 420] on div "HTTP traffic that meets all of the following conditions:" at bounding box center [271, 426] width 249 height 17
click at [92, 234] on icon at bounding box center [94, 234] width 8 height 4
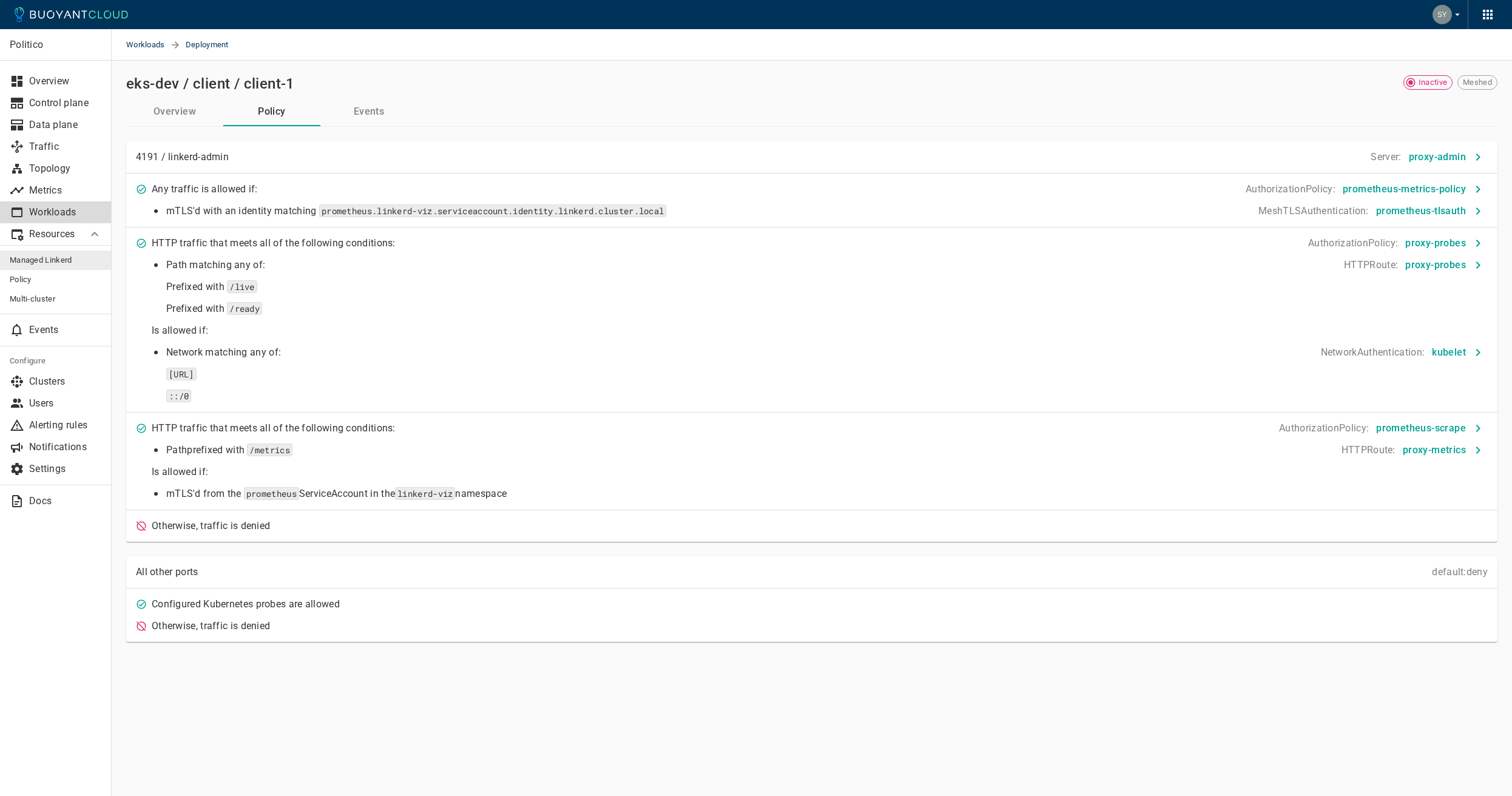
click at [63, 259] on span "Managed Linkerd" at bounding box center [56, 259] width 92 height 9
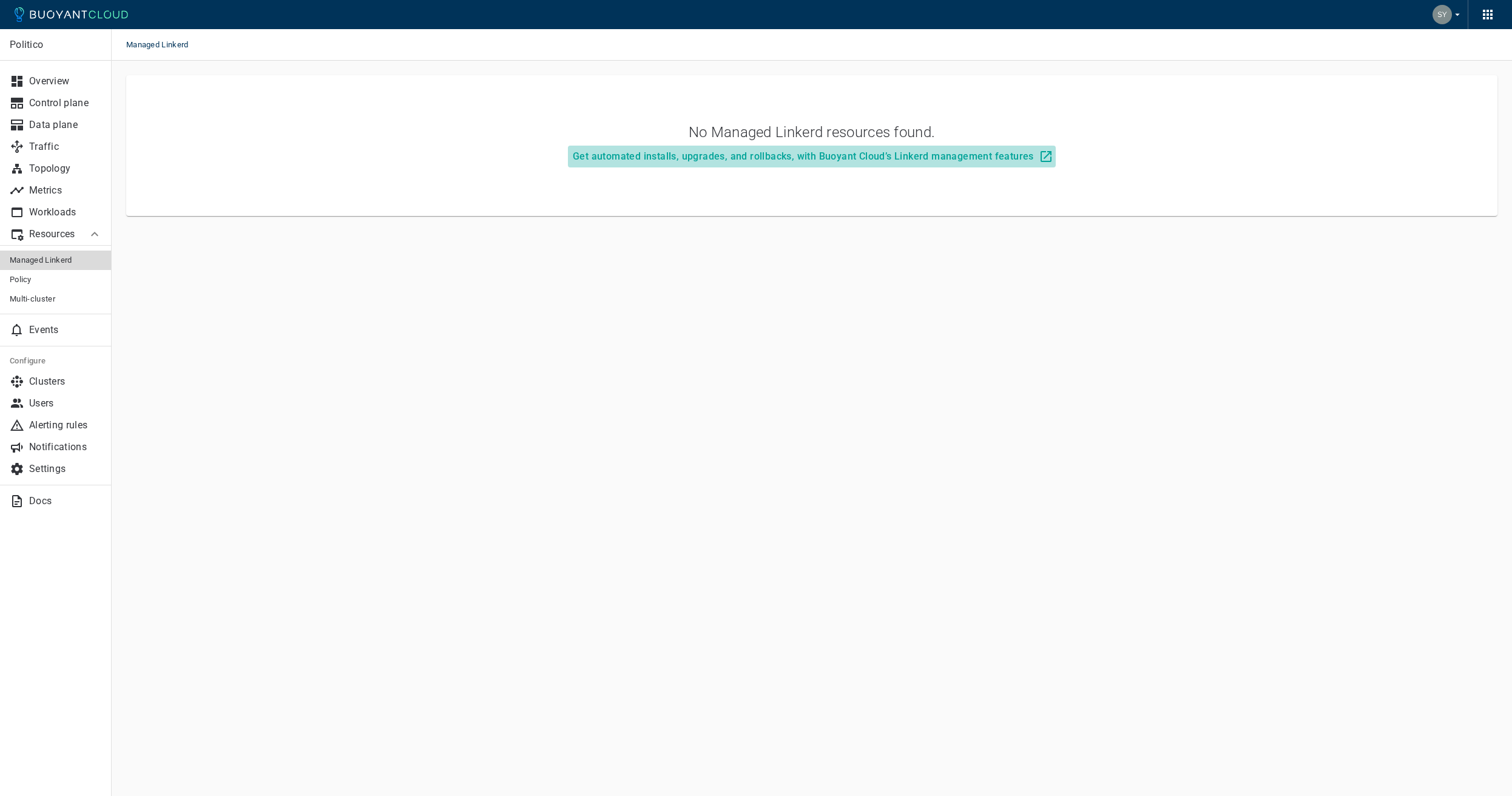
click at [910, 163] on button "Get automated installs, upgrades, and rollbacks, with Buoyant Cloud’s Linkerd m…" at bounding box center [812, 157] width 488 height 22
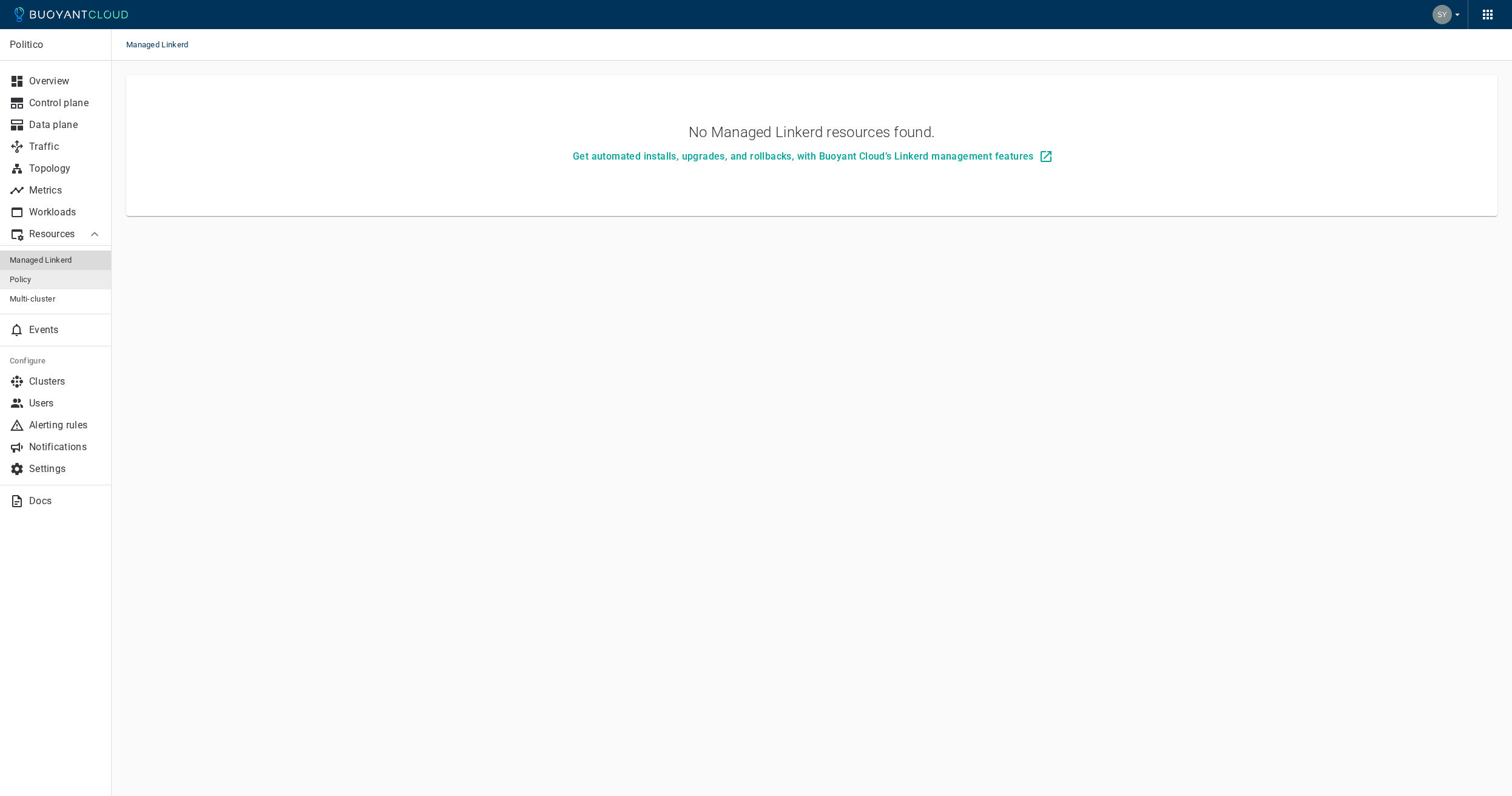
click at [30, 280] on span "Policy" at bounding box center [56, 279] width 92 height 9
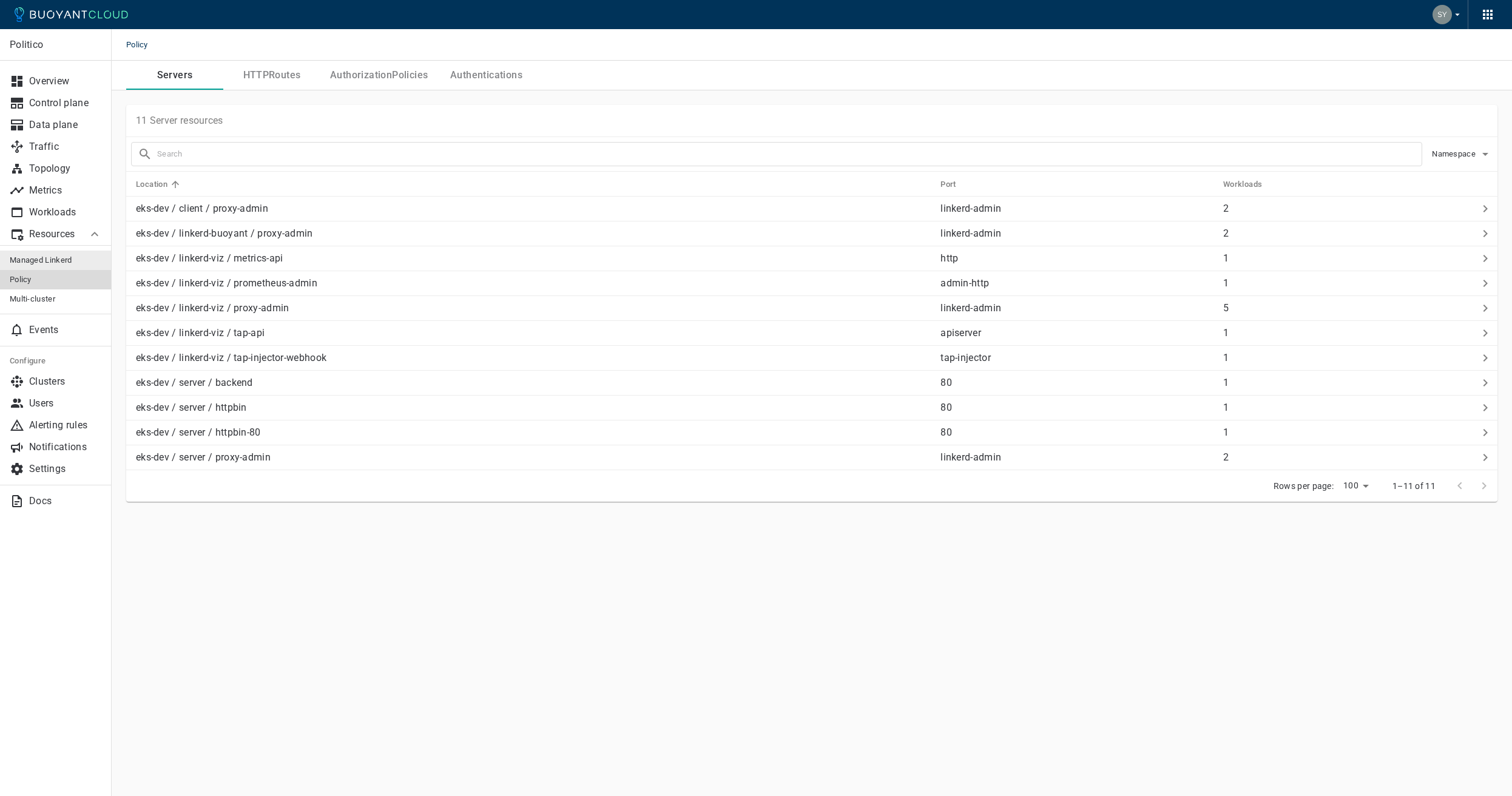
click at [47, 262] on span "Managed Linkerd" at bounding box center [56, 259] width 92 height 9
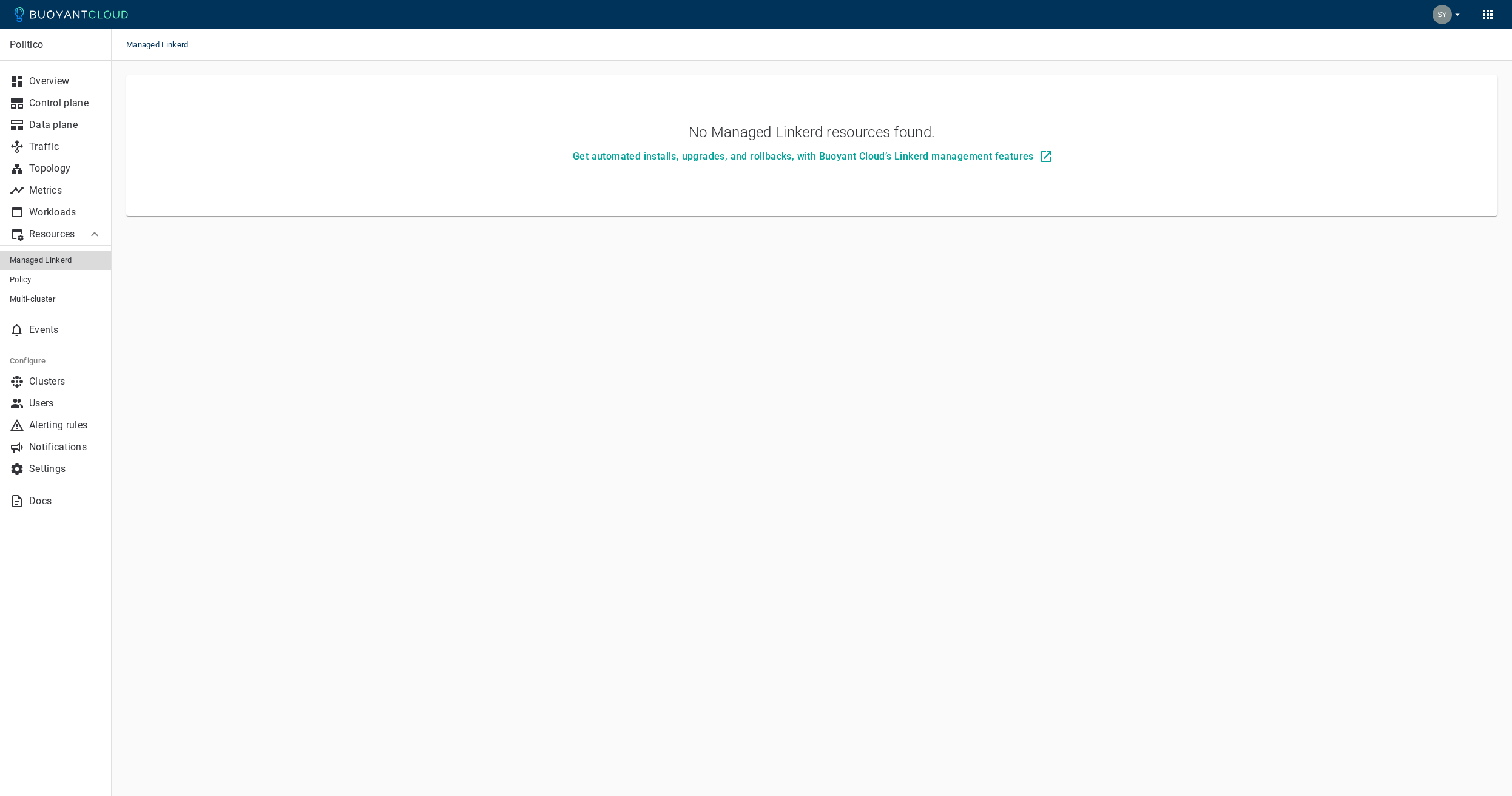
click at [822, 311] on main "Managed Linkerd Politico Overview Control plane Data plane Traffic Topology Met…" at bounding box center [812, 398] width 1401 height 796
drag, startPoint x: 710, startPoint y: 299, endPoint x: 708, endPoint y: 291, distance: 8.2
click at [710, 299] on main "Managed Linkerd Politico Overview Control plane Data plane Traffic Topology Met…" at bounding box center [812, 398] width 1401 height 796
click at [540, 335] on main "Managed Linkerd Politico Overview Control plane Data plane Traffic Topology Met…" at bounding box center [812, 398] width 1401 height 796
click at [747, 134] on h3 "No Managed Linkerd resources found." at bounding box center [813, 133] width 247 height 17
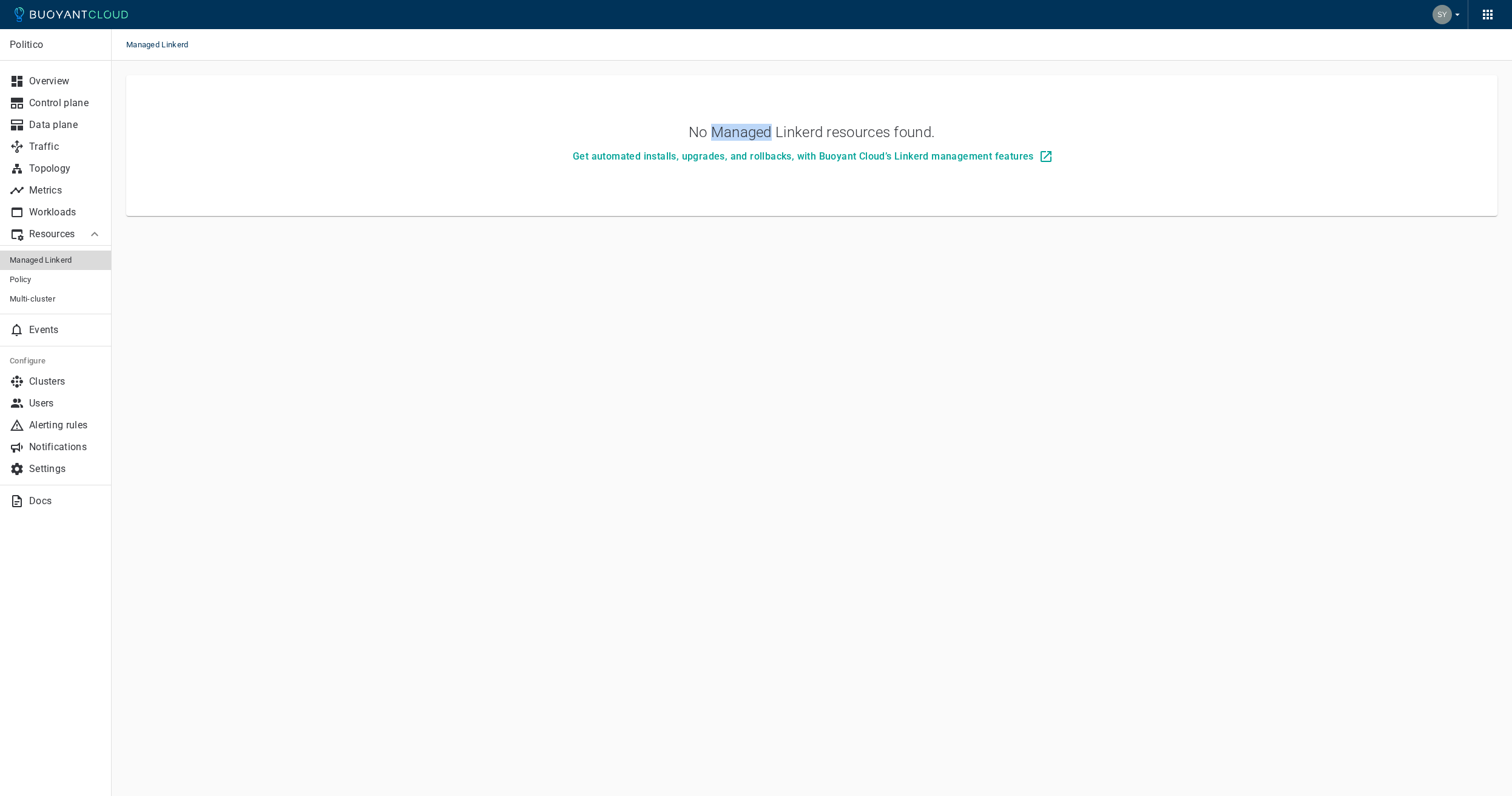
click at [747, 134] on h3 "No Managed Linkerd resources found." at bounding box center [813, 133] width 247 height 17
click at [751, 134] on h3 "No Managed Linkerd resources found." at bounding box center [813, 133] width 247 height 17
click at [761, 163] on button "Get automated installs, upgrades, and rollbacks, with Buoyant Cloud’s Linkerd m…" at bounding box center [812, 157] width 488 height 22
click at [48, 284] on link "Policy" at bounding box center [56, 279] width 111 height 20
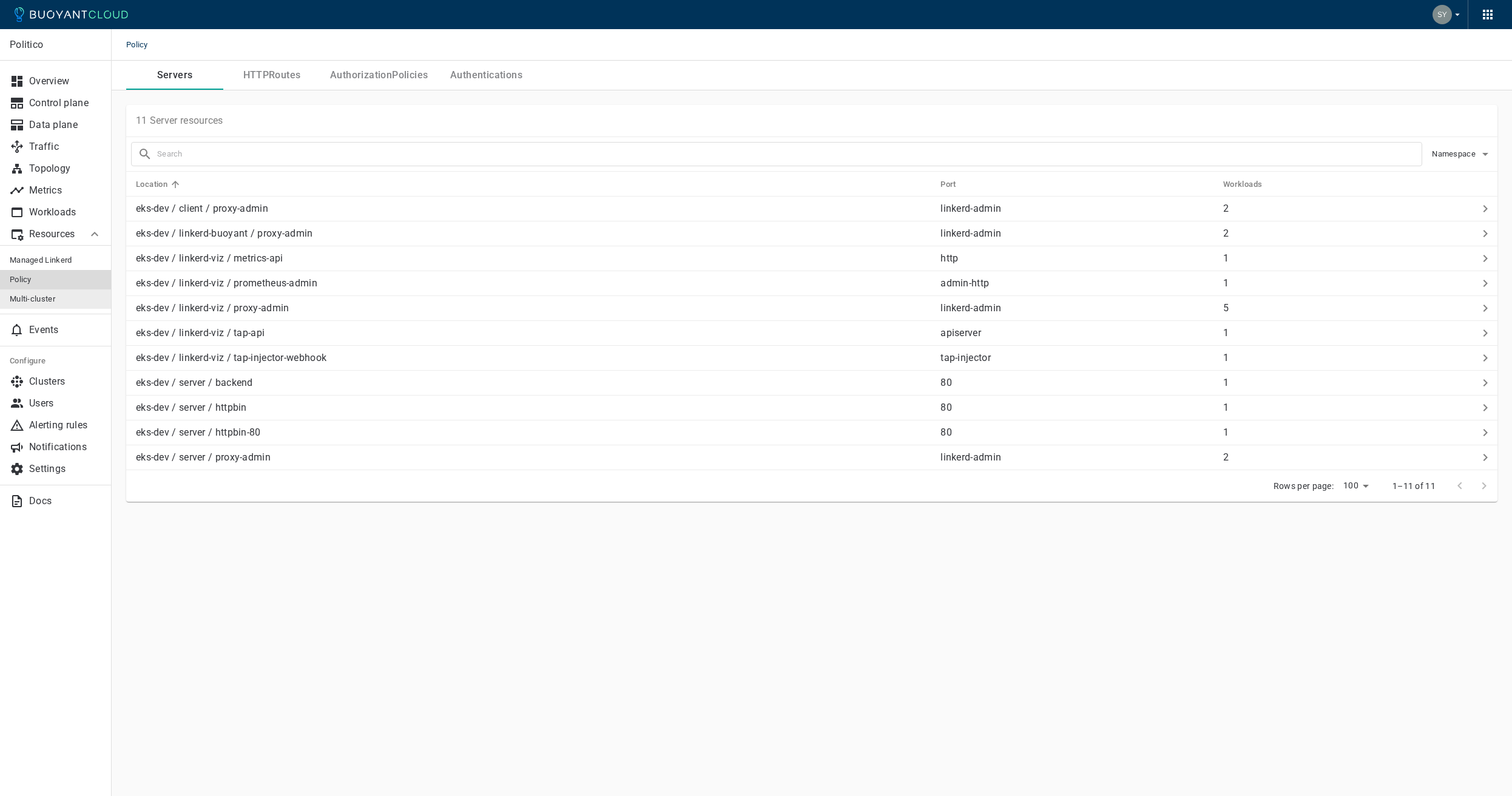
click at [80, 298] on span "Multi-cluster" at bounding box center [56, 299] width 92 height 9
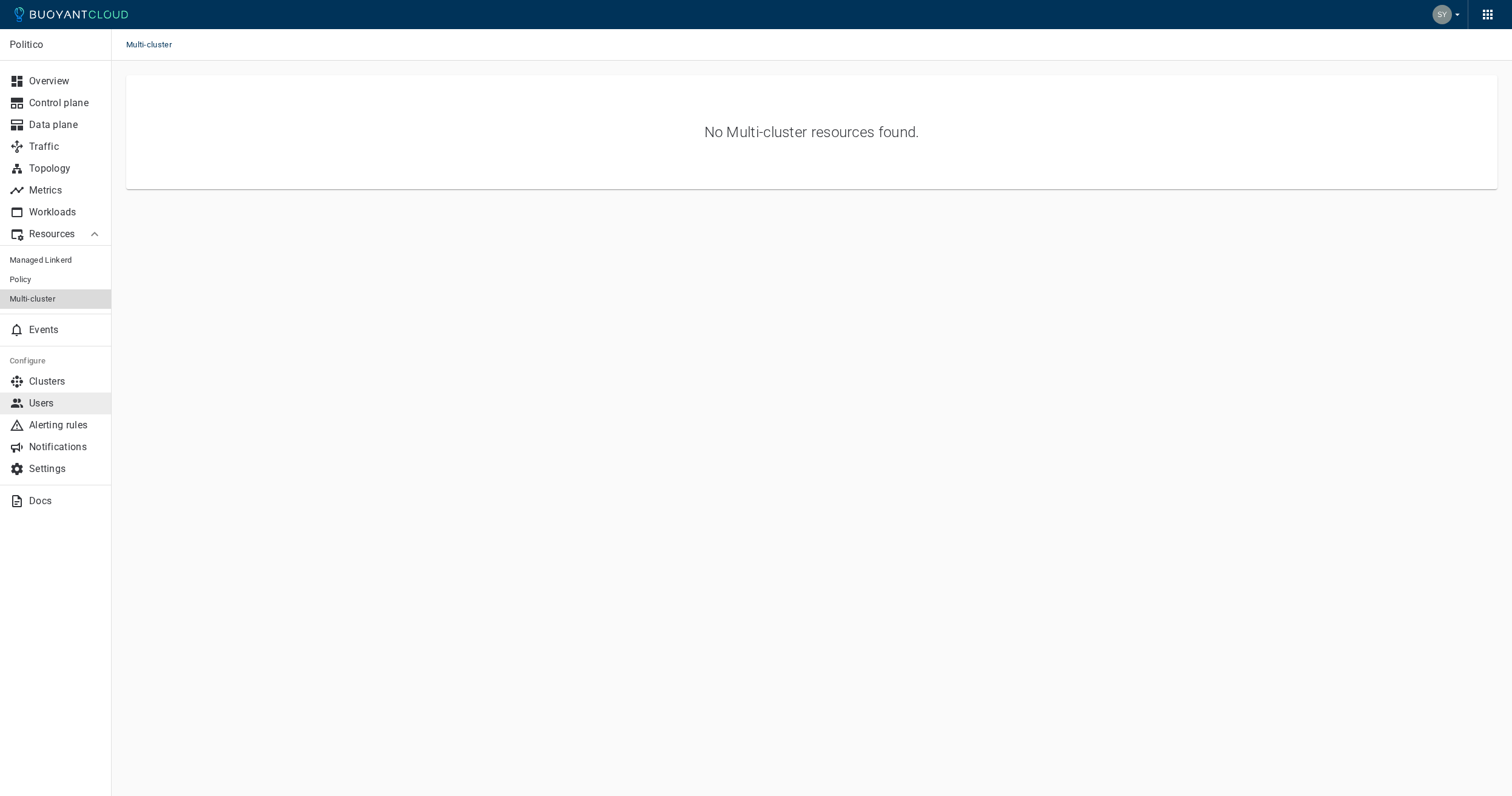
click at [74, 407] on p "Users" at bounding box center [65, 403] width 73 height 12
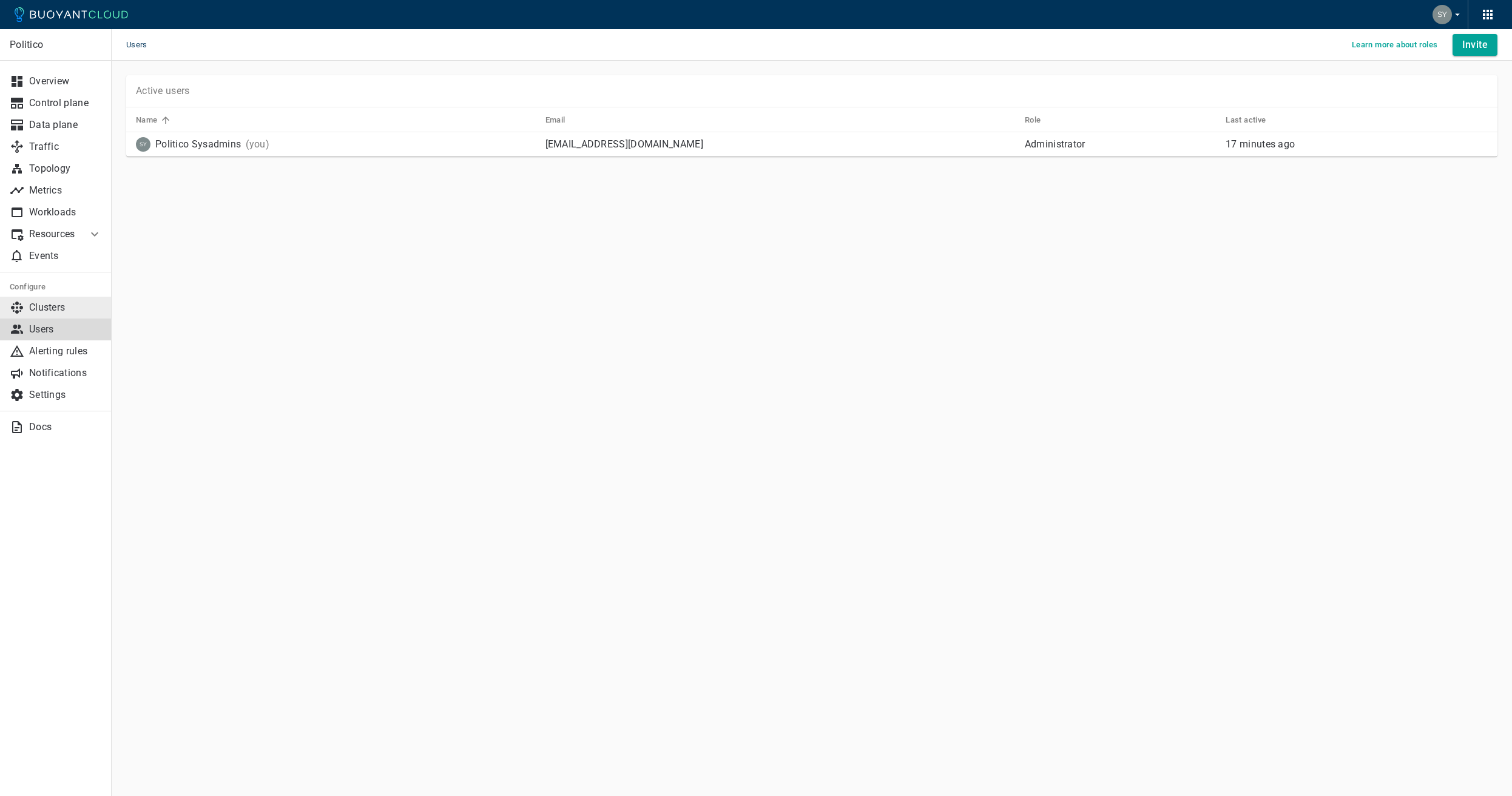
click at [68, 312] on p "Clusters" at bounding box center [65, 307] width 73 height 12
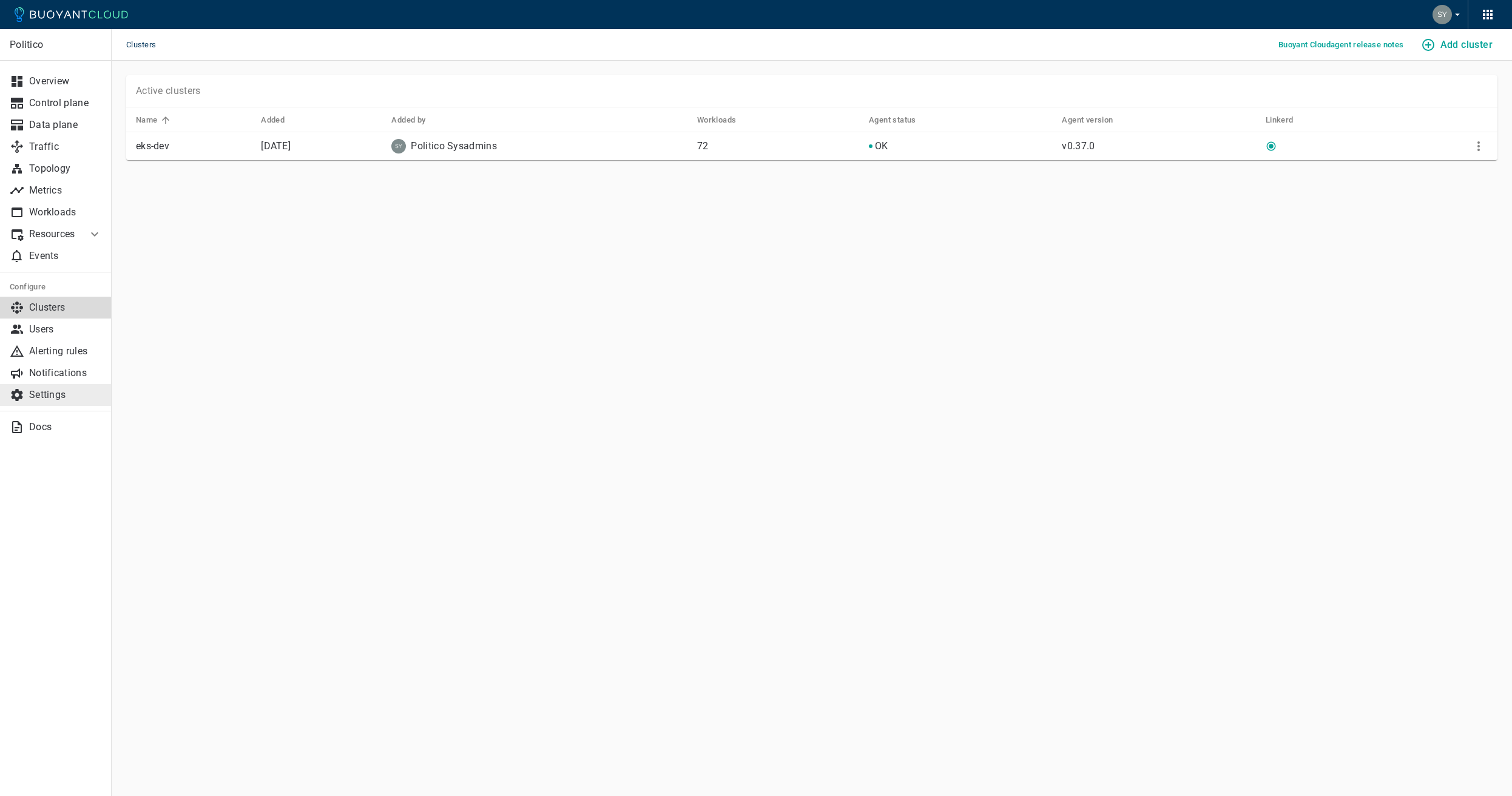
click at [66, 384] on link "Settings" at bounding box center [56, 395] width 111 height 22
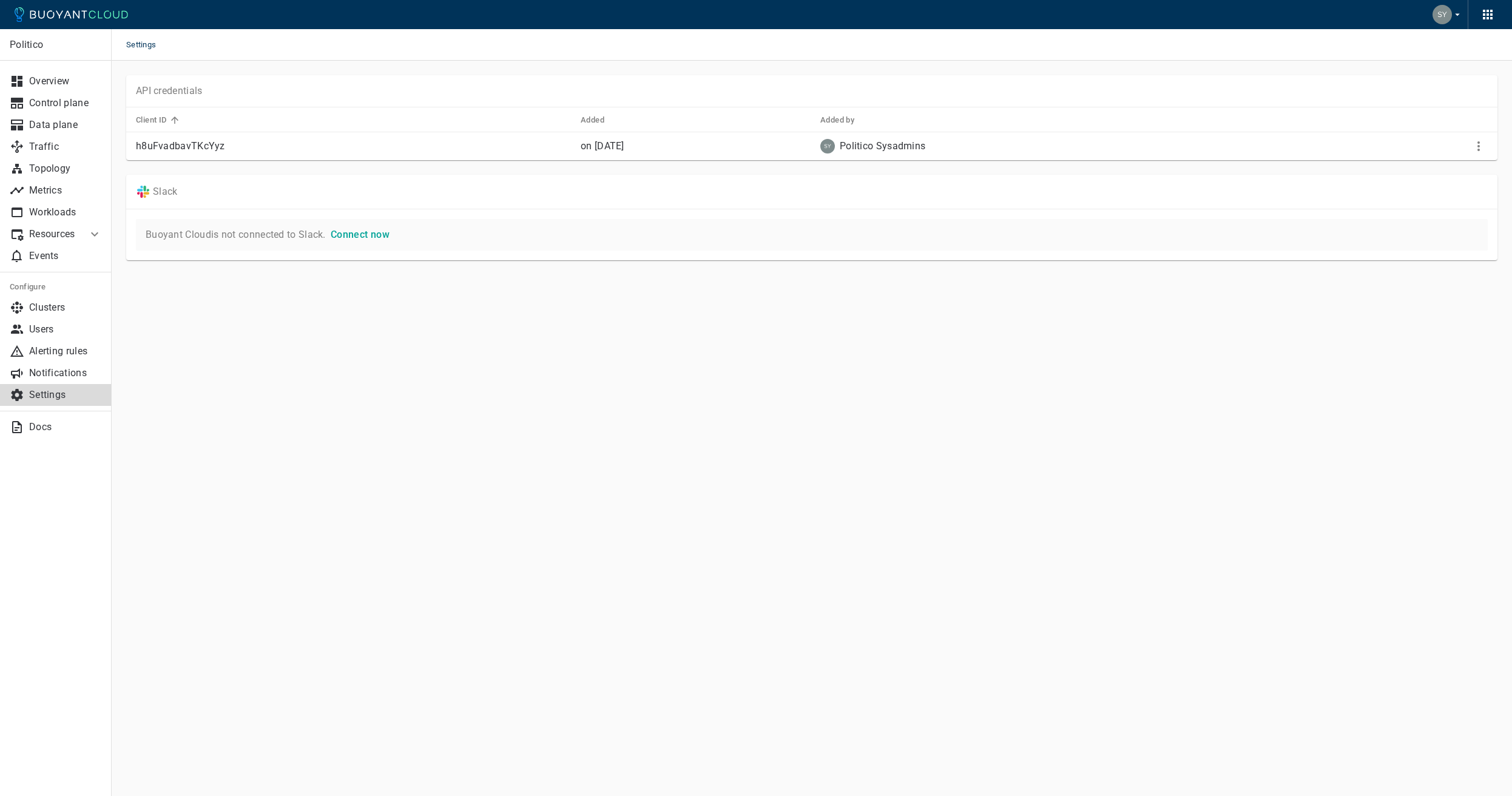
click at [350, 235] on link "Connect now" at bounding box center [358, 234] width 63 height 11
